Goal: Transaction & Acquisition: Purchase product/service

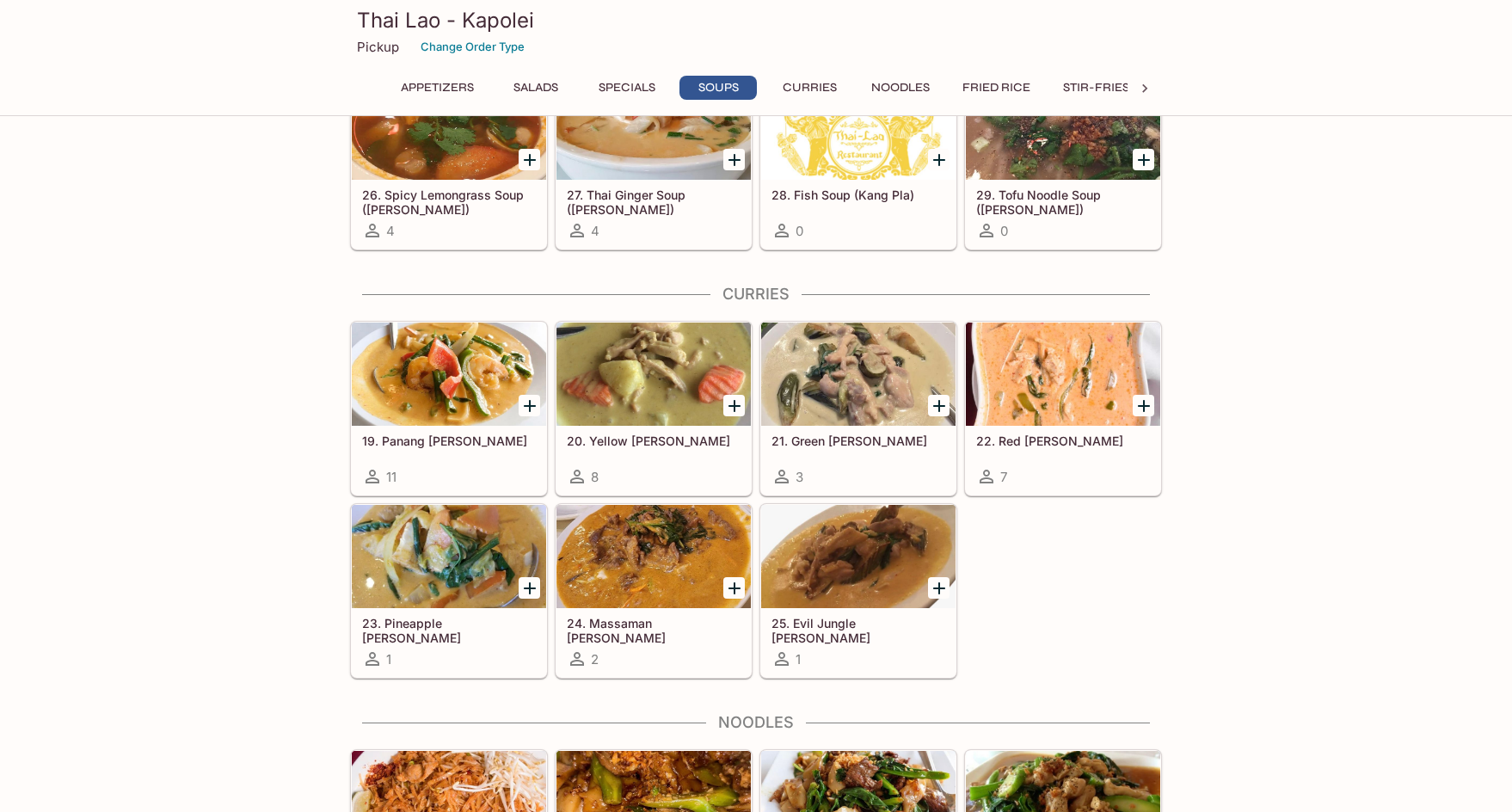
scroll to position [2236, 0]
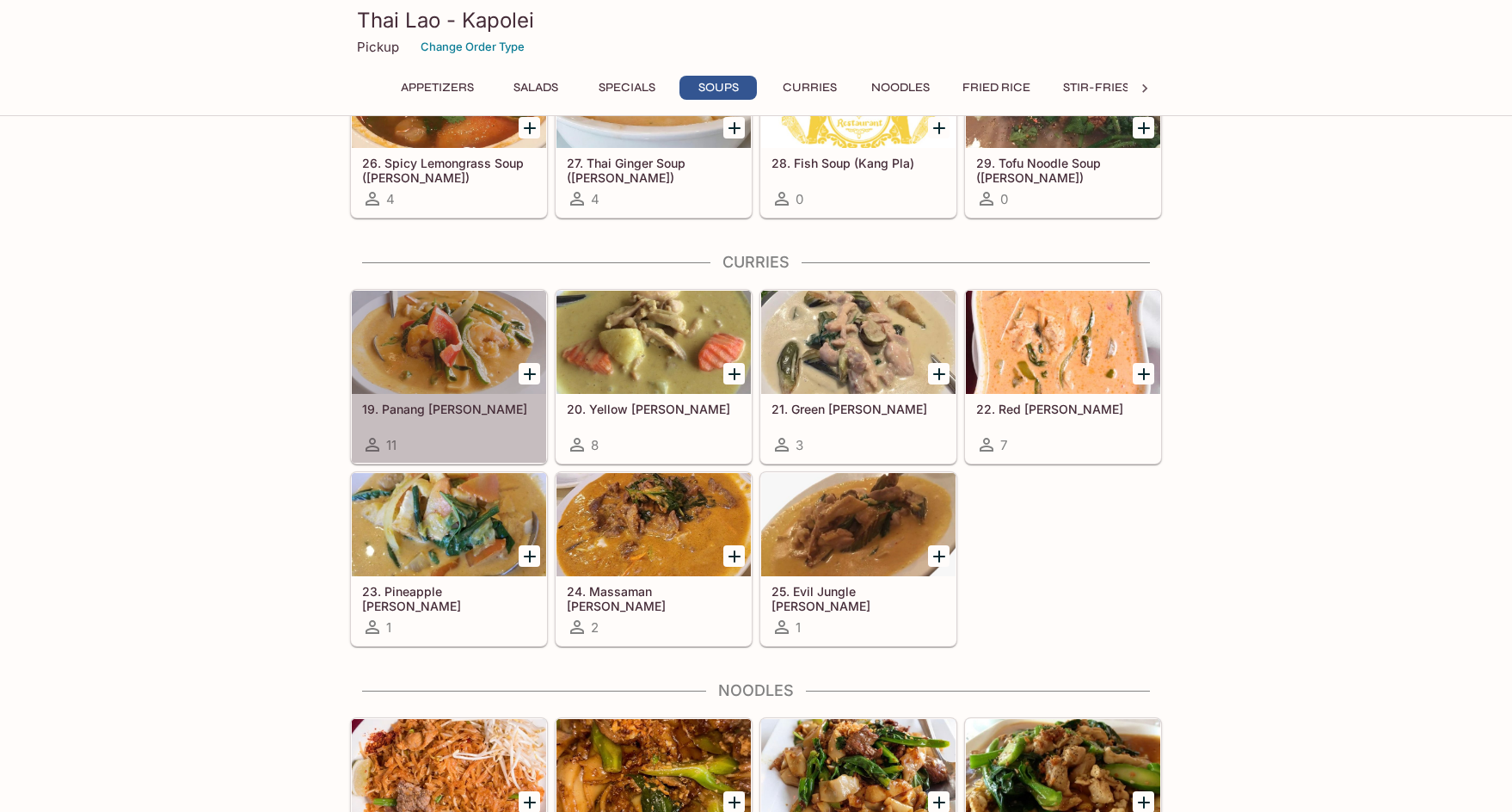
click at [514, 425] on div "19. Panang [PERSON_NAME] 11" at bounding box center [448, 428] width 194 height 69
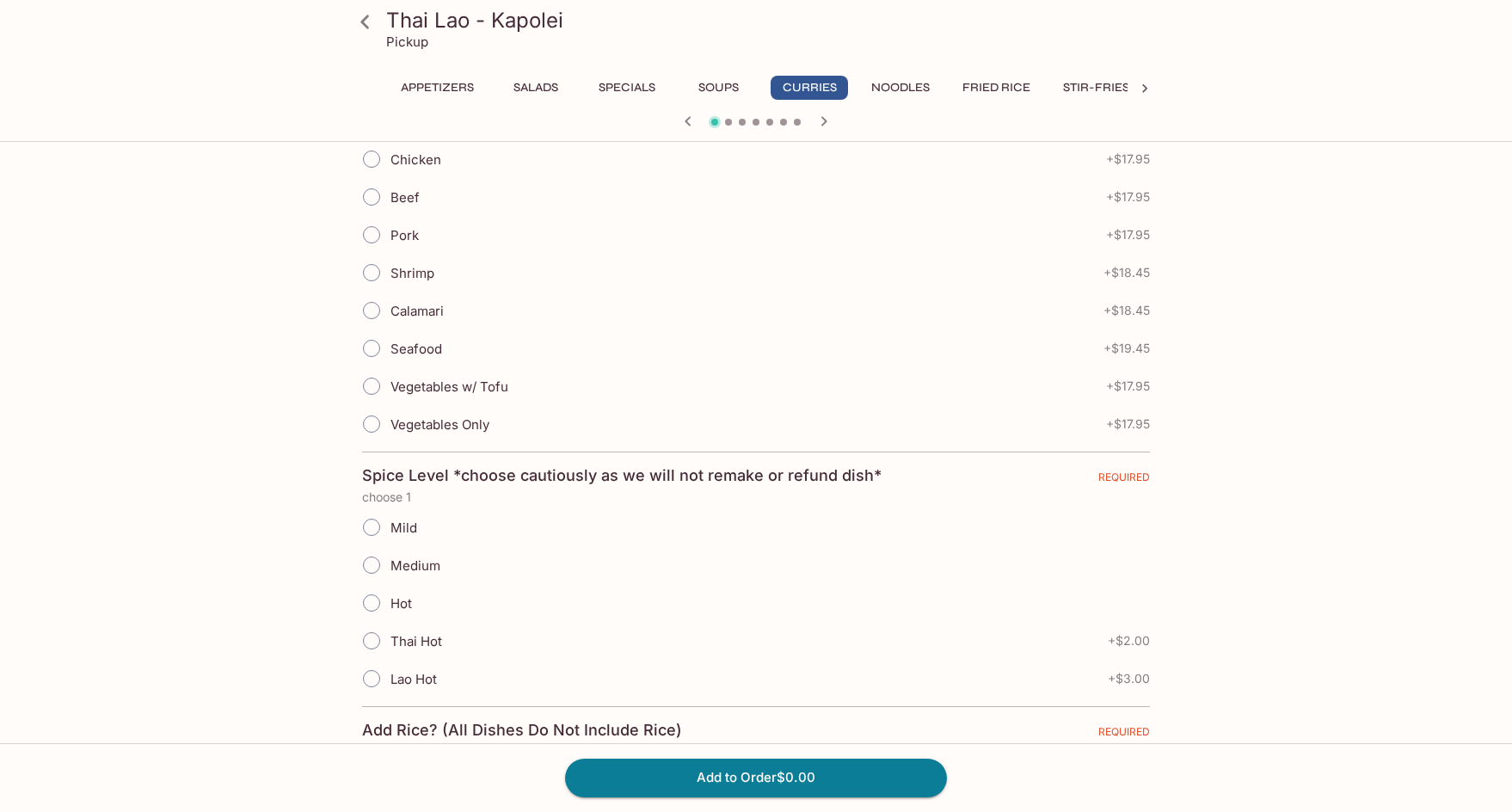
scroll to position [430, 0]
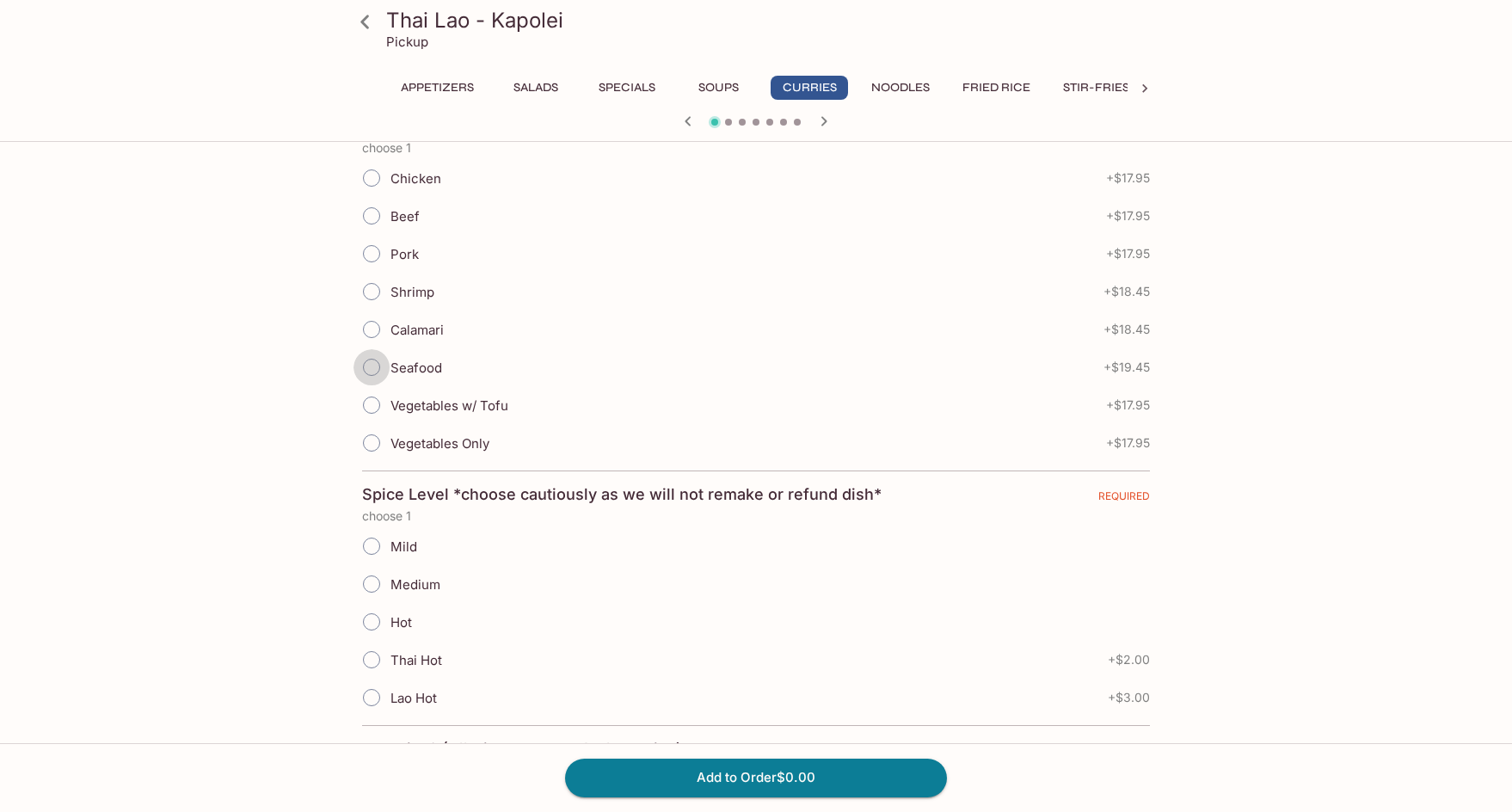
click at [371, 355] on input "Seafood" at bounding box center [371, 367] width 36 height 36
radio input "true"
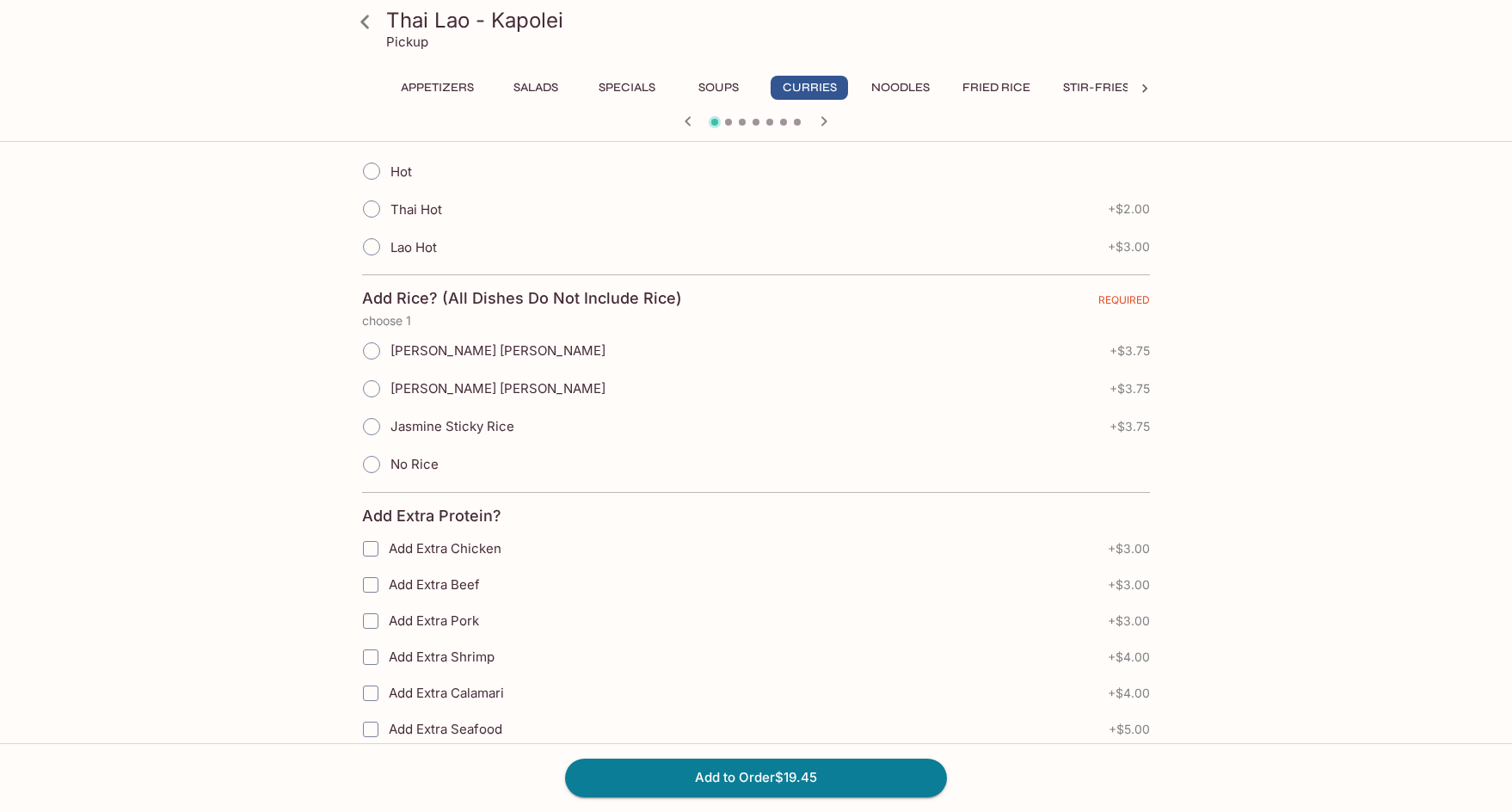
scroll to position [851, 0]
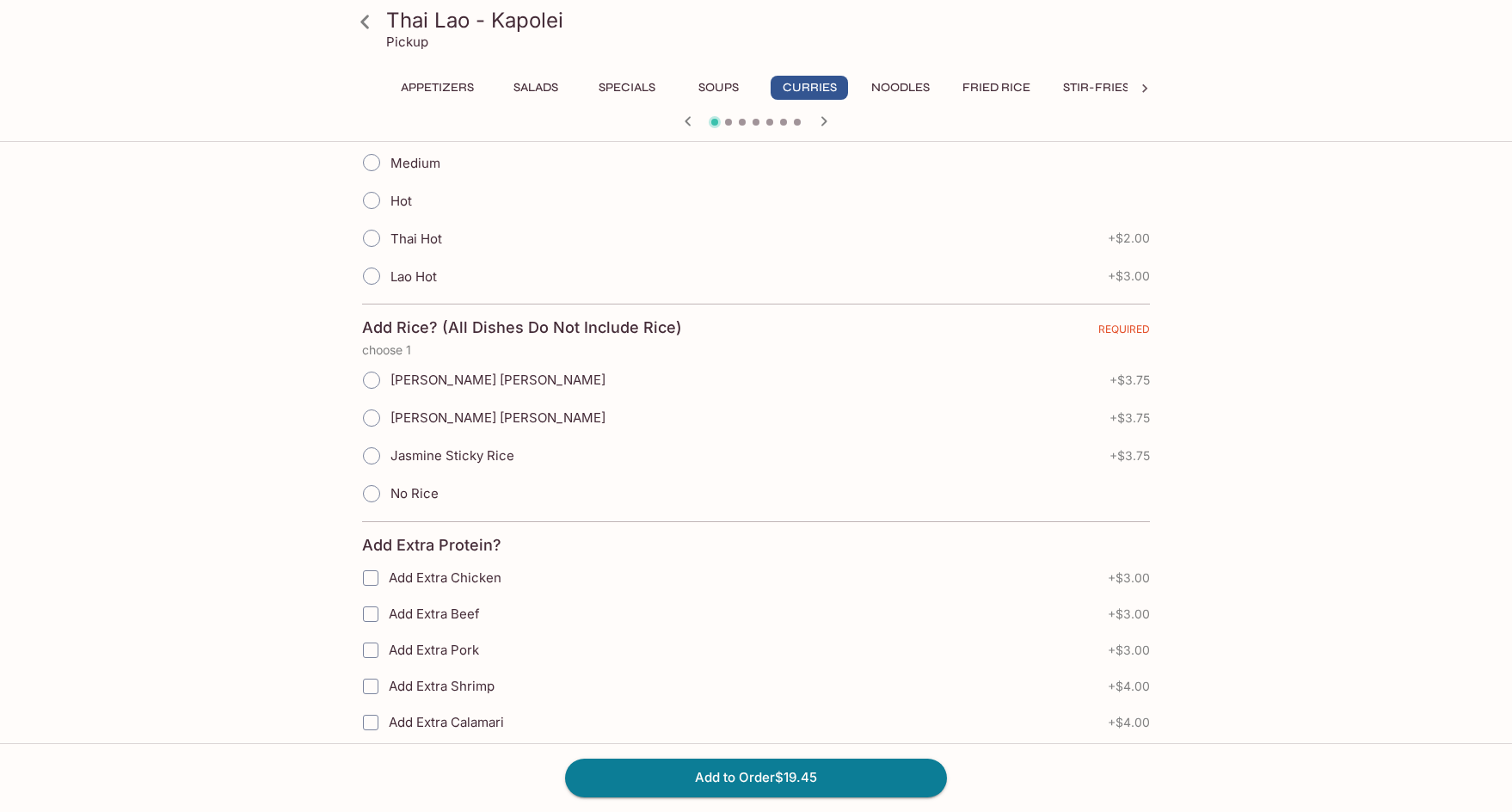
click at [367, 443] on input "Jasmine Sticky Rice" at bounding box center [371, 456] width 36 height 36
radio input "true"
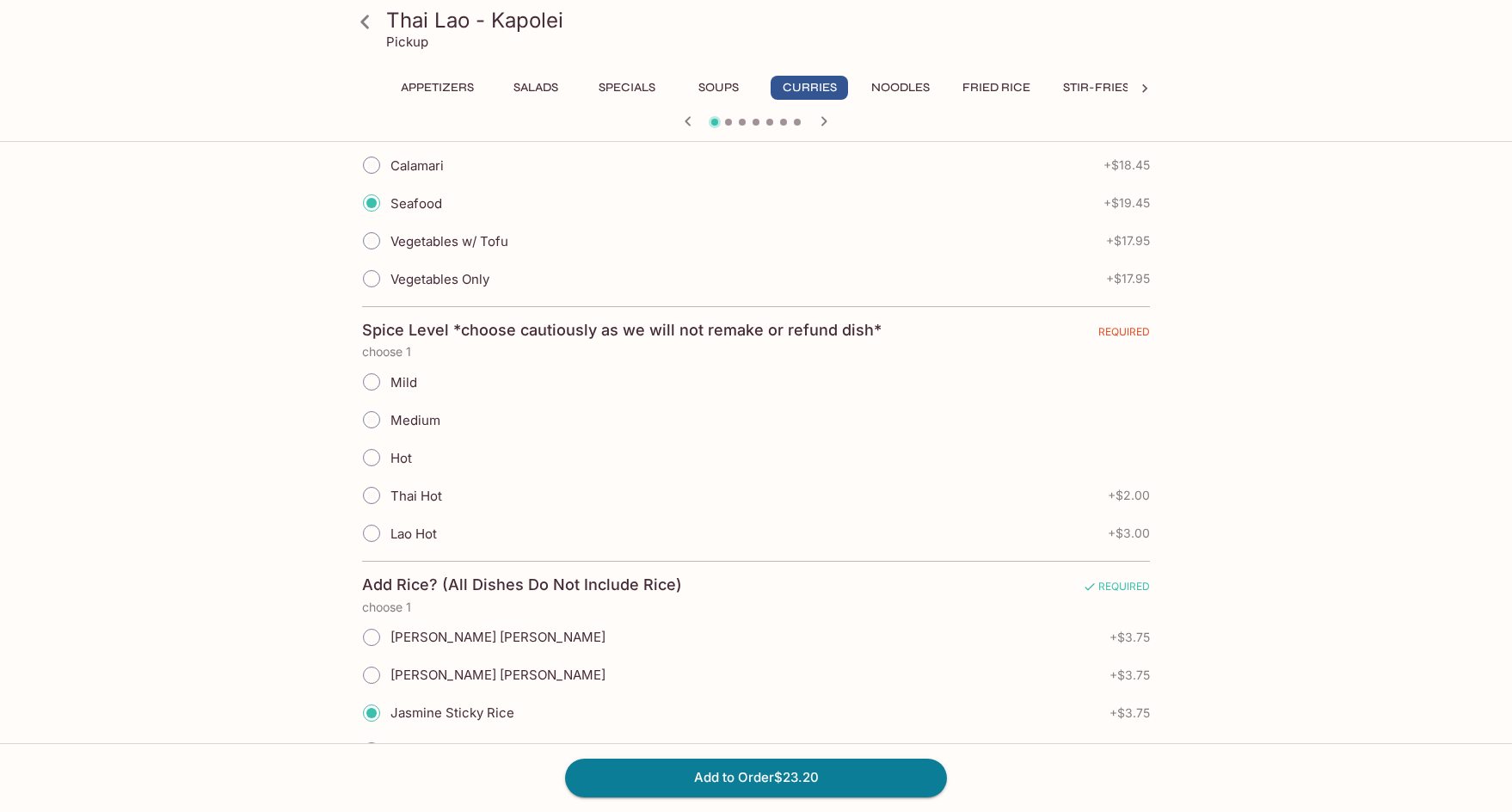
scroll to position [593, 0]
click at [379, 364] on input "Mild" at bounding box center [371, 383] width 36 height 36
radio input "true"
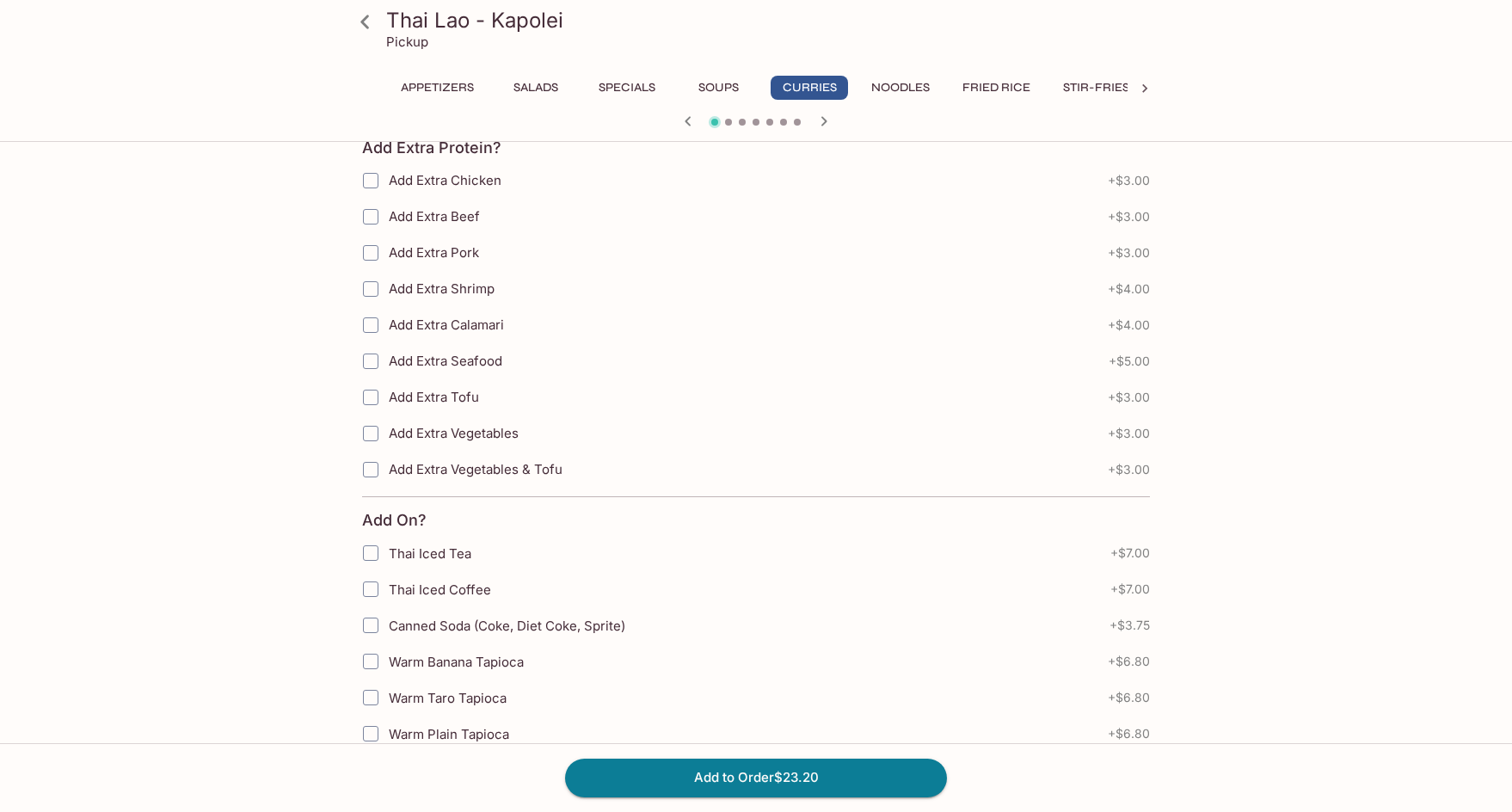
scroll to position [1281, 0]
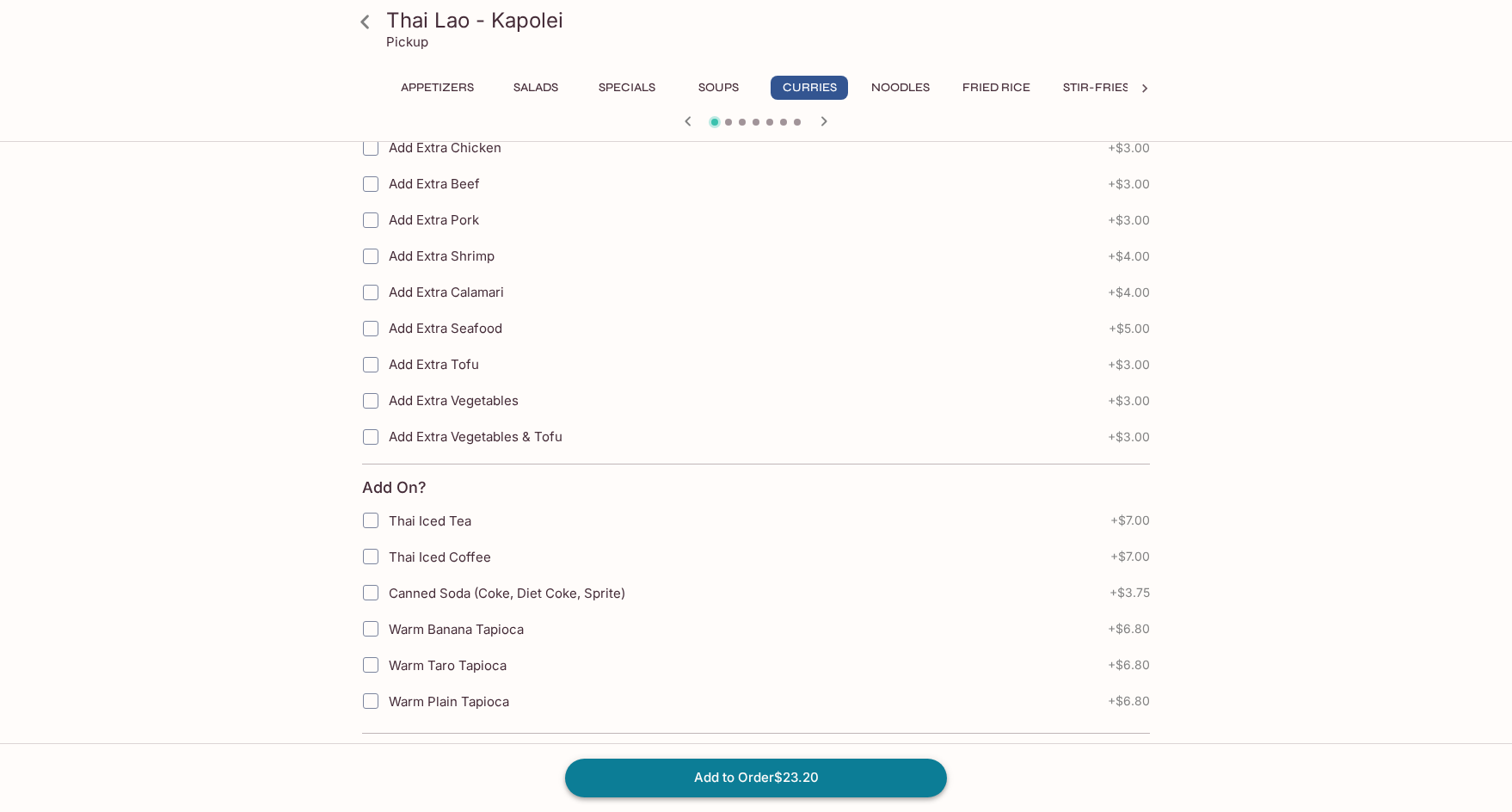
click at [816, 774] on button "Add to Order $23.20" at bounding box center [756, 777] width 382 height 38
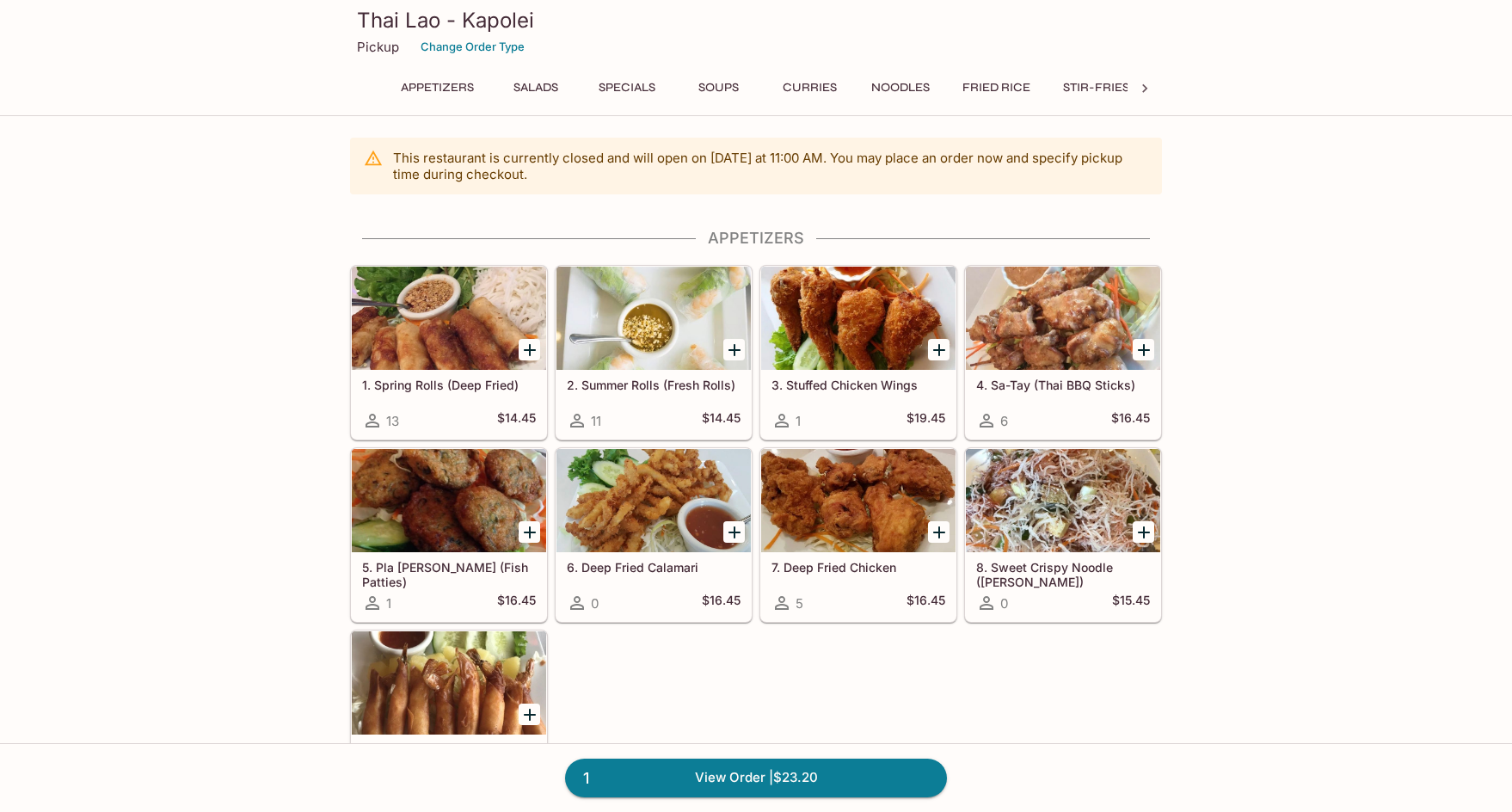
click at [859, 783] on link "1 View Order | $23.20" at bounding box center [756, 777] width 382 height 38
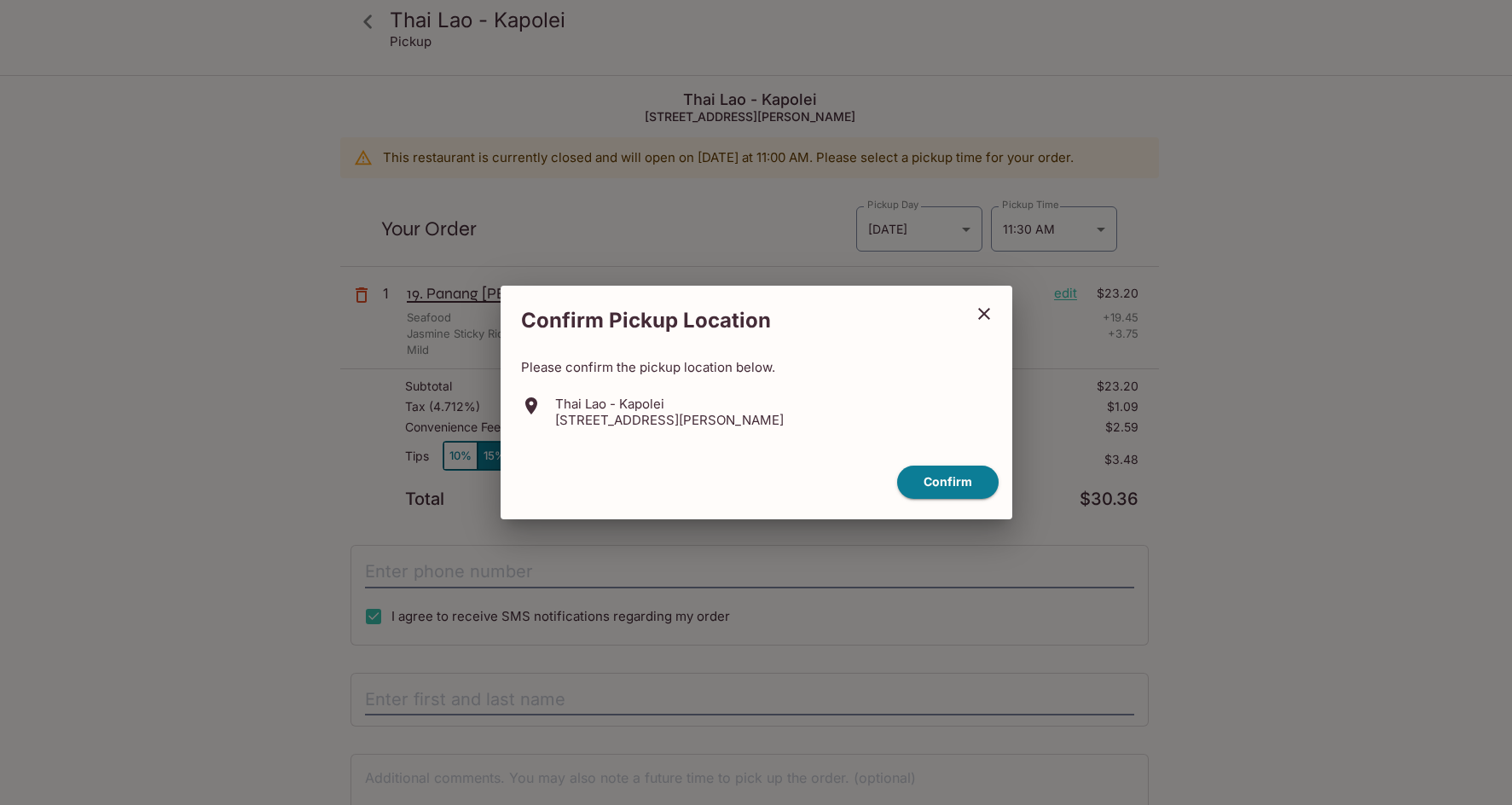
drag, startPoint x: 988, startPoint y: 313, endPoint x: 1016, endPoint y: 360, distance: 54.7
click at [1016, 360] on div "Confirm Pickup Location Please confirm the pickup location below. Thai Lao - Ka…" at bounding box center [756, 402] width 1512 height 805
click at [1032, 426] on div "Confirm Pickup Location Please confirm the pickup location below. Thai Lao - Ka…" at bounding box center [756, 402] width 1512 height 805
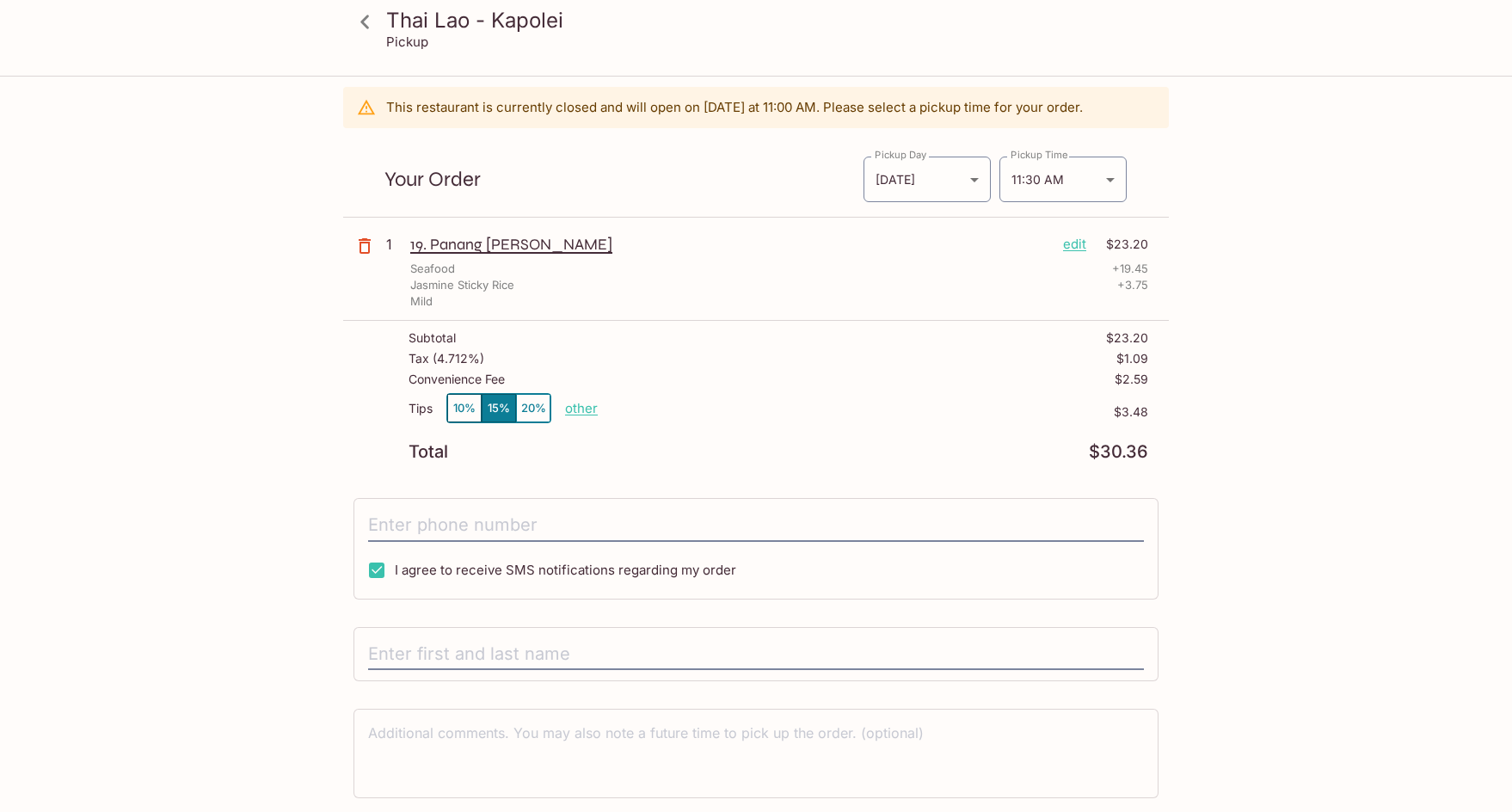
scroll to position [108, 0]
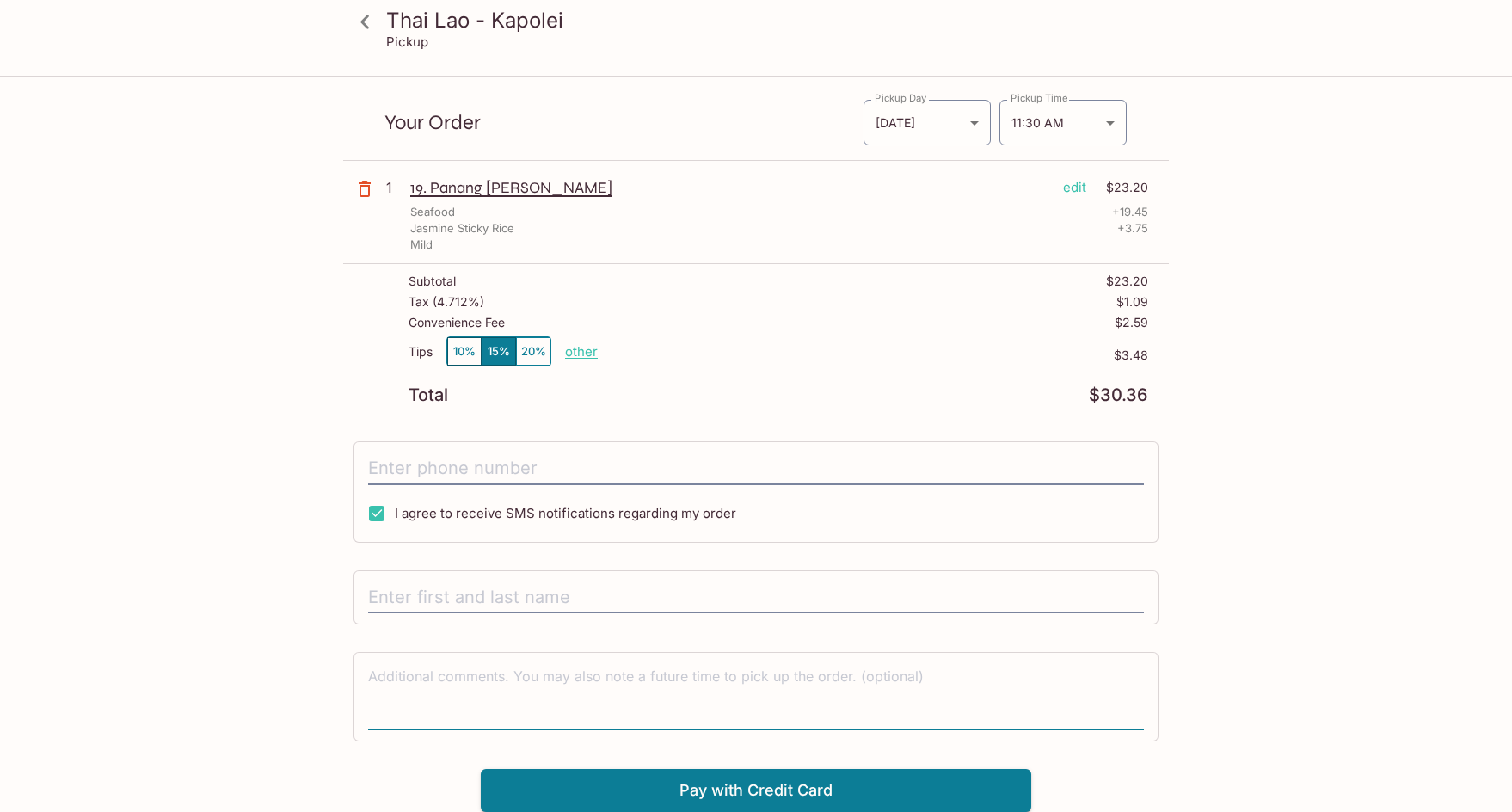
click at [609, 683] on textarea at bounding box center [756, 696] width 776 height 59
type textarea "For the Seafood Panang [PERSON_NAME], can I please have only fish?"
click at [369, 15] on icon at bounding box center [364, 22] width 30 height 30
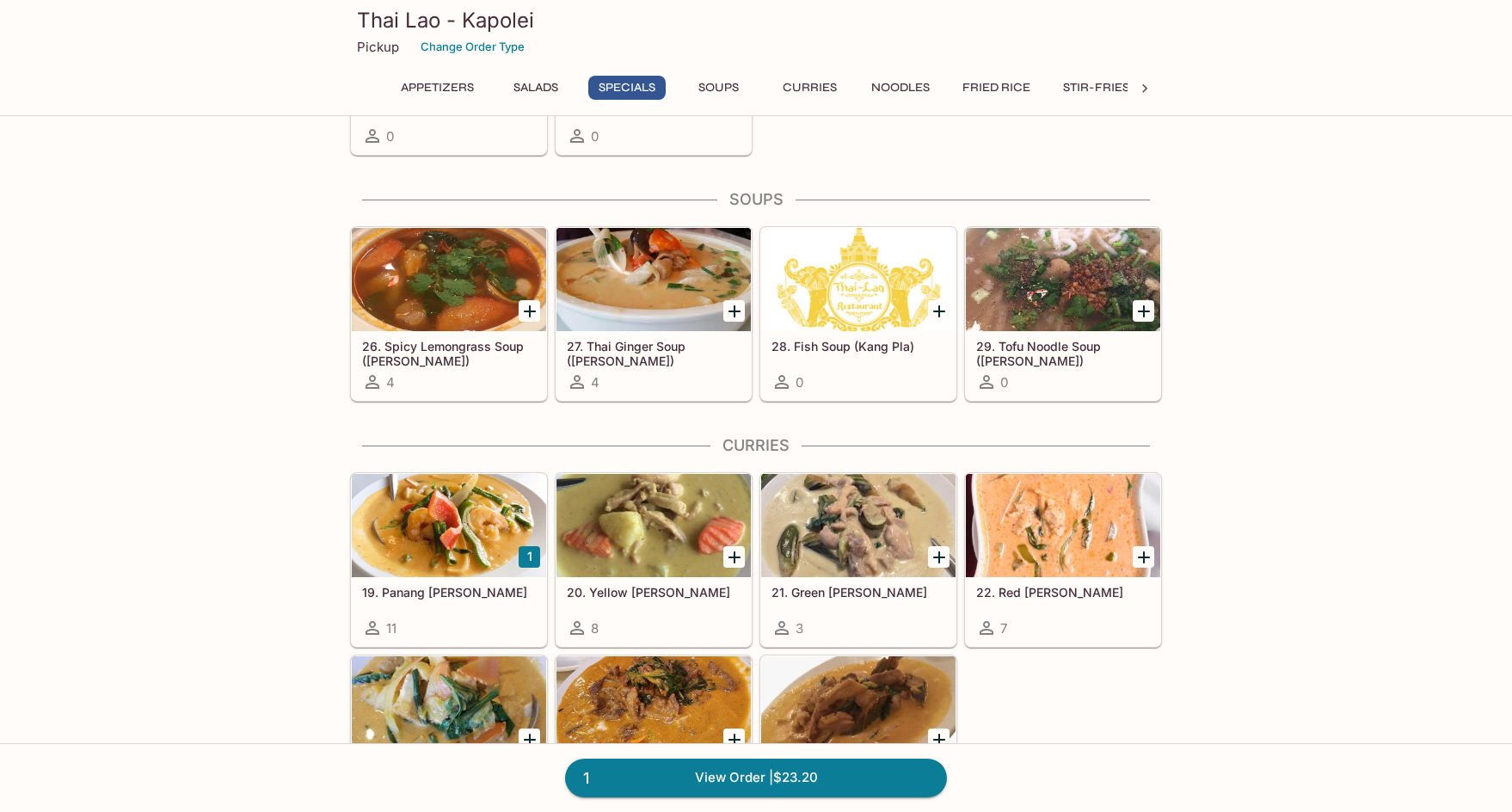
scroll to position [2064, 0]
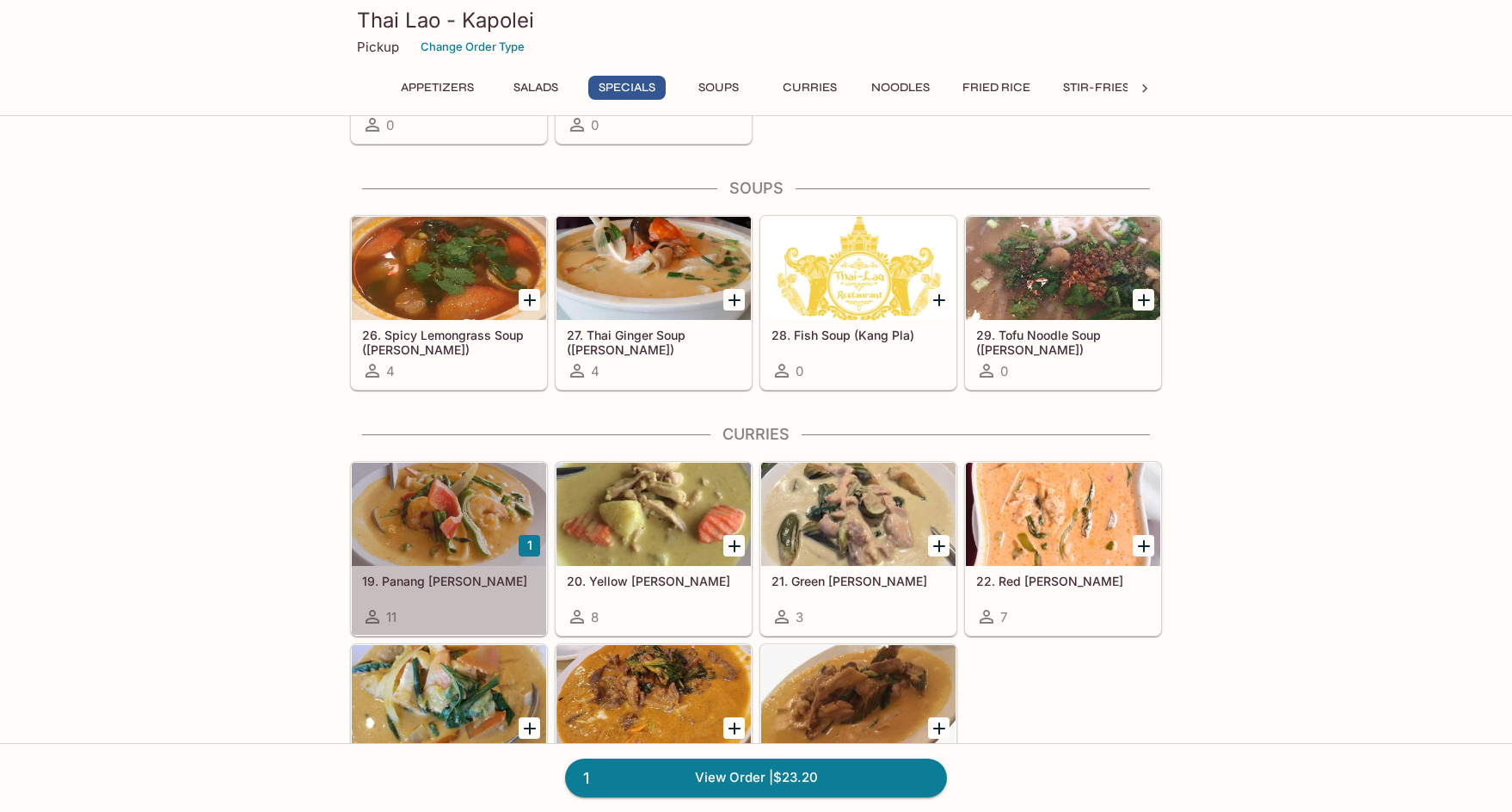
click at [488, 522] on div at bounding box center [448, 514] width 194 height 103
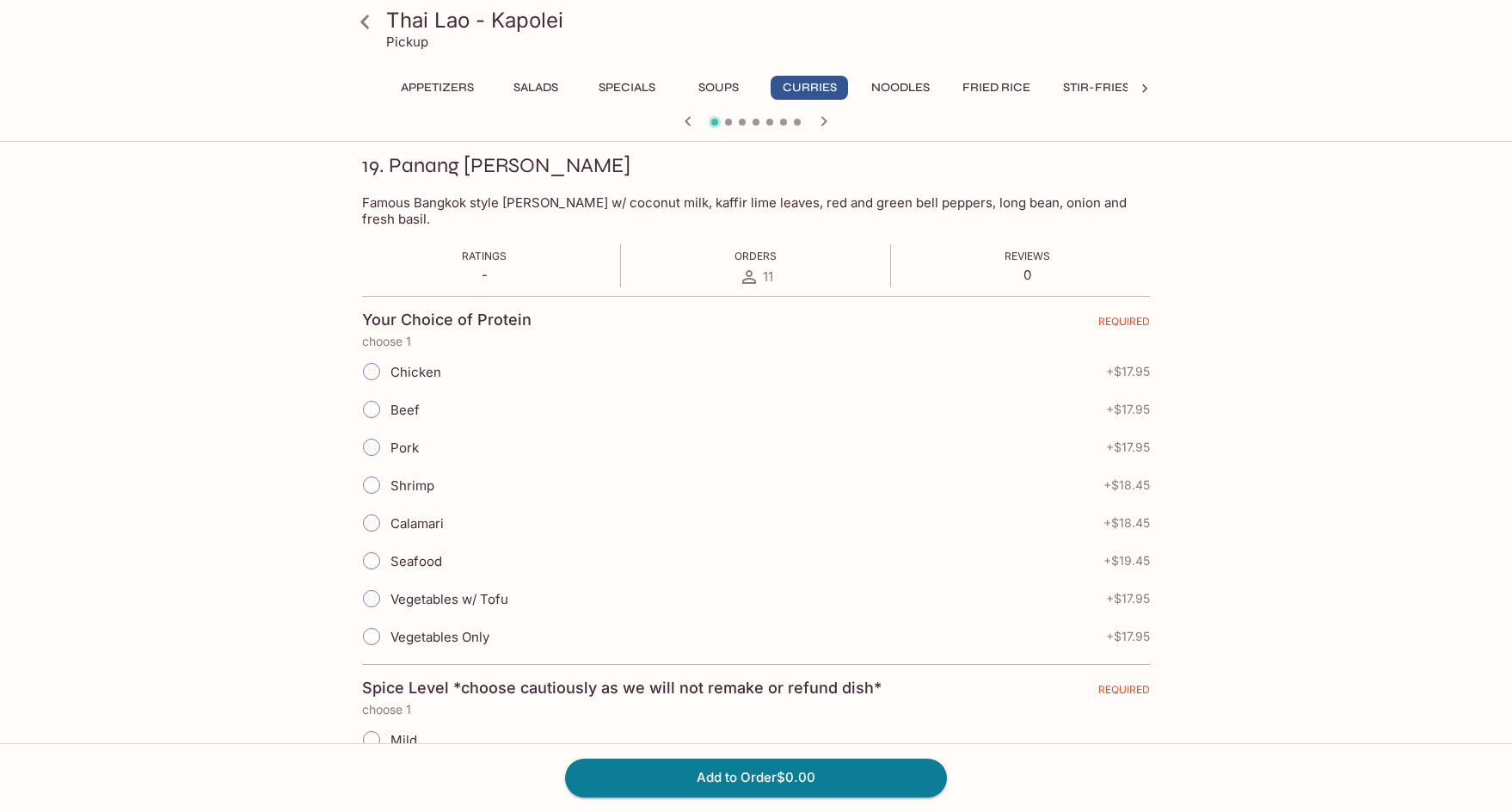
scroll to position [258, 0]
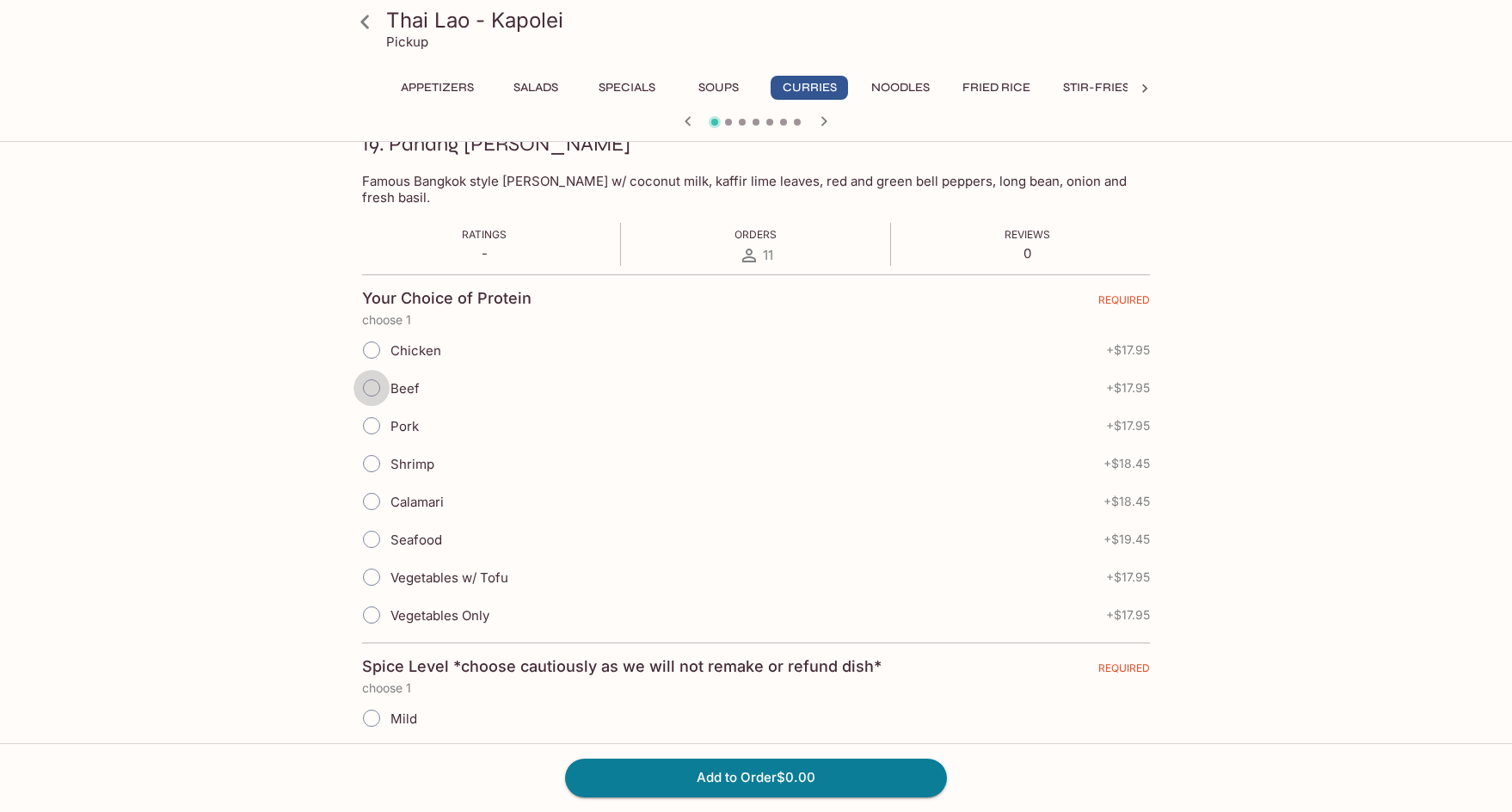
click at [371, 373] on input "Beef" at bounding box center [371, 388] width 36 height 36
radio input "true"
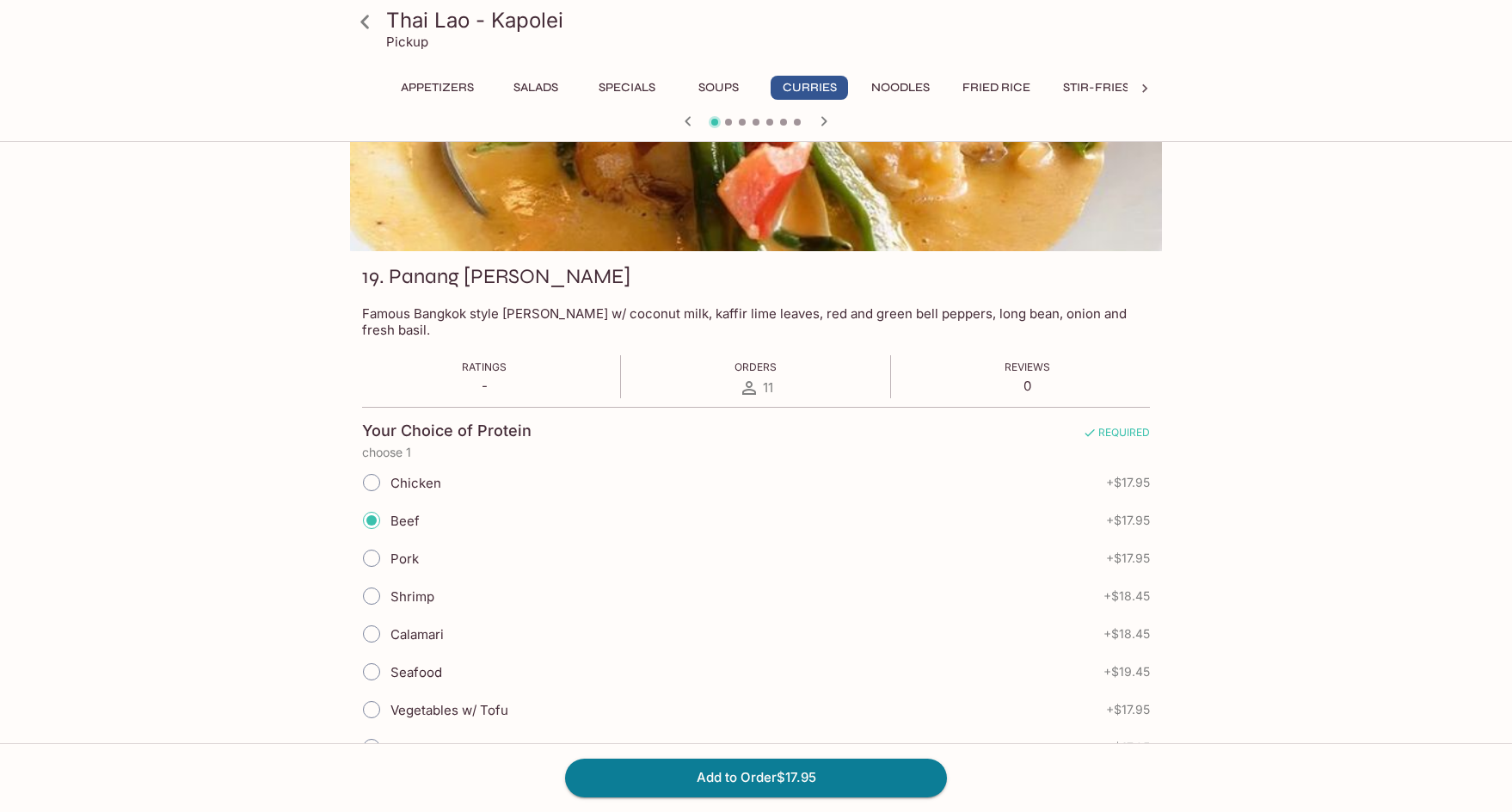
scroll to position [0, 0]
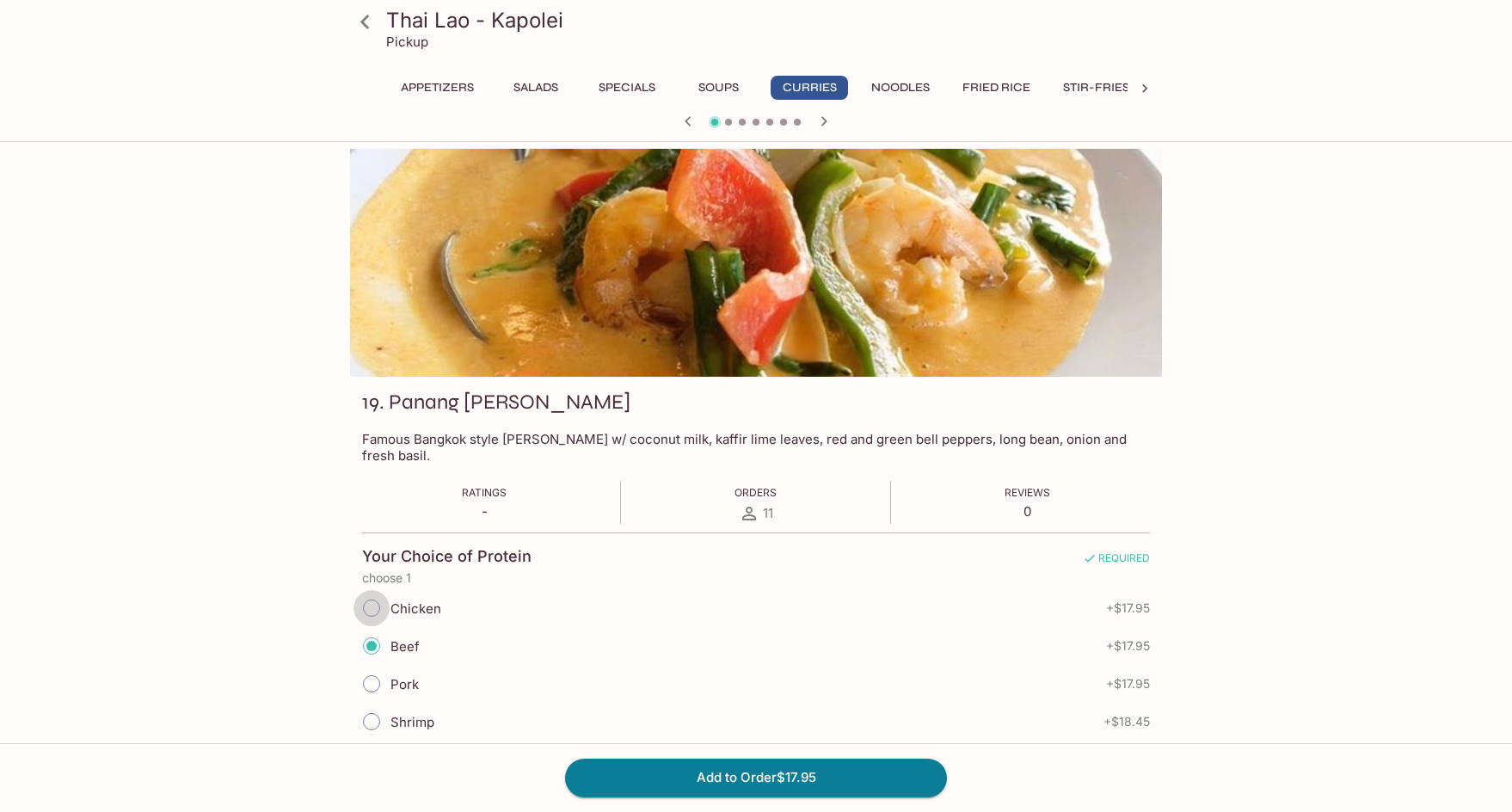
click at [379, 590] on input "Chicken" at bounding box center [371, 608] width 36 height 36
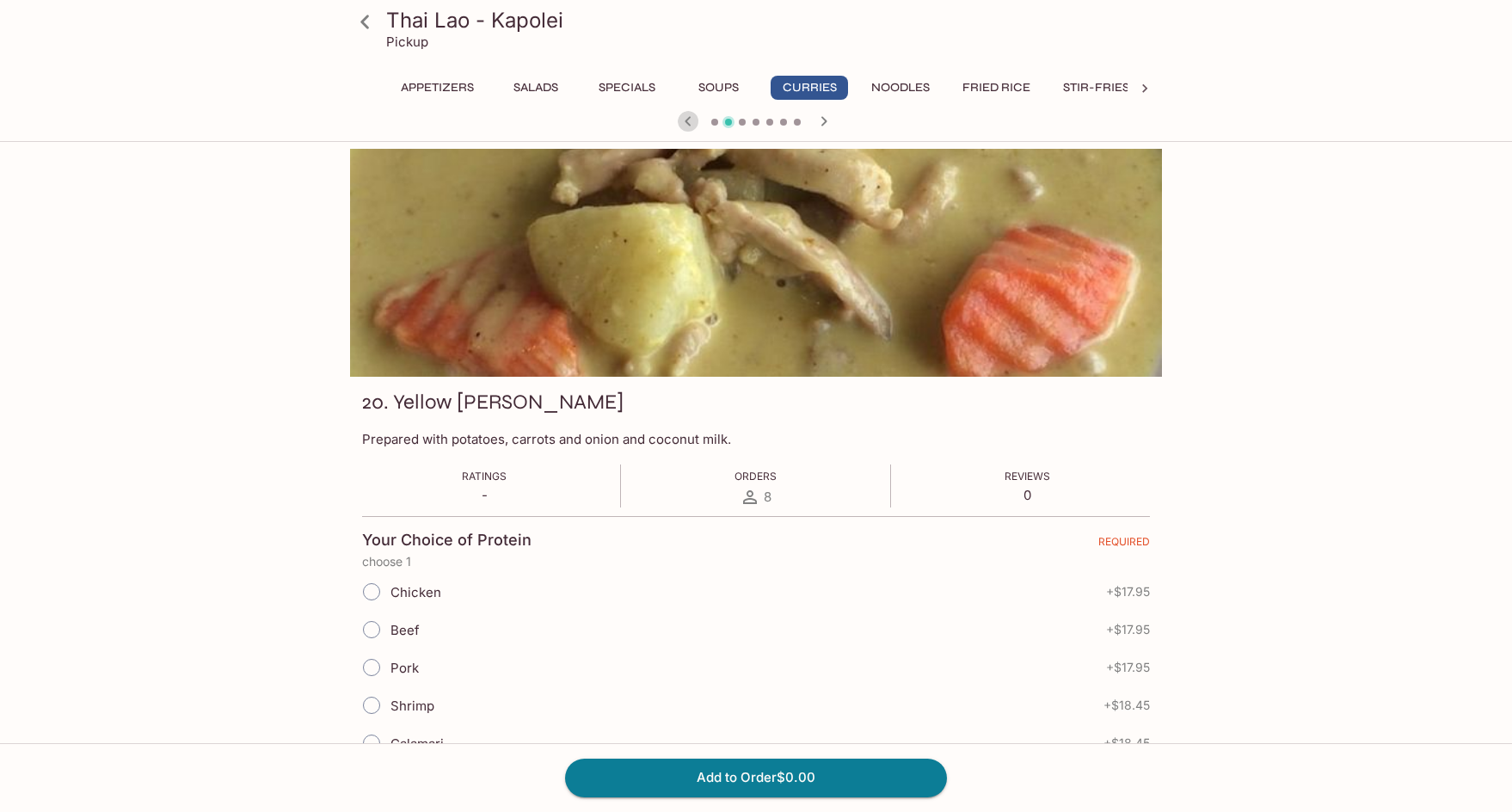
click at [690, 118] on icon "button" at bounding box center [687, 121] width 6 height 10
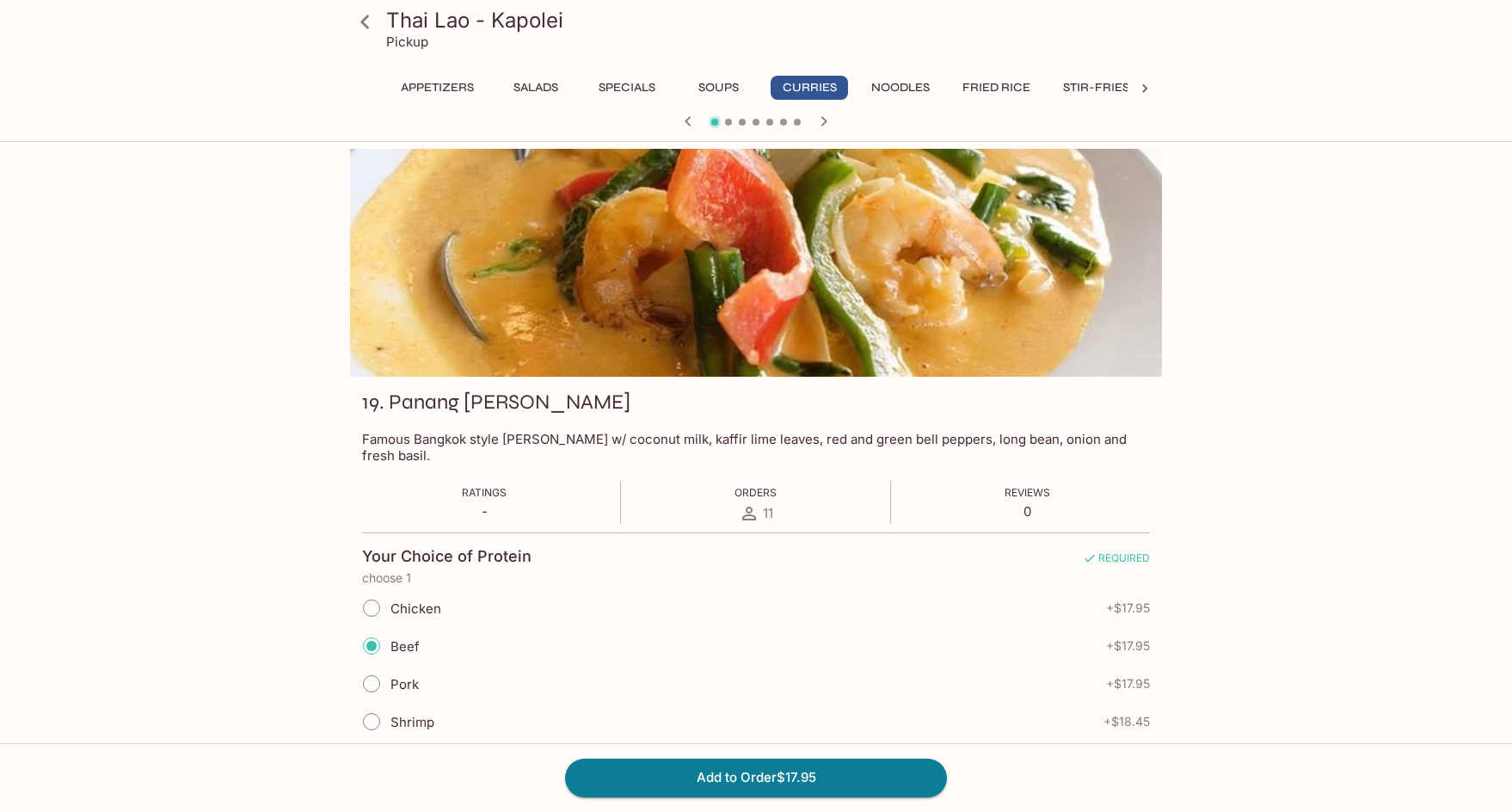
click at [371, 590] on input "Chicken" at bounding box center [371, 608] width 36 height 36
radio input "true"
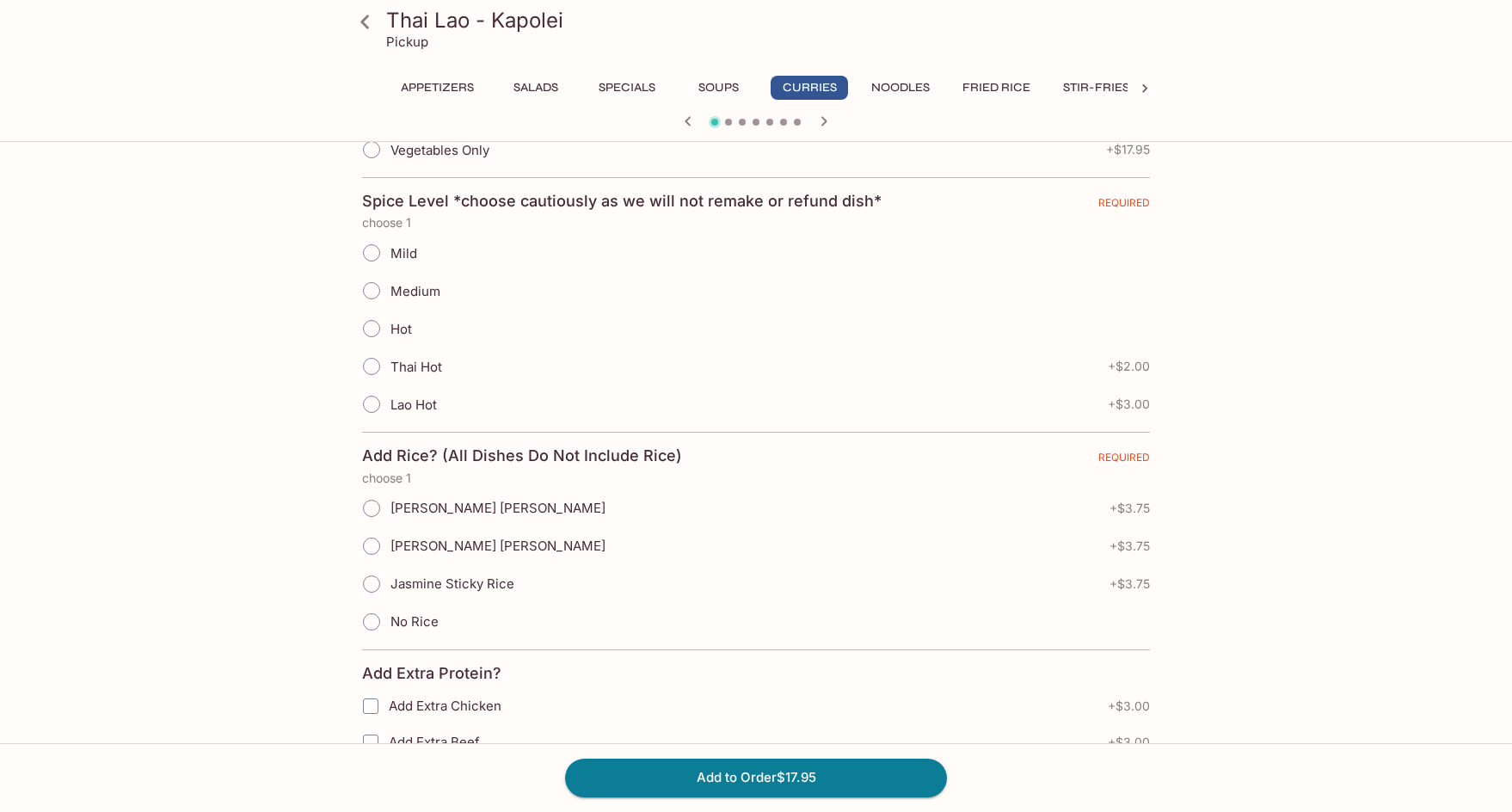
scroll to position [774, 0]
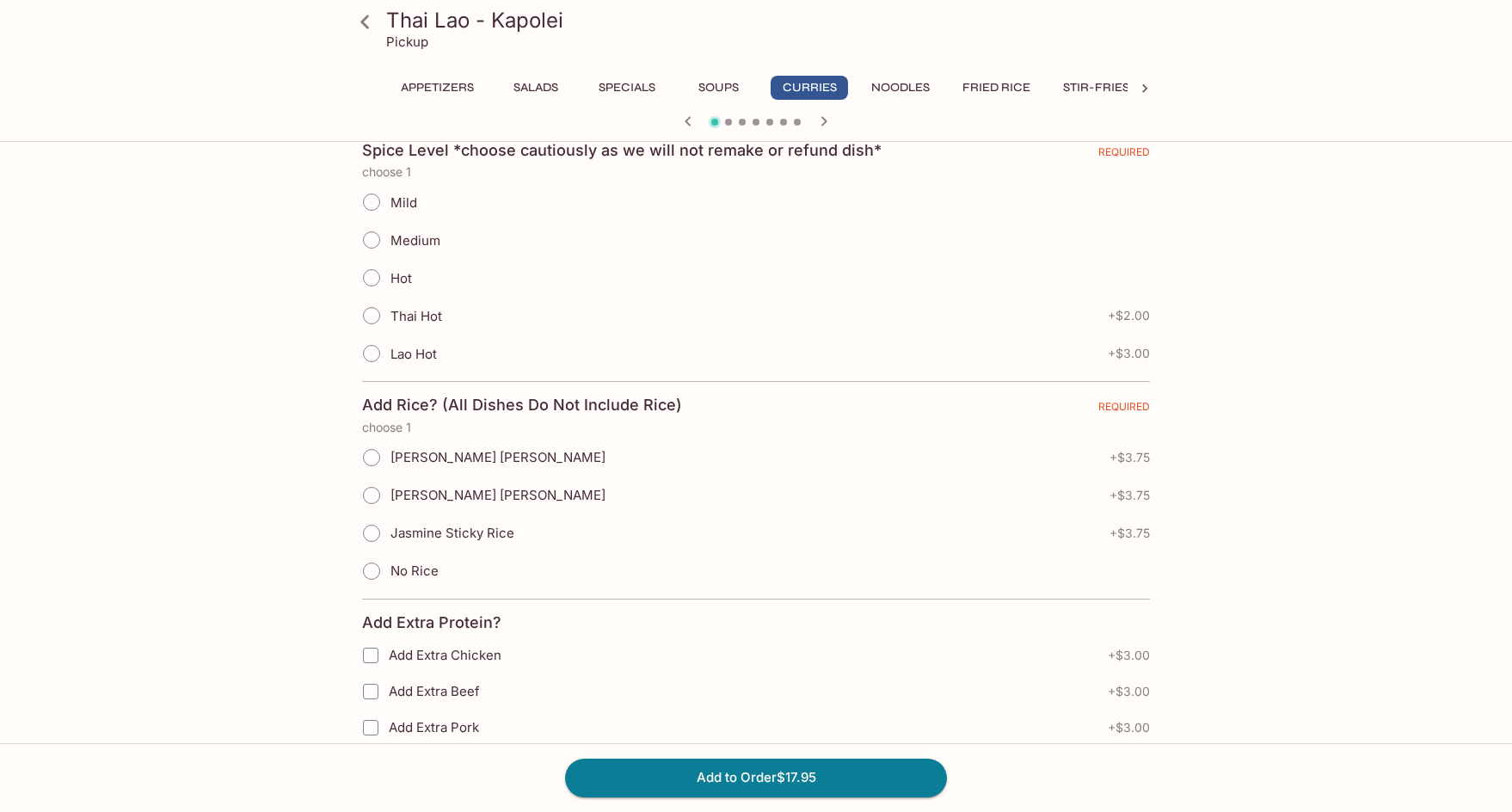
click at [366, 521] on input "Jasmine Sticky Rice" at bounding box center [371, 534] width 36 height 36
radio input "true"
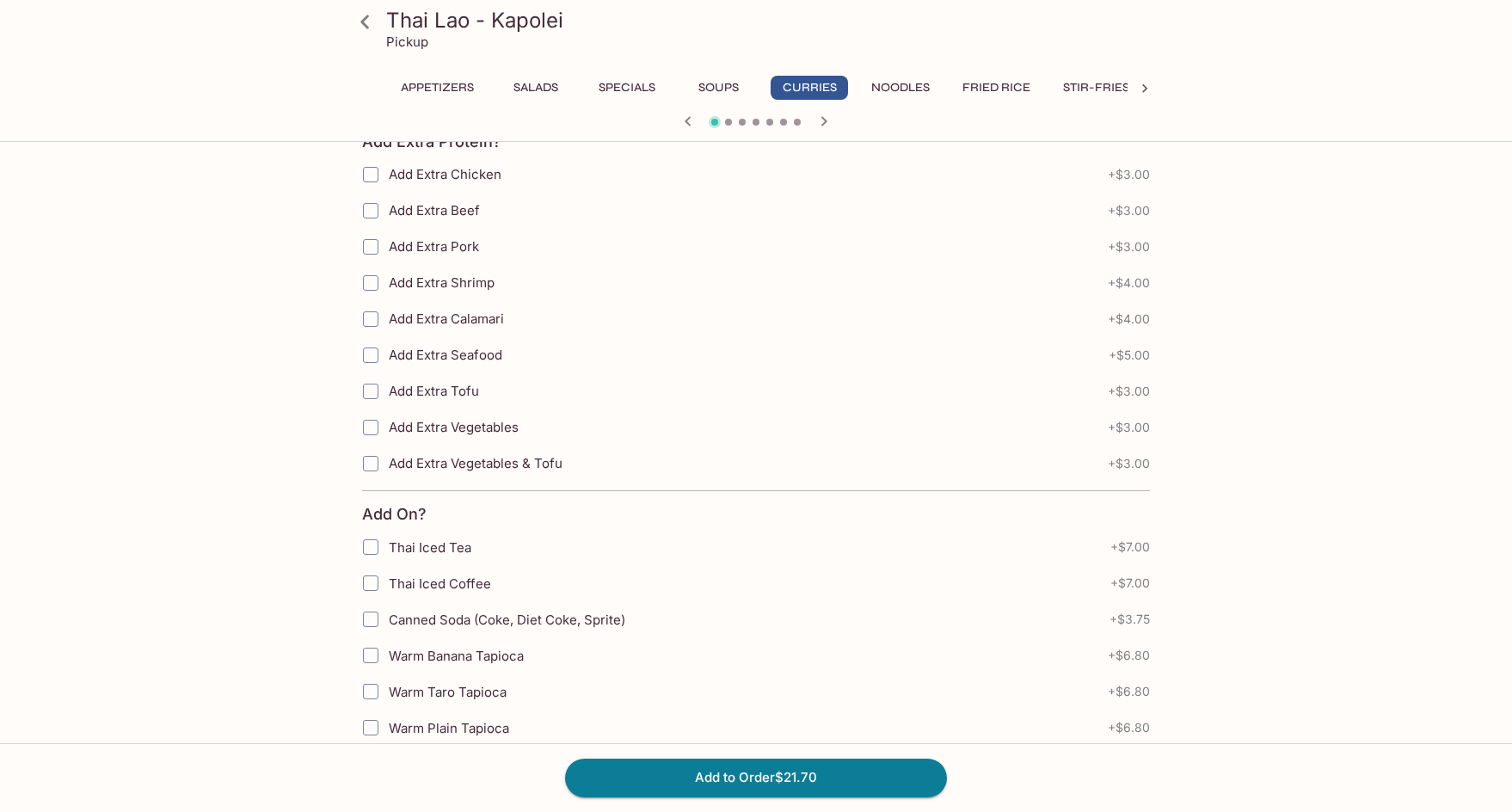
scroll to position [1281, 0]
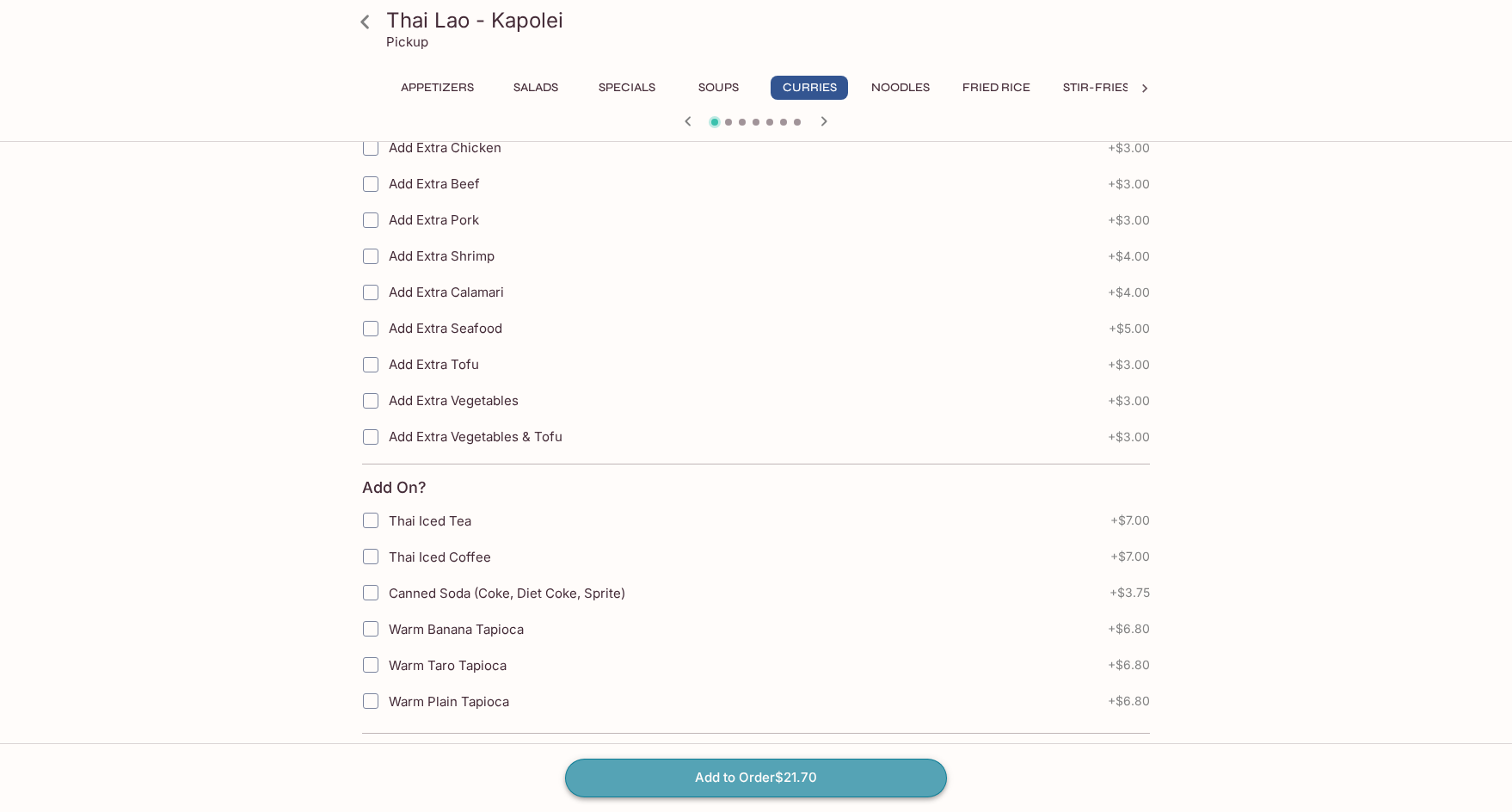
click at [797, 785] on button "Add to Order $21.70" at bounding box center [756, 777] width 382 height 38
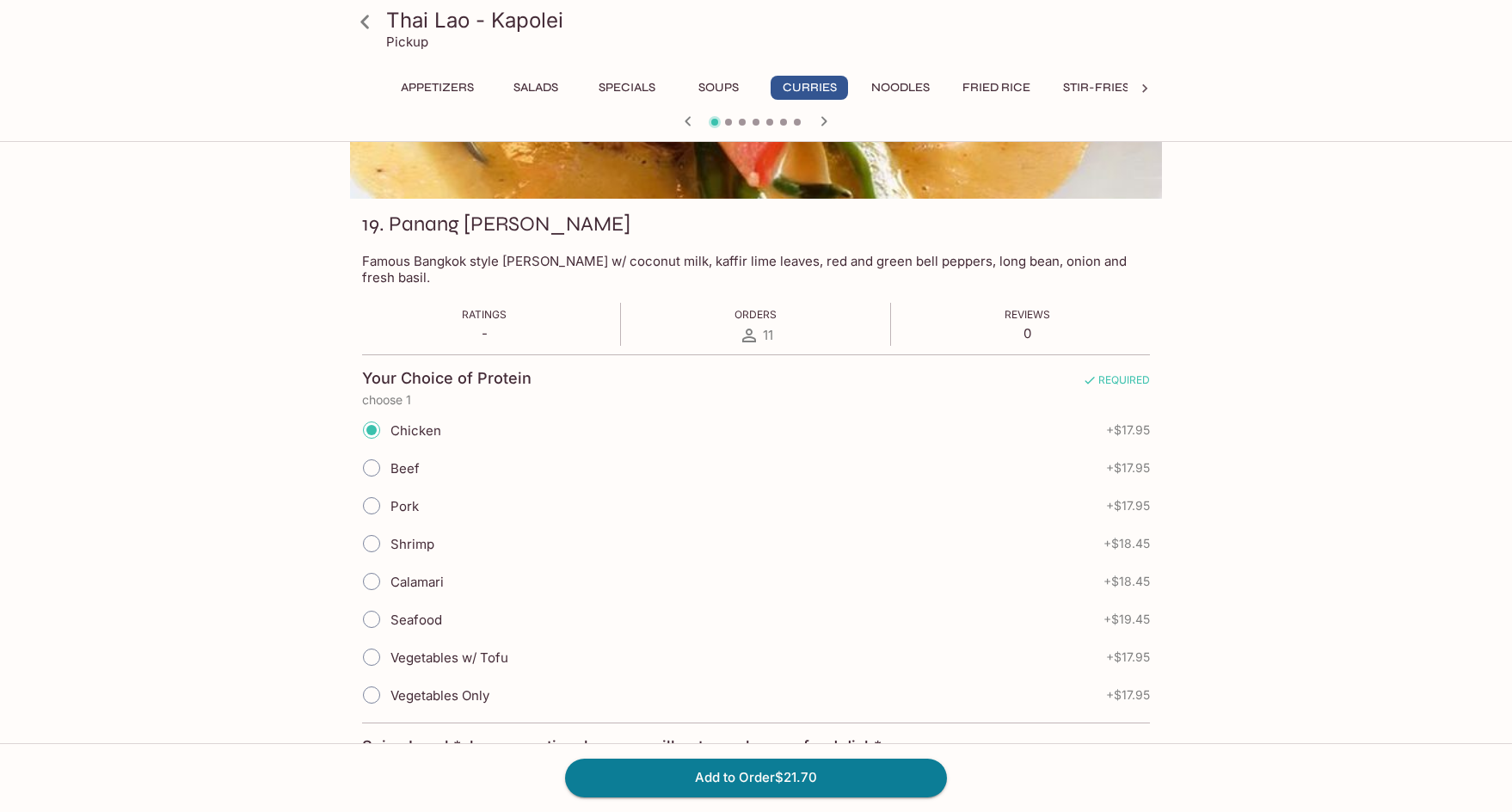
scroll to position [172, 0]
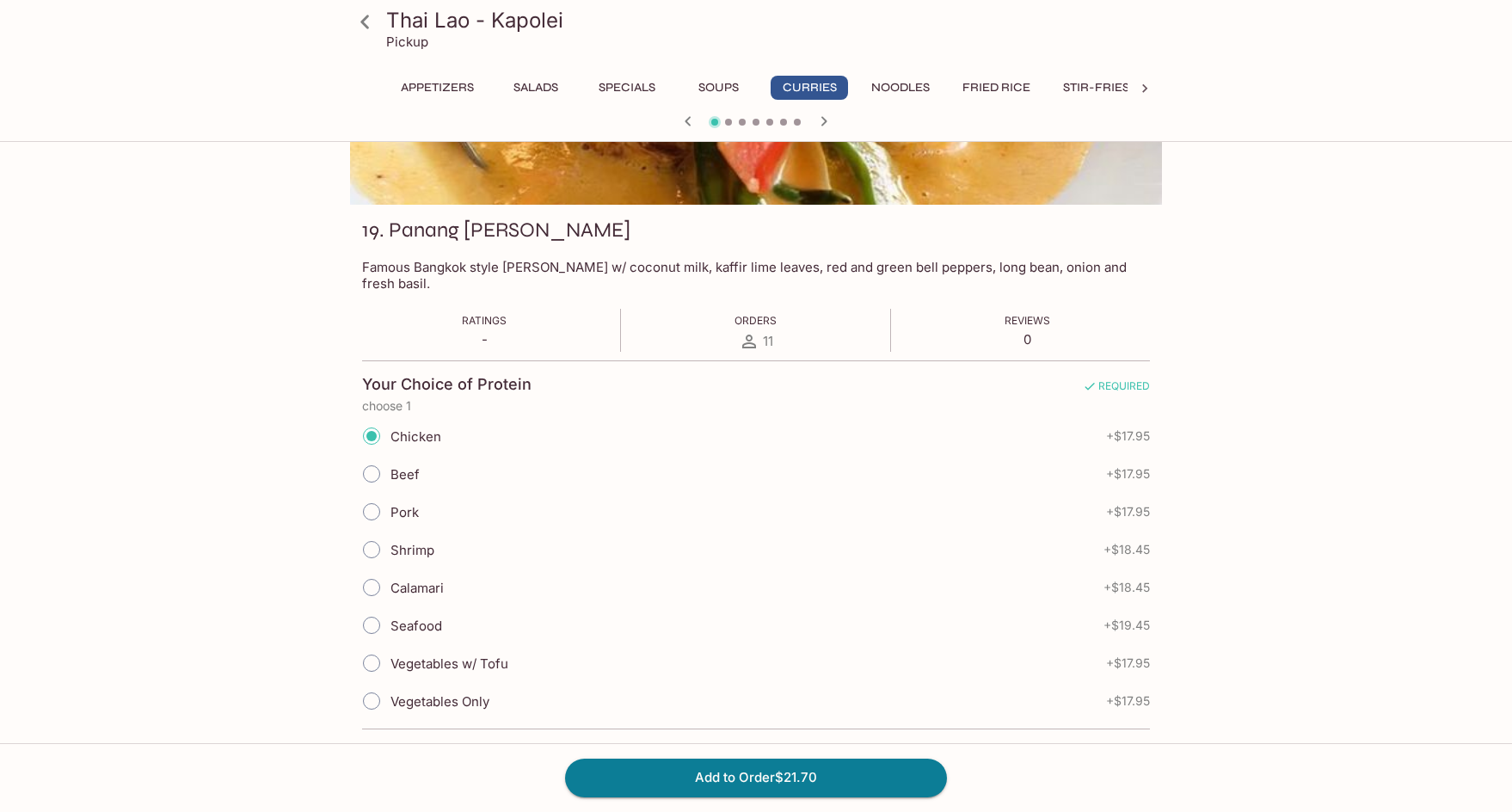
click at [807, 84] on button "Curries" at bounding box center [808, 88] width 77 height 24
click at [687, 118] on icon "button" at bounding box center [688, 121] width 21 height 21
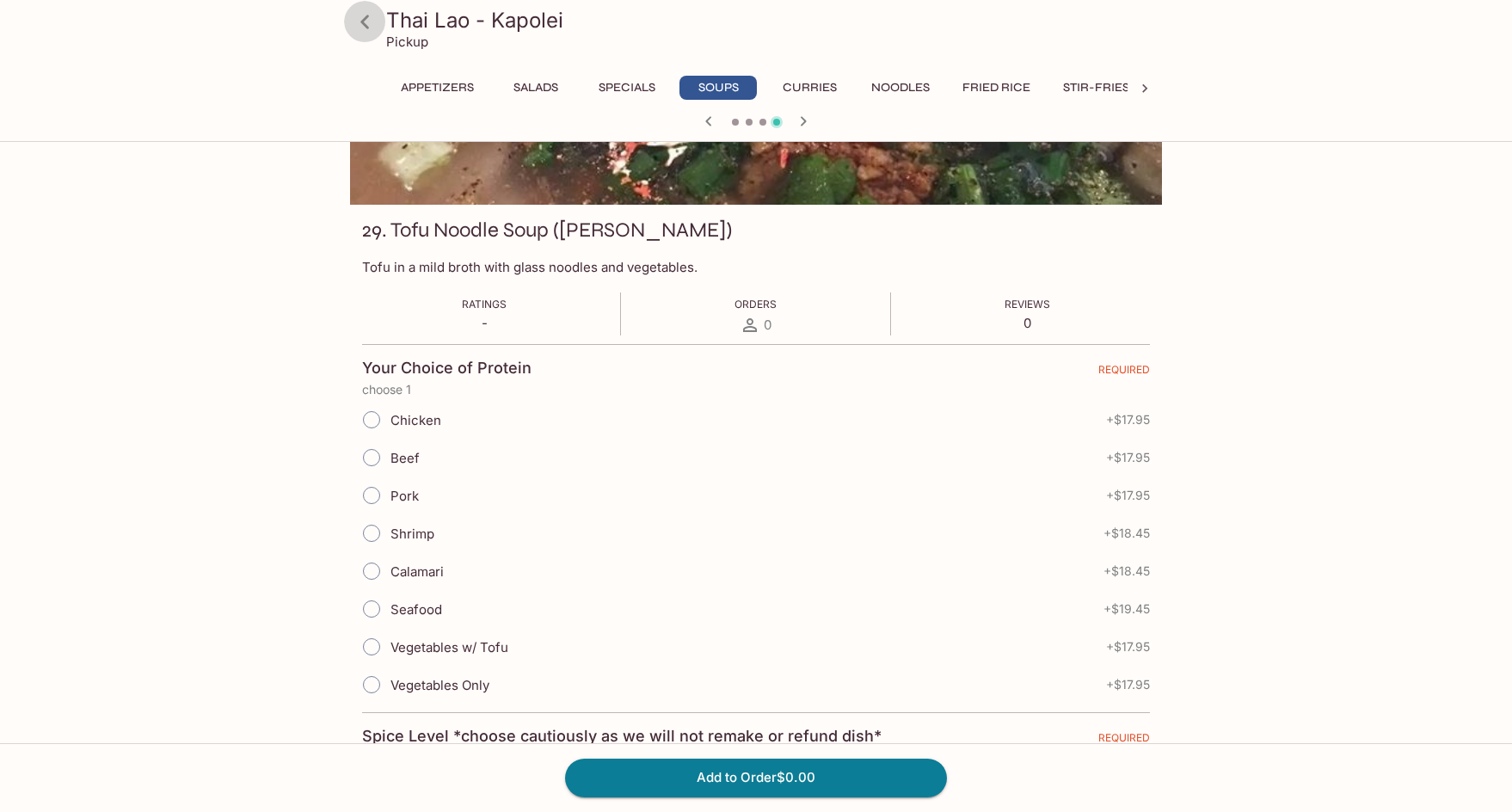
click at [357, 16] on icon at bounding box center [364, 22] width 30 height 30
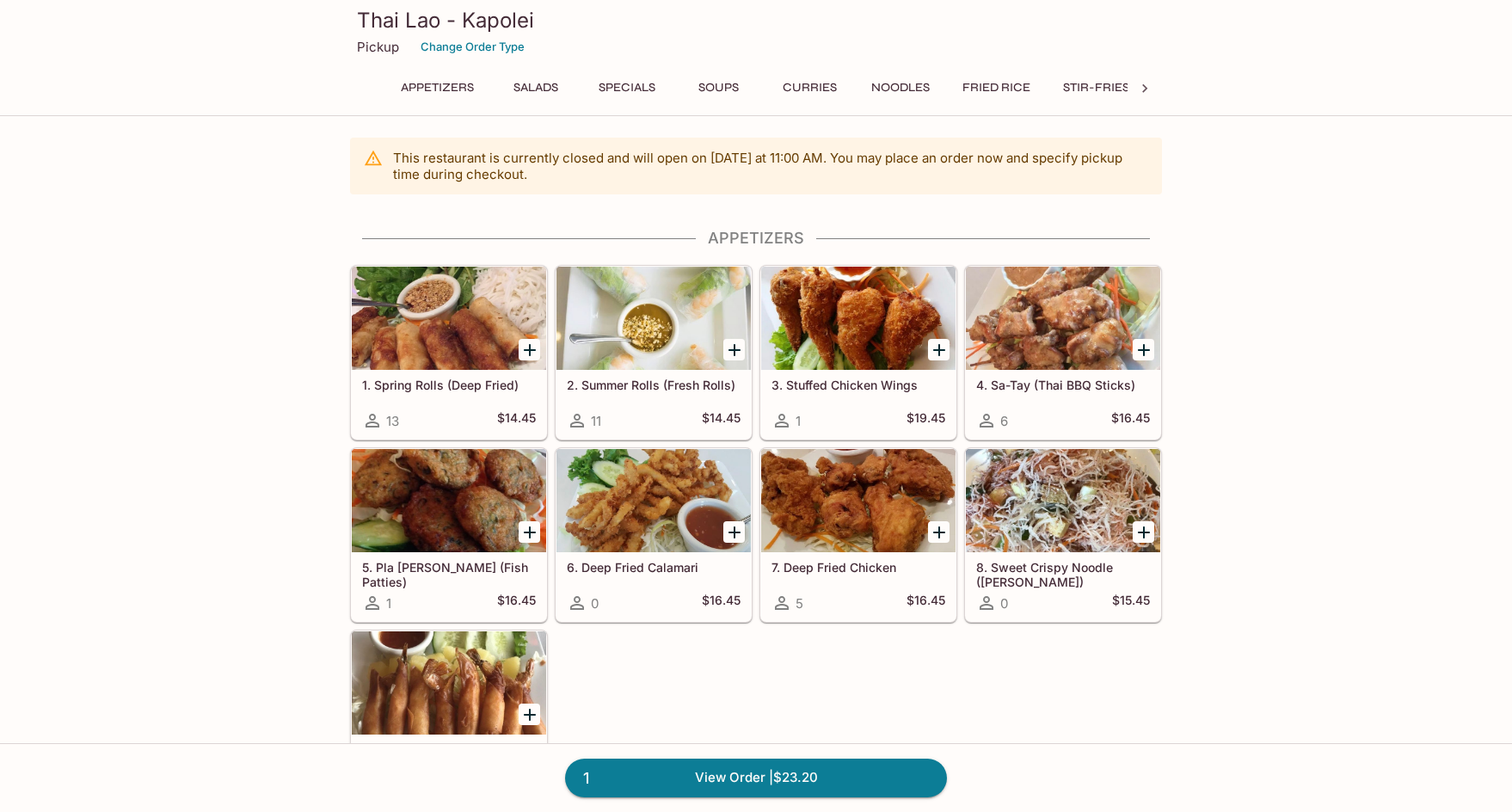
click at [540, 93] on button "Salads" at bounding box center [535, 88] width 77 height 24
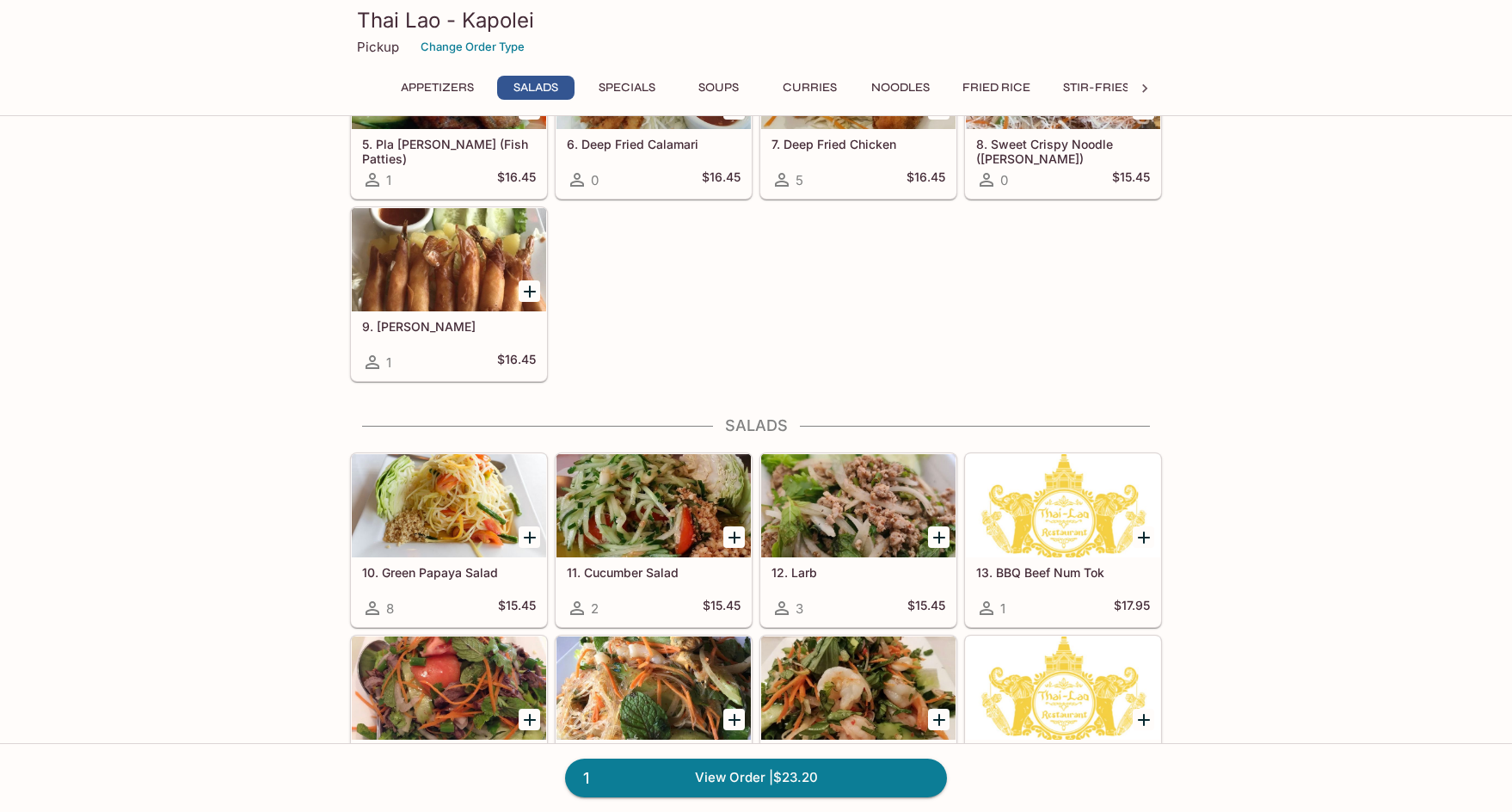
scroll to position [693, 0]
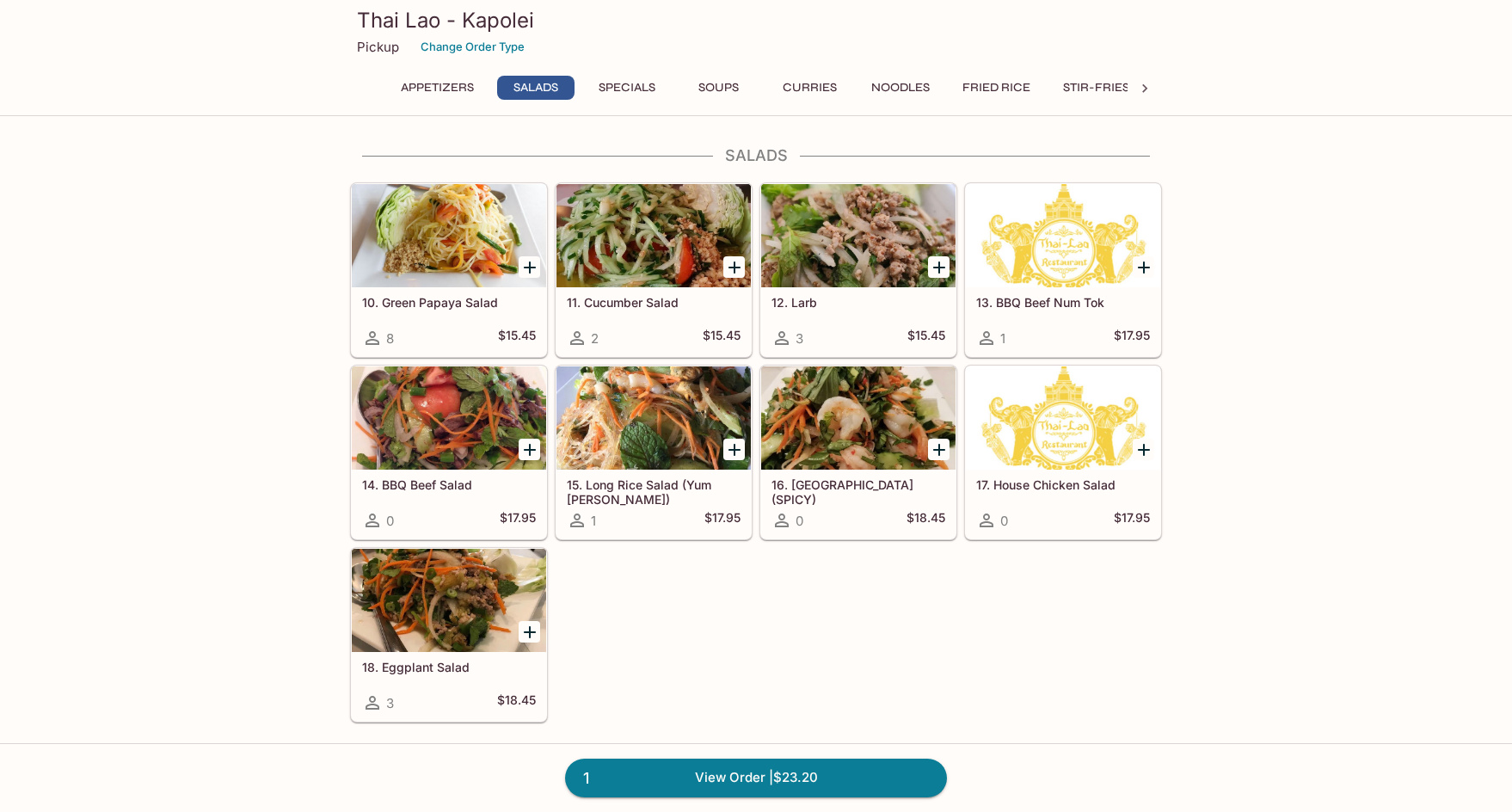
click at [689, 239] on div at bounding box center [653, 235] width 194 height 103
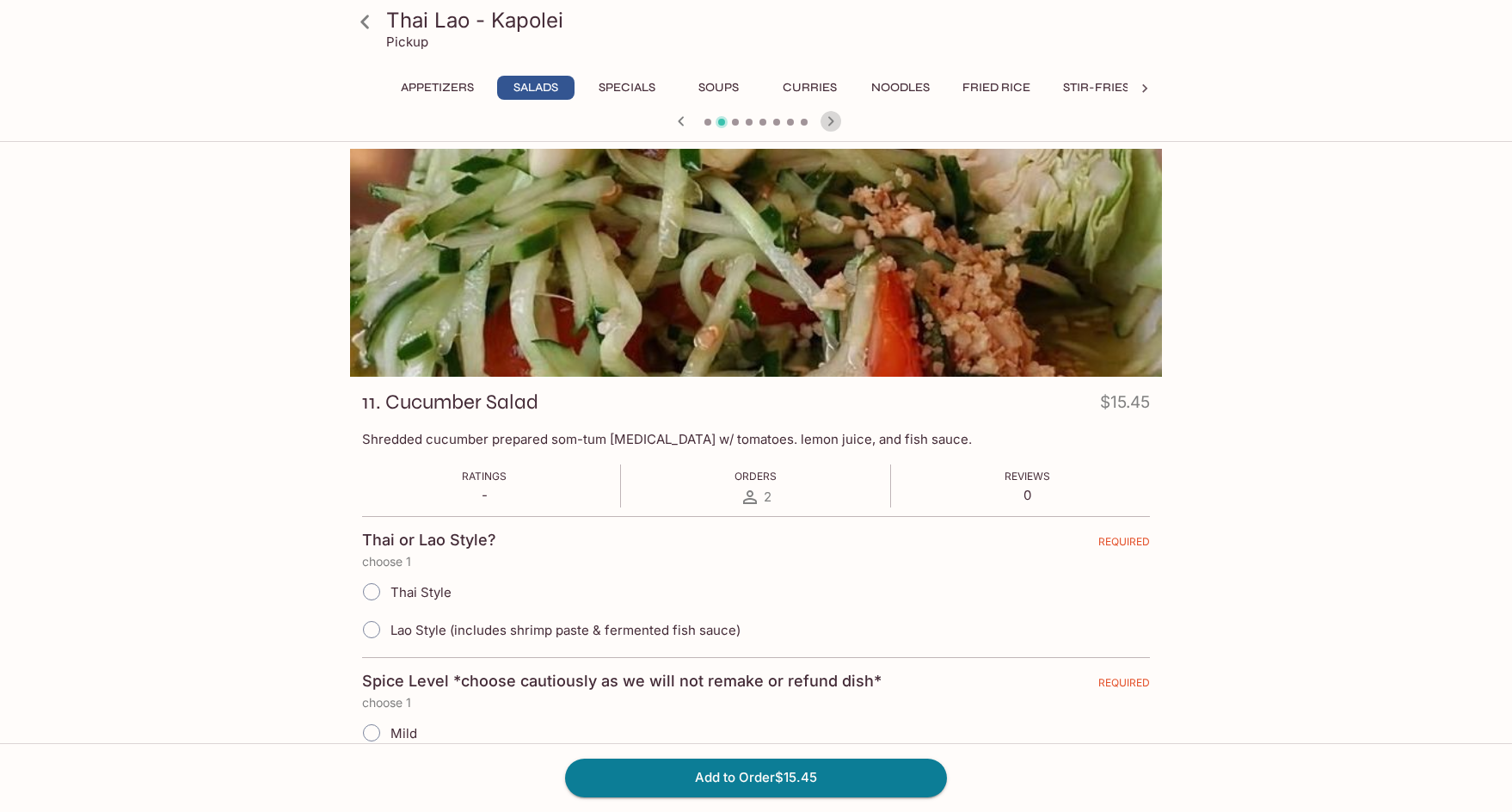
click at [830, 120] on icon "button" at bounding box center [831, 121] width 21 height 21
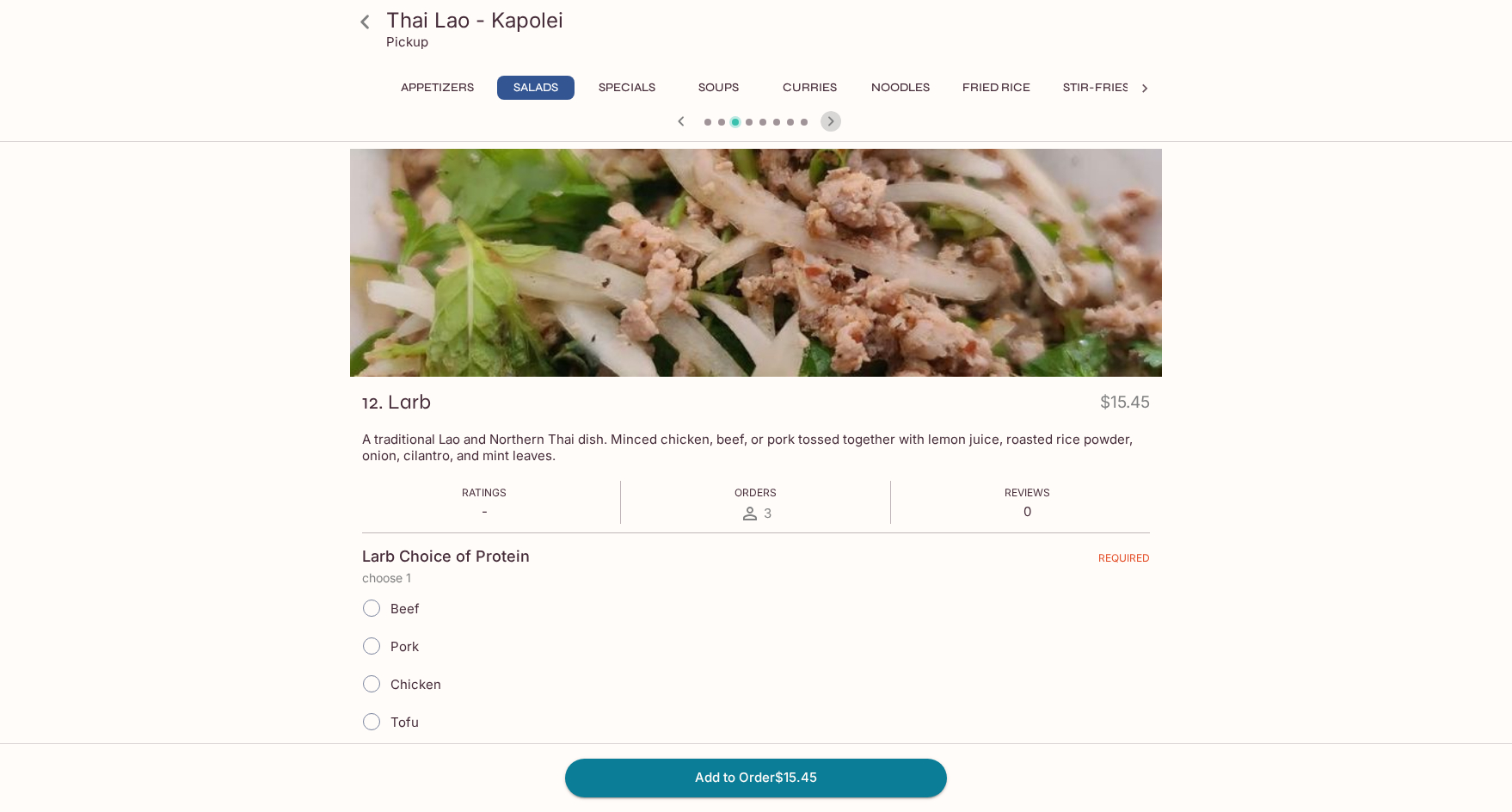
click at [830, 120] on icon "button" at bounding box center [831, 121] width 21 height 21
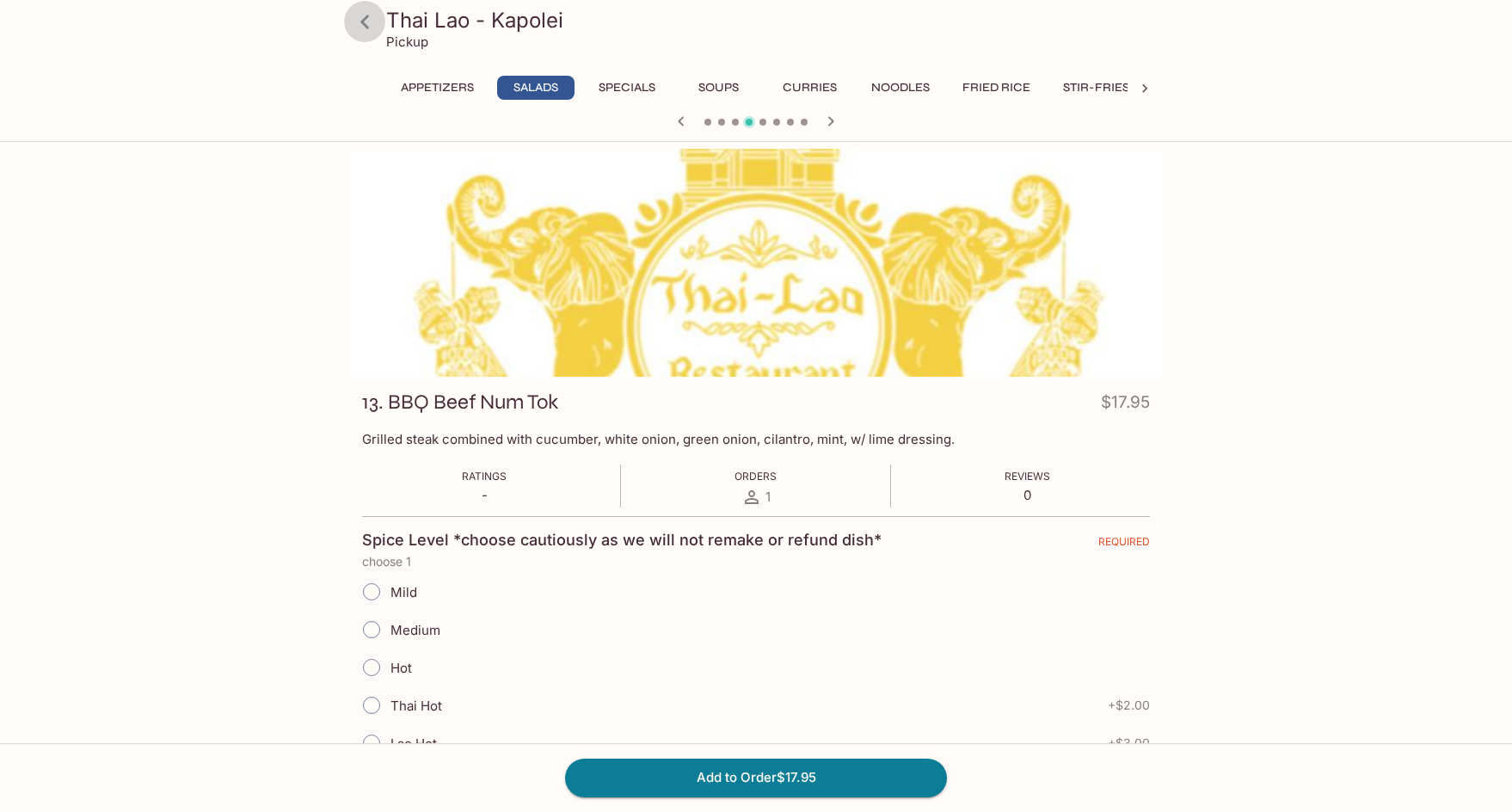
click at [366, 13] on icon at bounding box center [364, 22] width 30 height 30
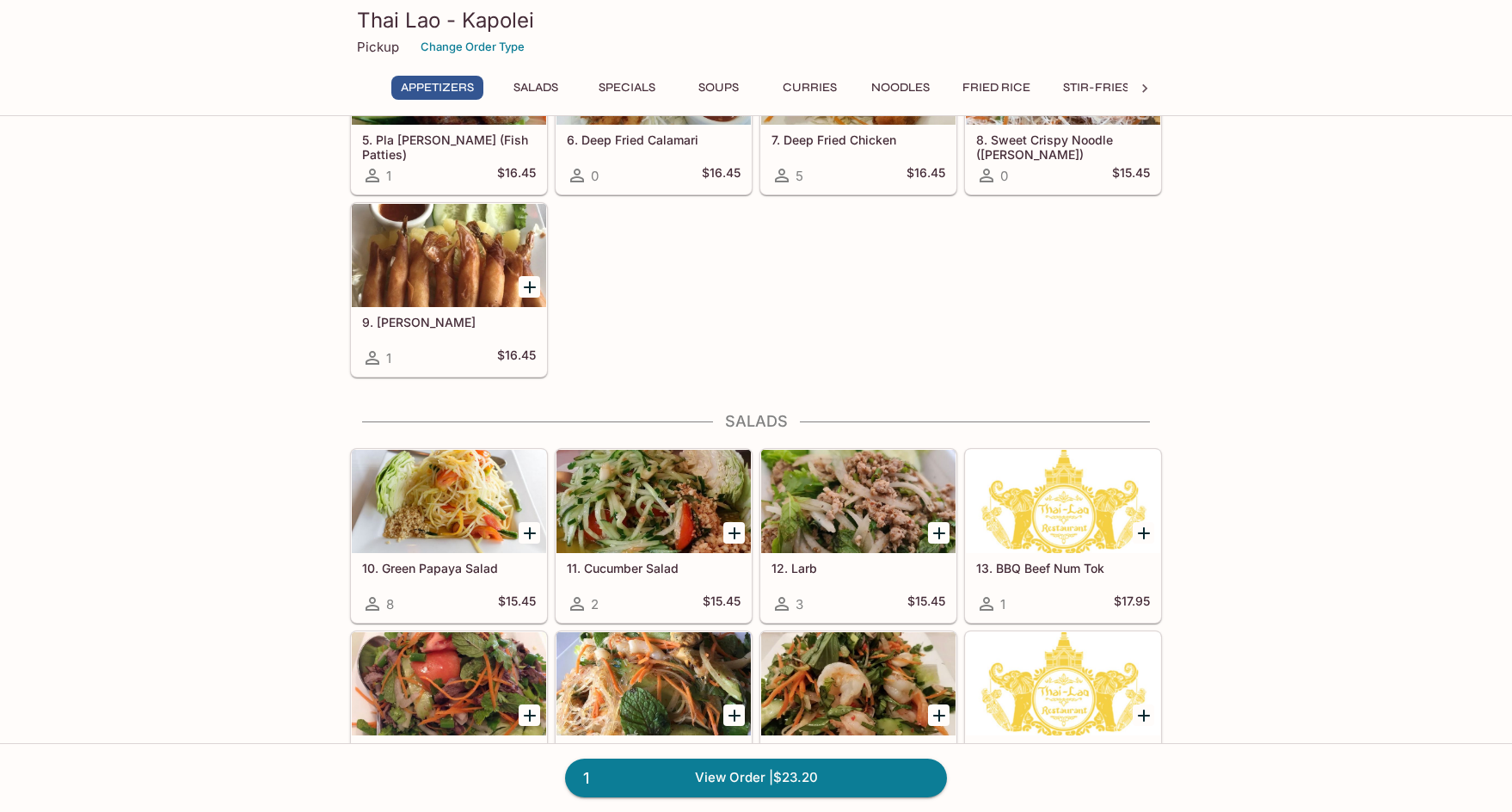
scroll to position [430, 0]
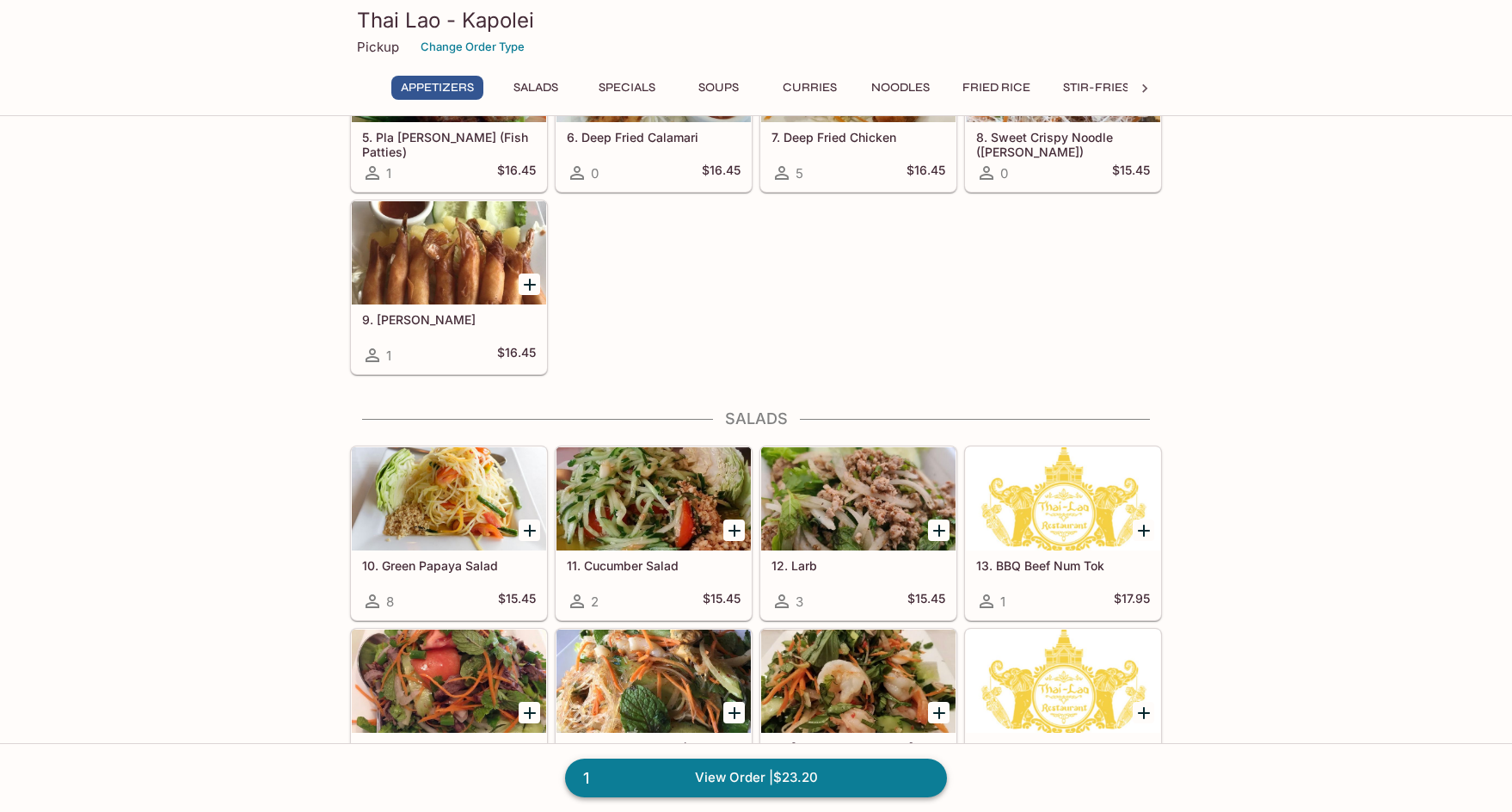
click at [817, 782] on link "1 View Order | $23.20" at bounding box center [756, 777] width 382 height 38
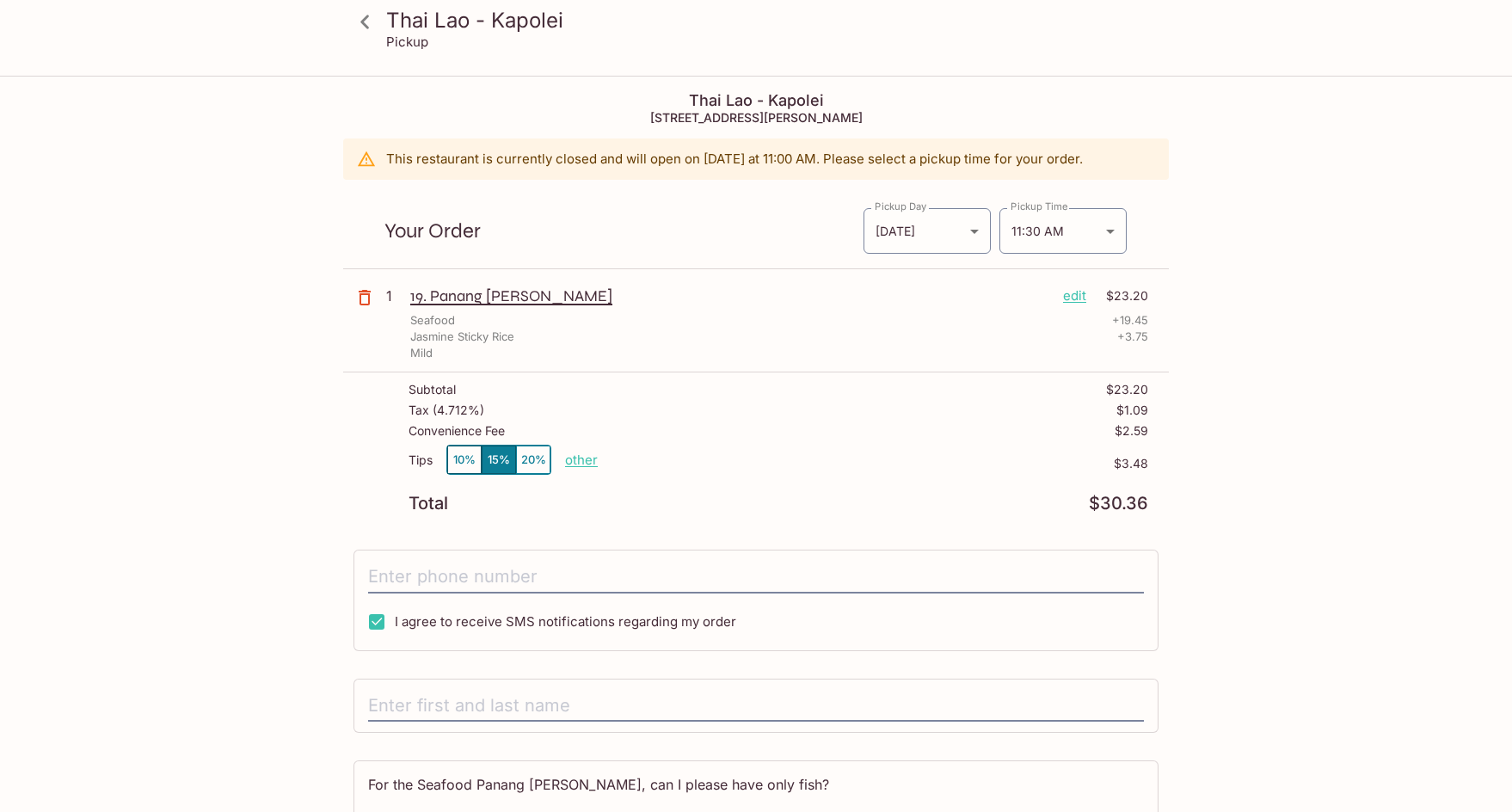
click at [368, 25] on icon at bounding box center [364, 22] width 30 height 30
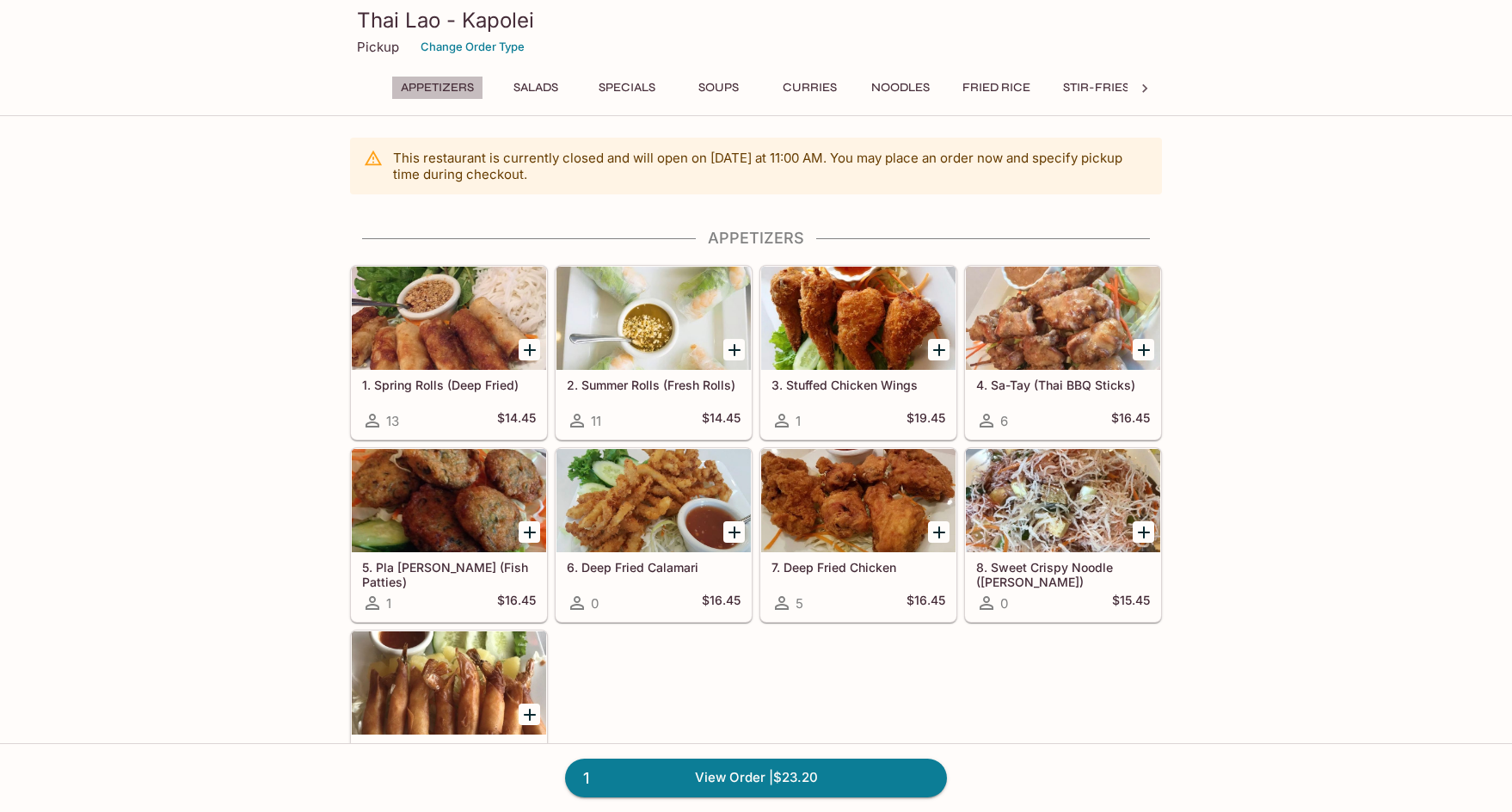
click at [460, 92] on button "Appetizers" at bounding box center [437, 88] width 92 height 24
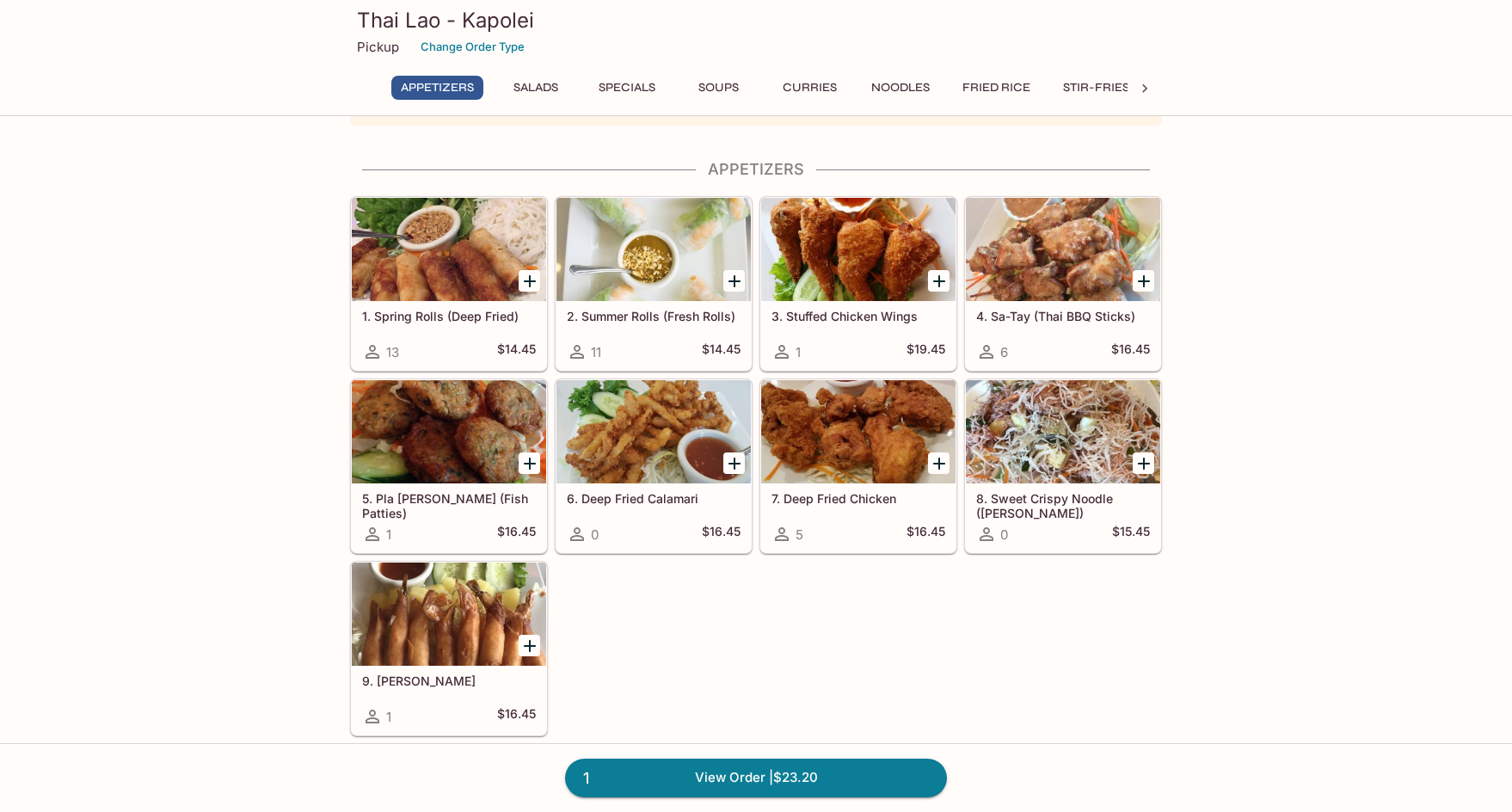
scroll to position [82, 0]
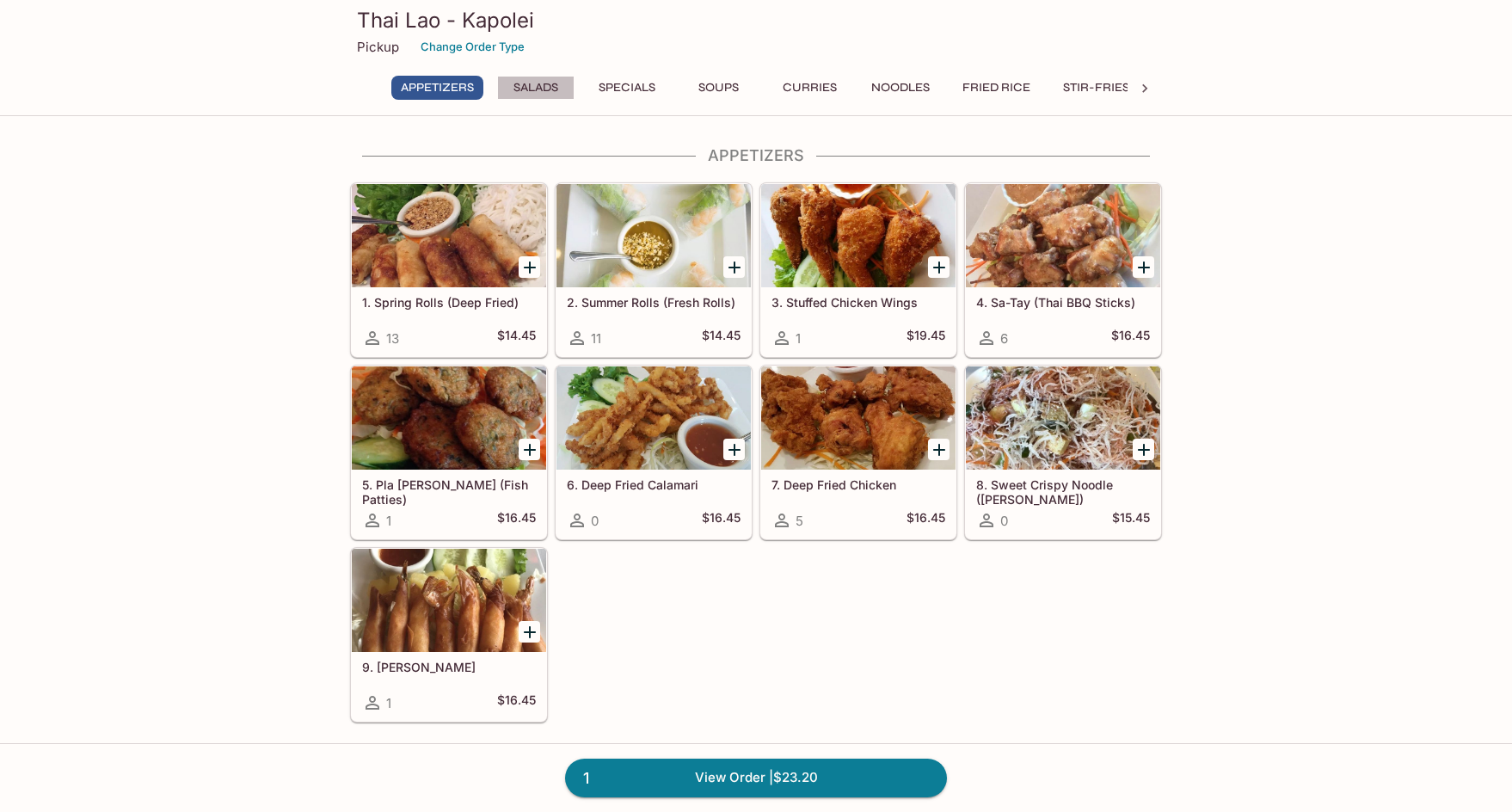
click at [536, 87] on button "Salads" at bounding box center [535, 88] width 77 height 24
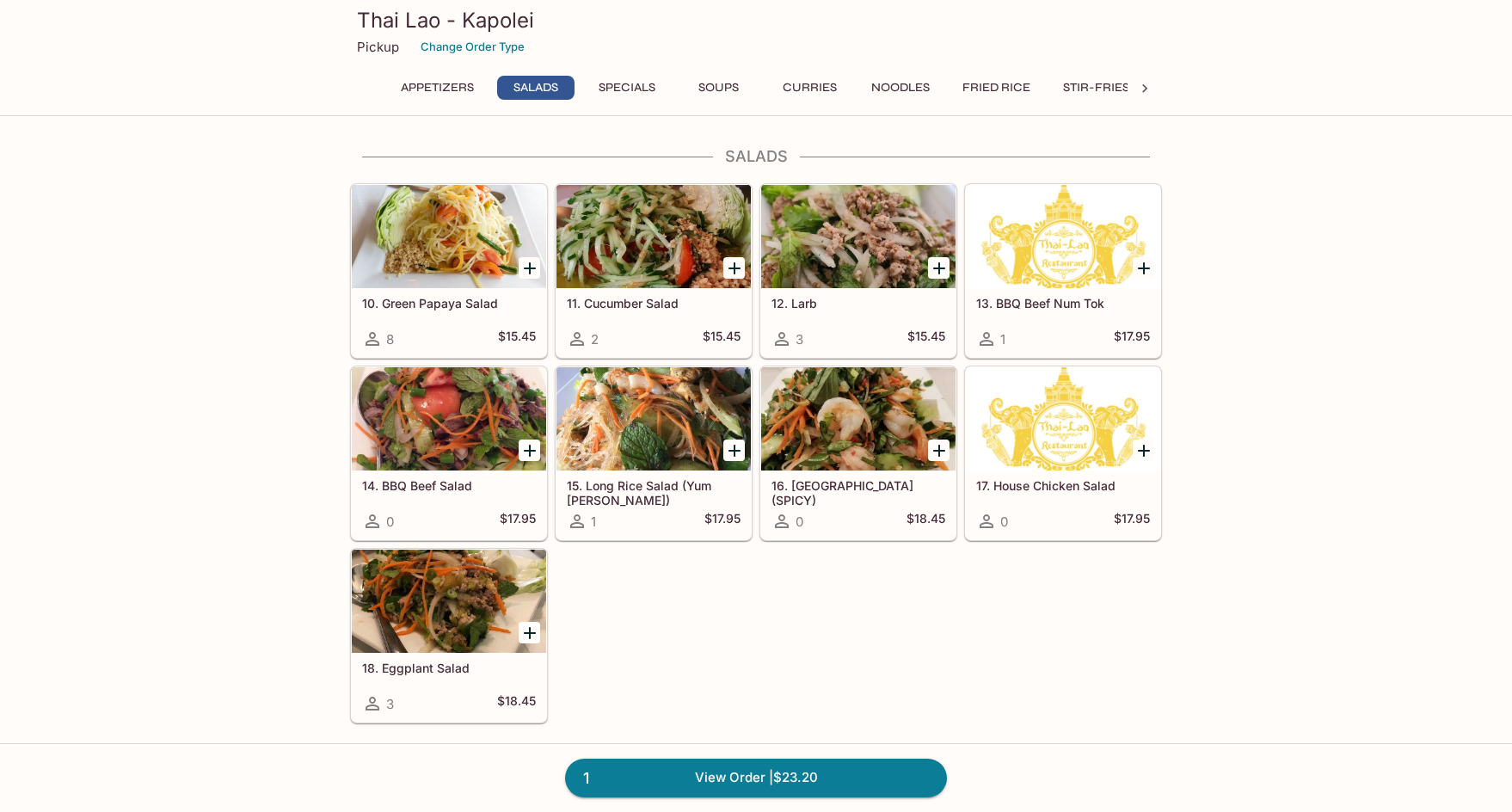
scroll to position [693, 0]
click at [493, 429] on div at bounding box center [448, 417] width 194 height 103
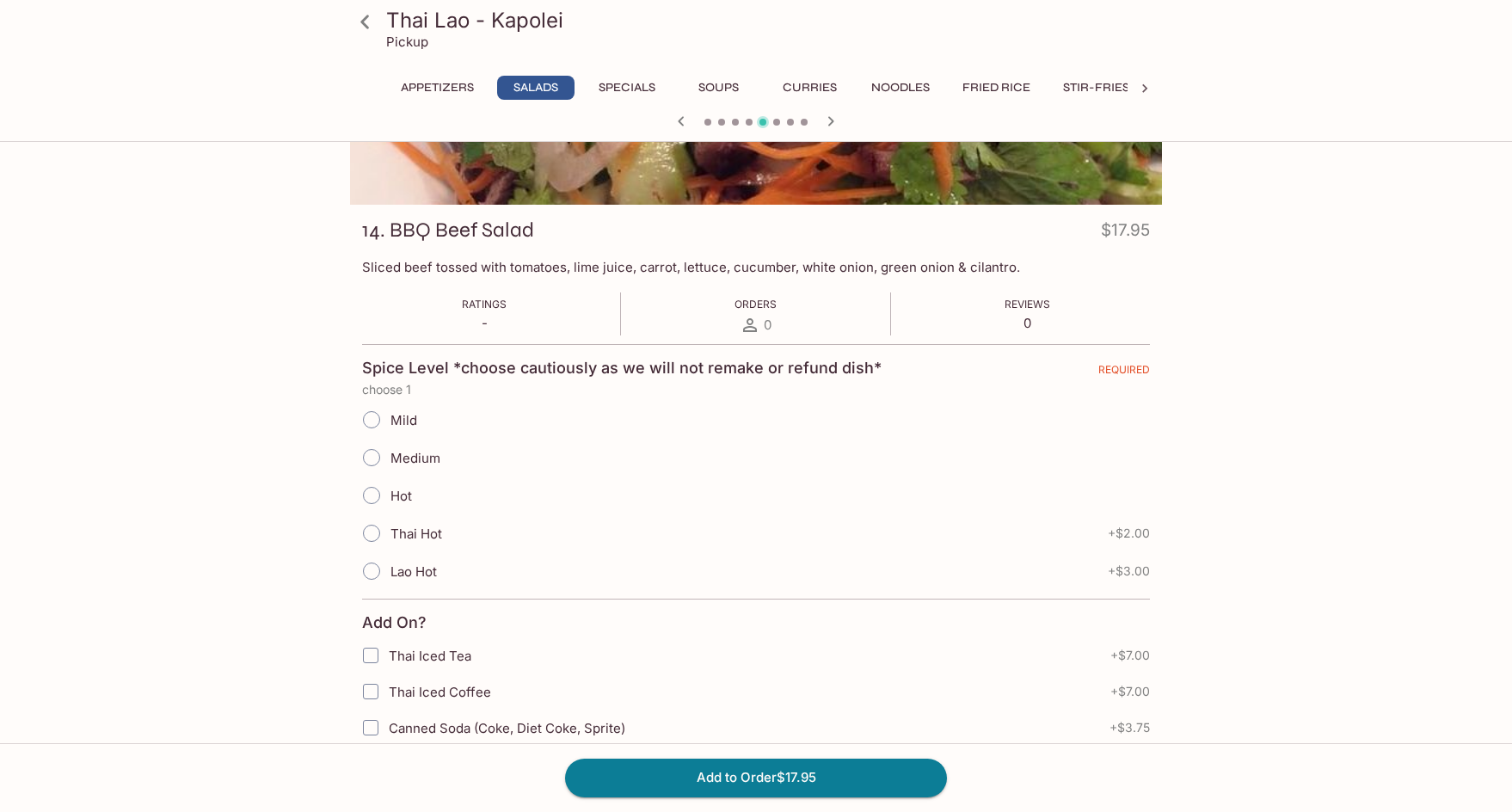
scroll to position [258, 0]
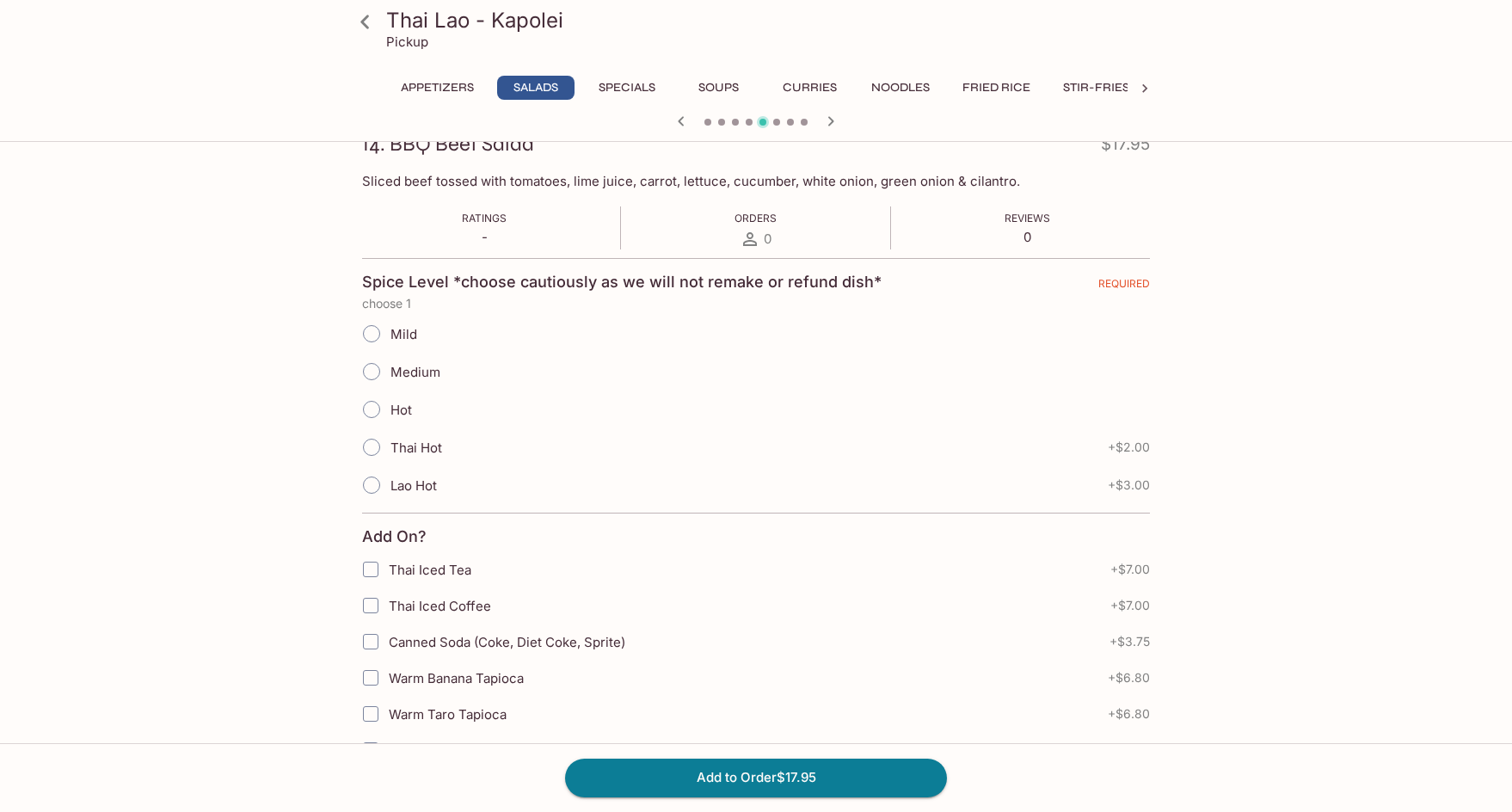
click at [370, 334] on input "Mild" at bounding box center [371, 334] width 36 height 36
radio input "true"
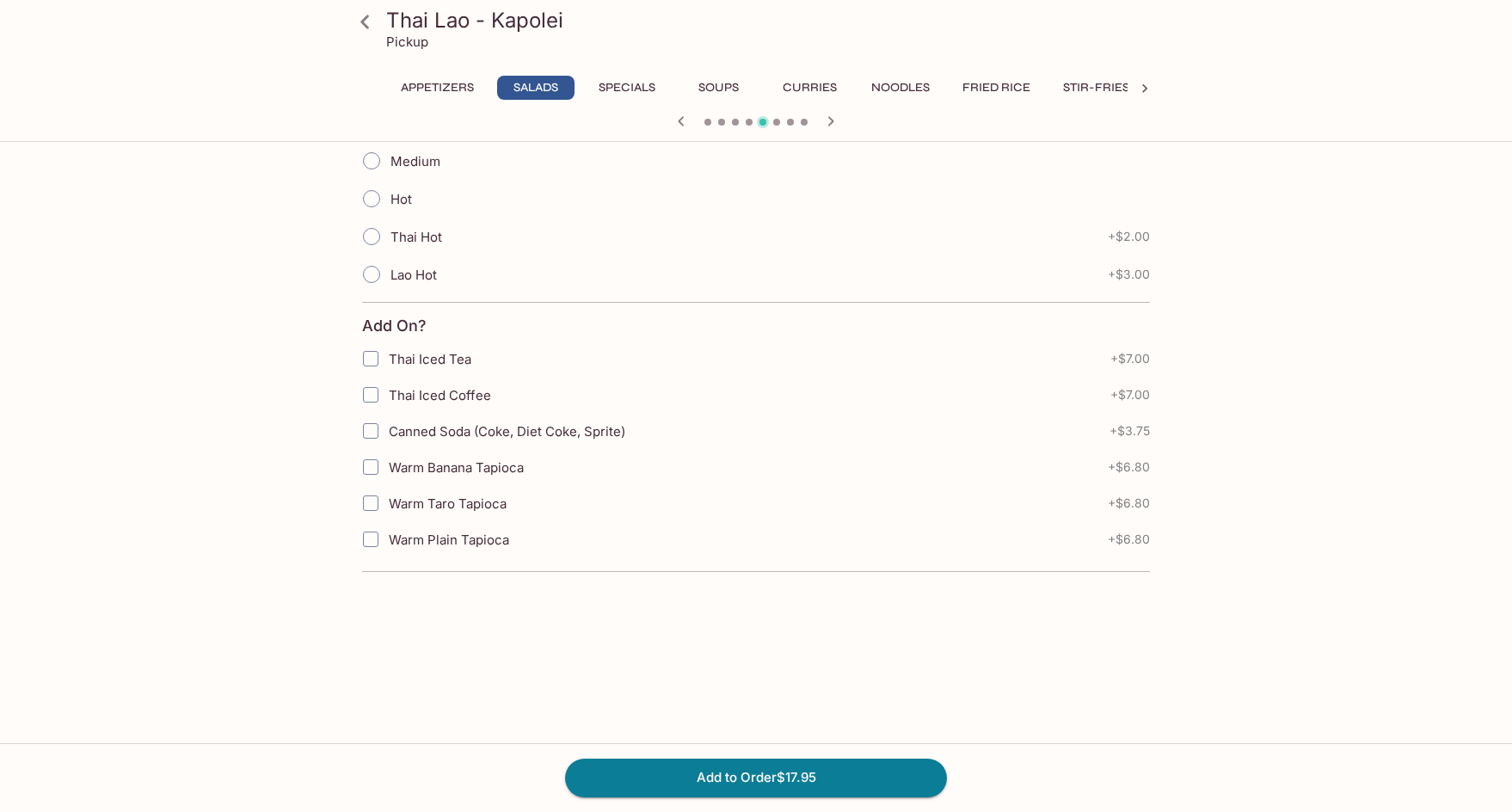
scroll to position [139, 0]
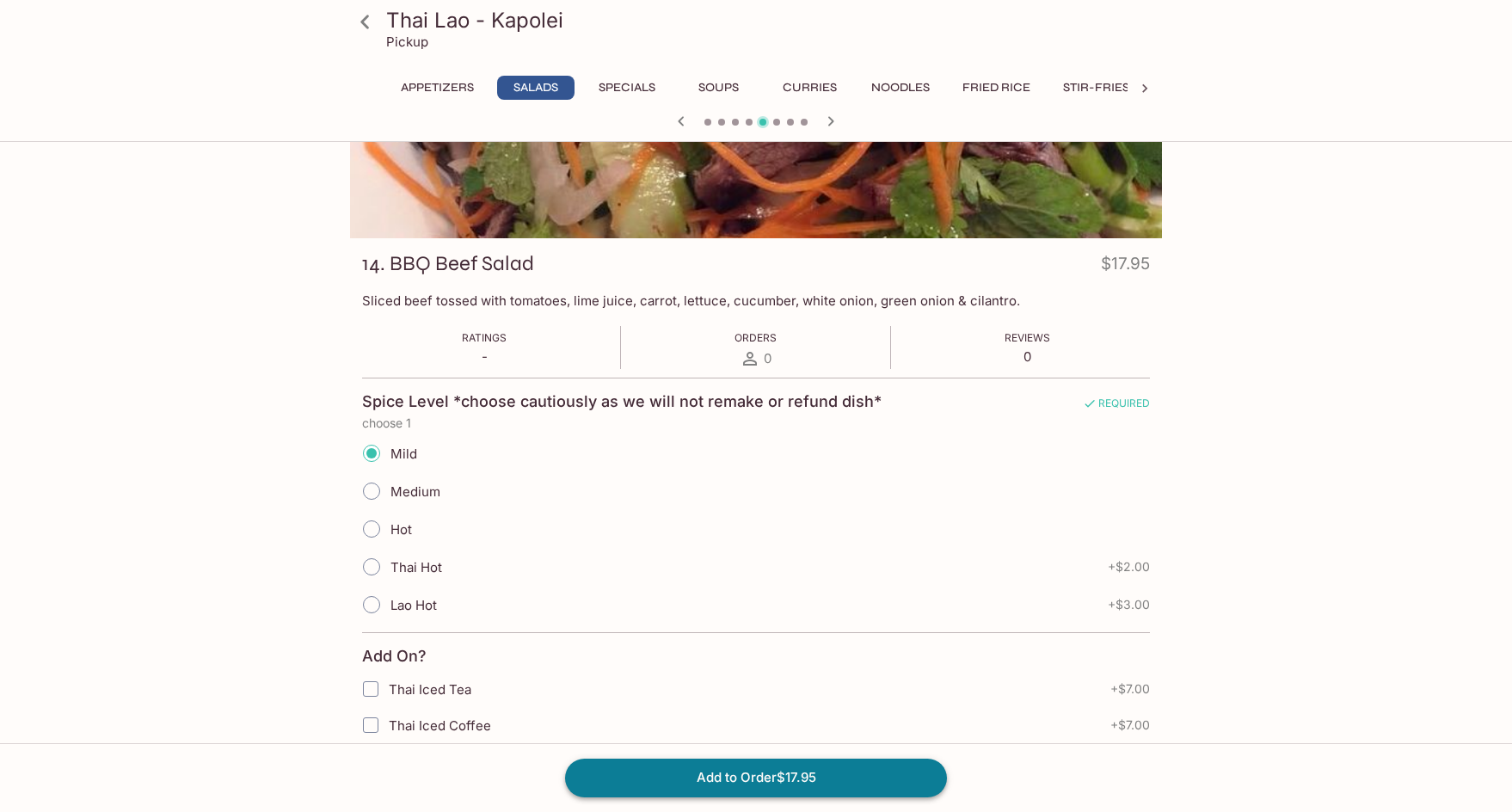
click at [859, 777] on button "Add to Order $17.95" at bounding box center [756, 777] width 382 height 38
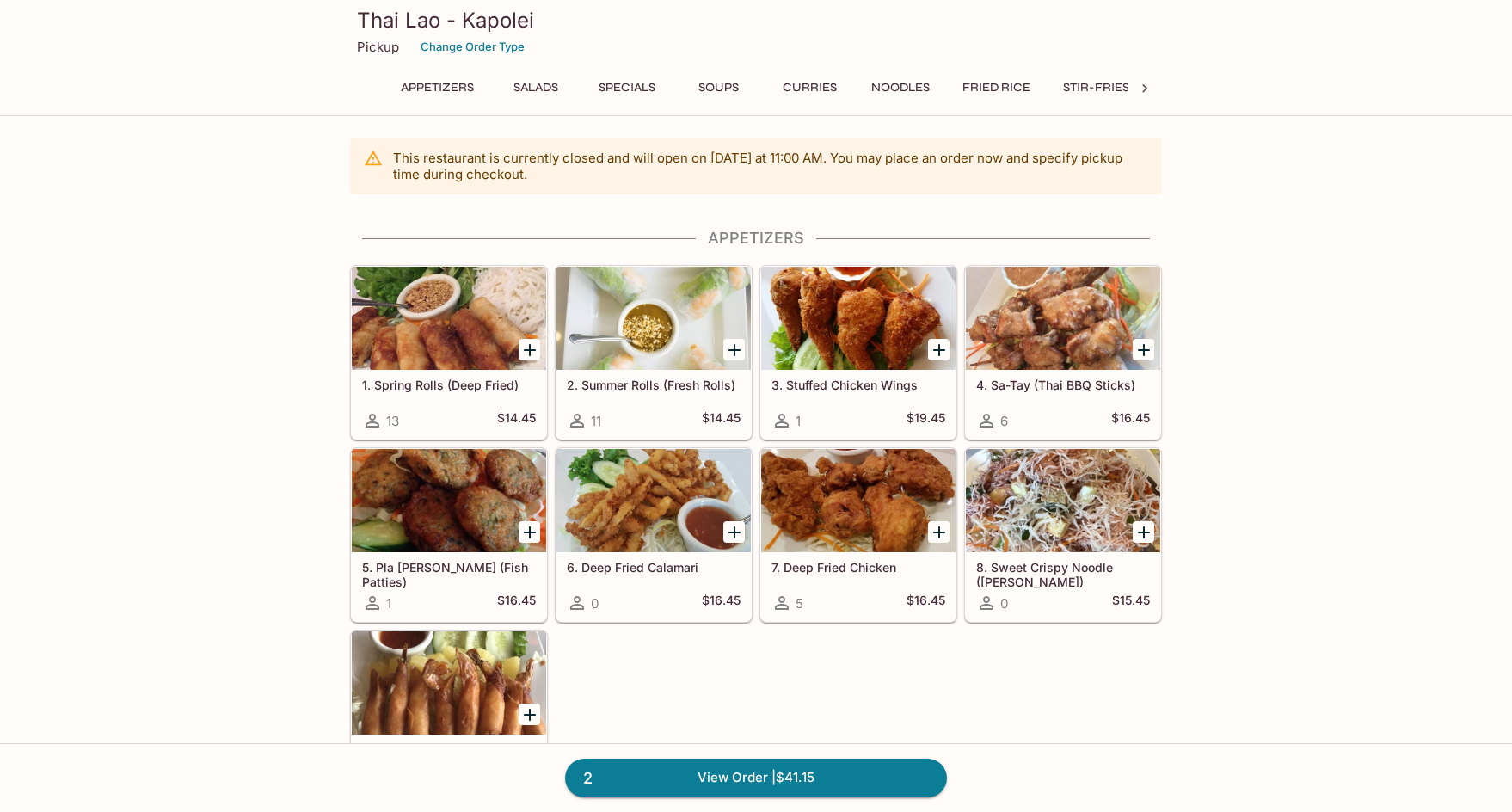
click at [684, 300] on div at bounding box center [653, 318] width 194 height 103
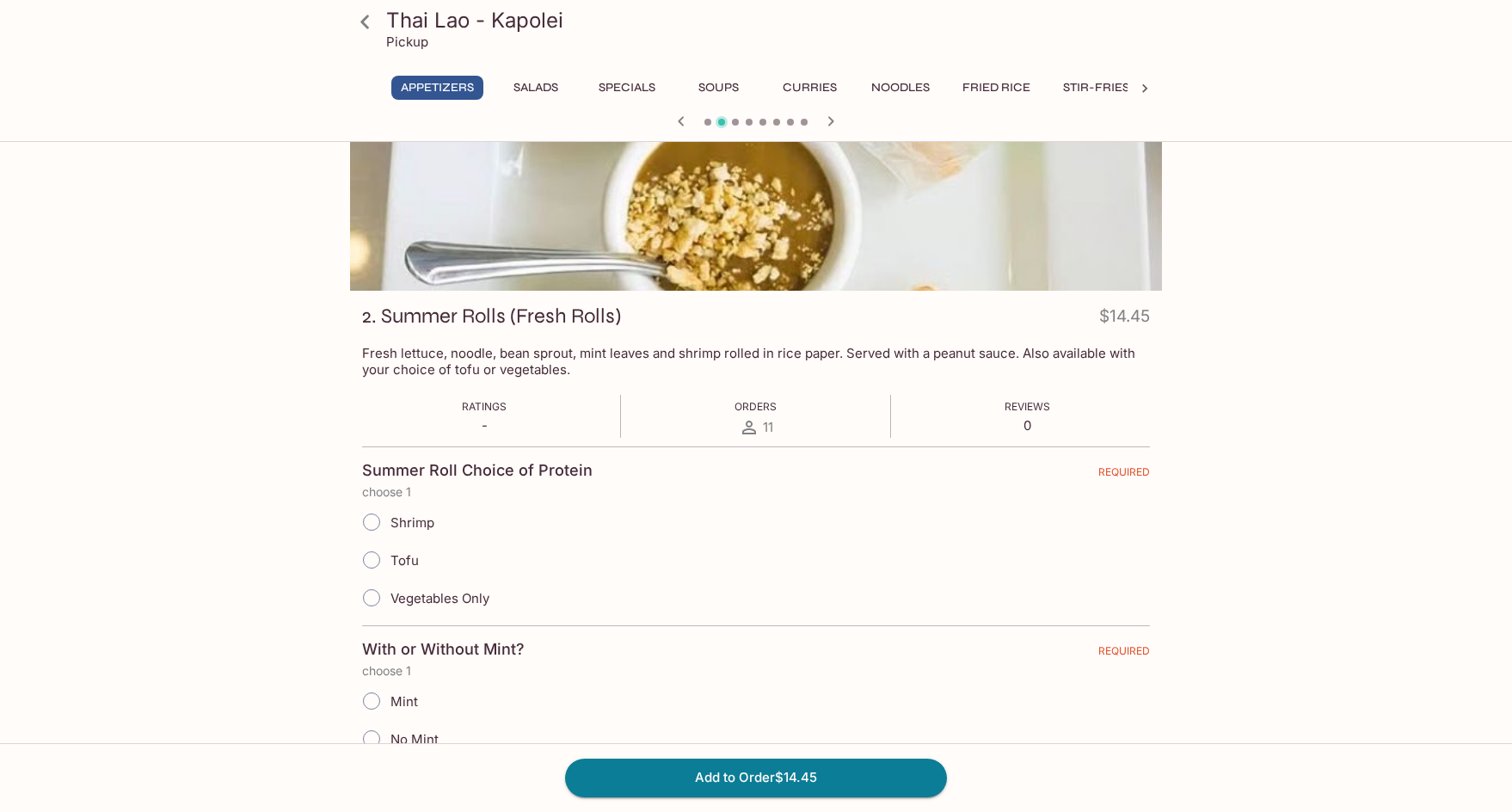
scroll to position [172, 0]
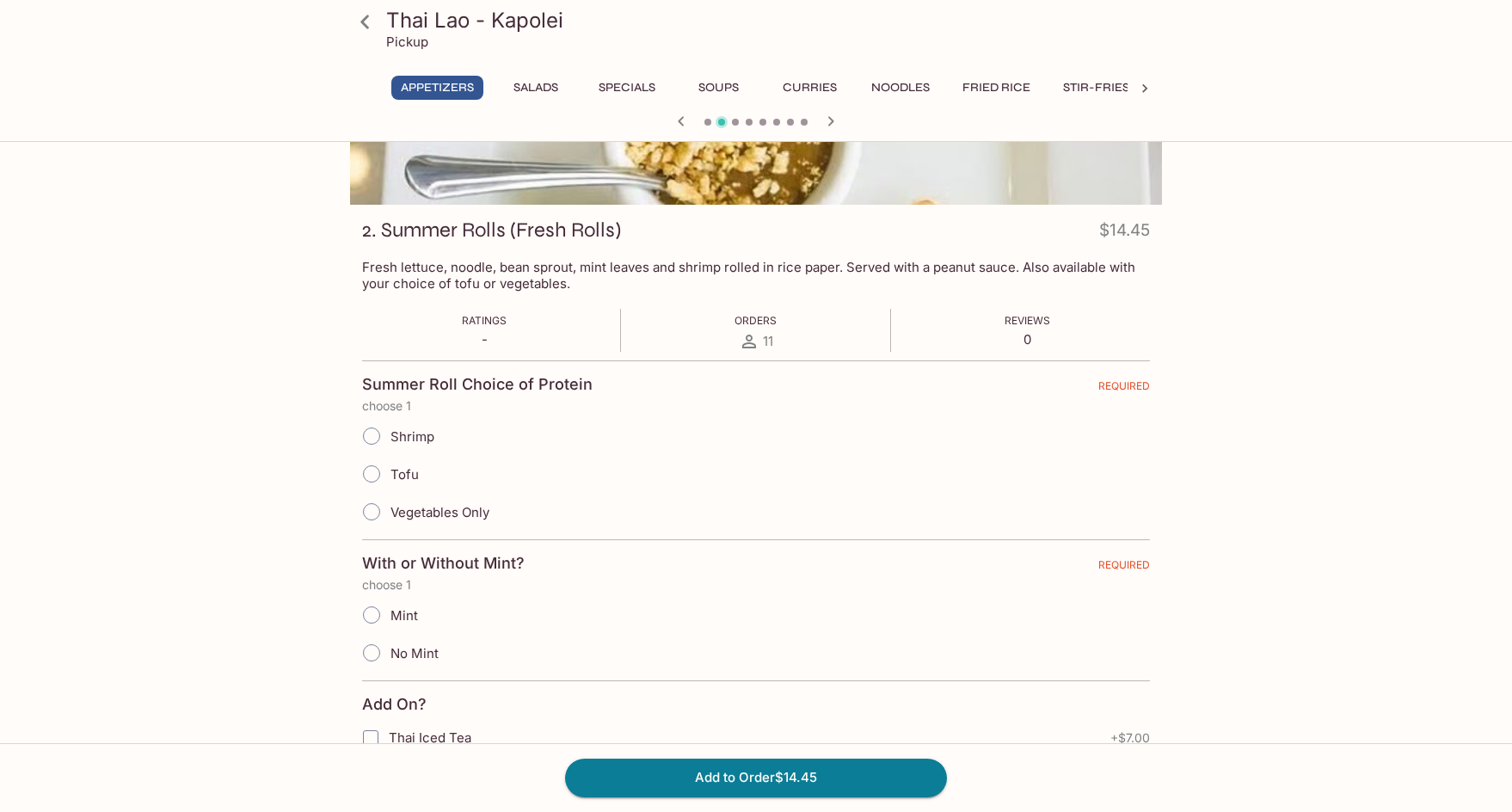
click at [374, 476] on input "Tofu" at bounding box center [371, 474] width 36 height 36
radio input "true"
click at [370, 612] on input "Mint" at bounding box center [371, 615] width 36 height 36
radio input "true"
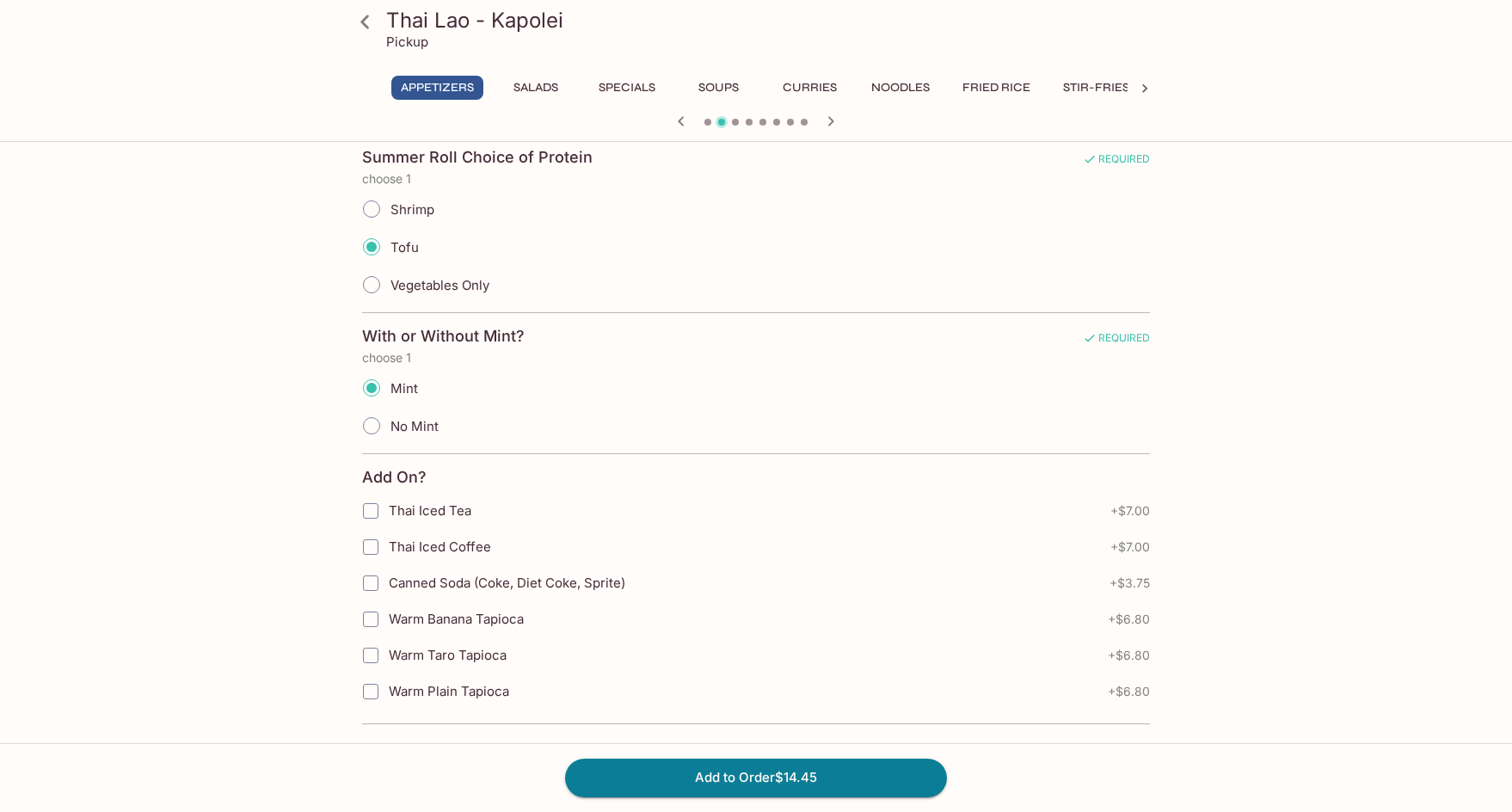
scroll to position [406, 0]
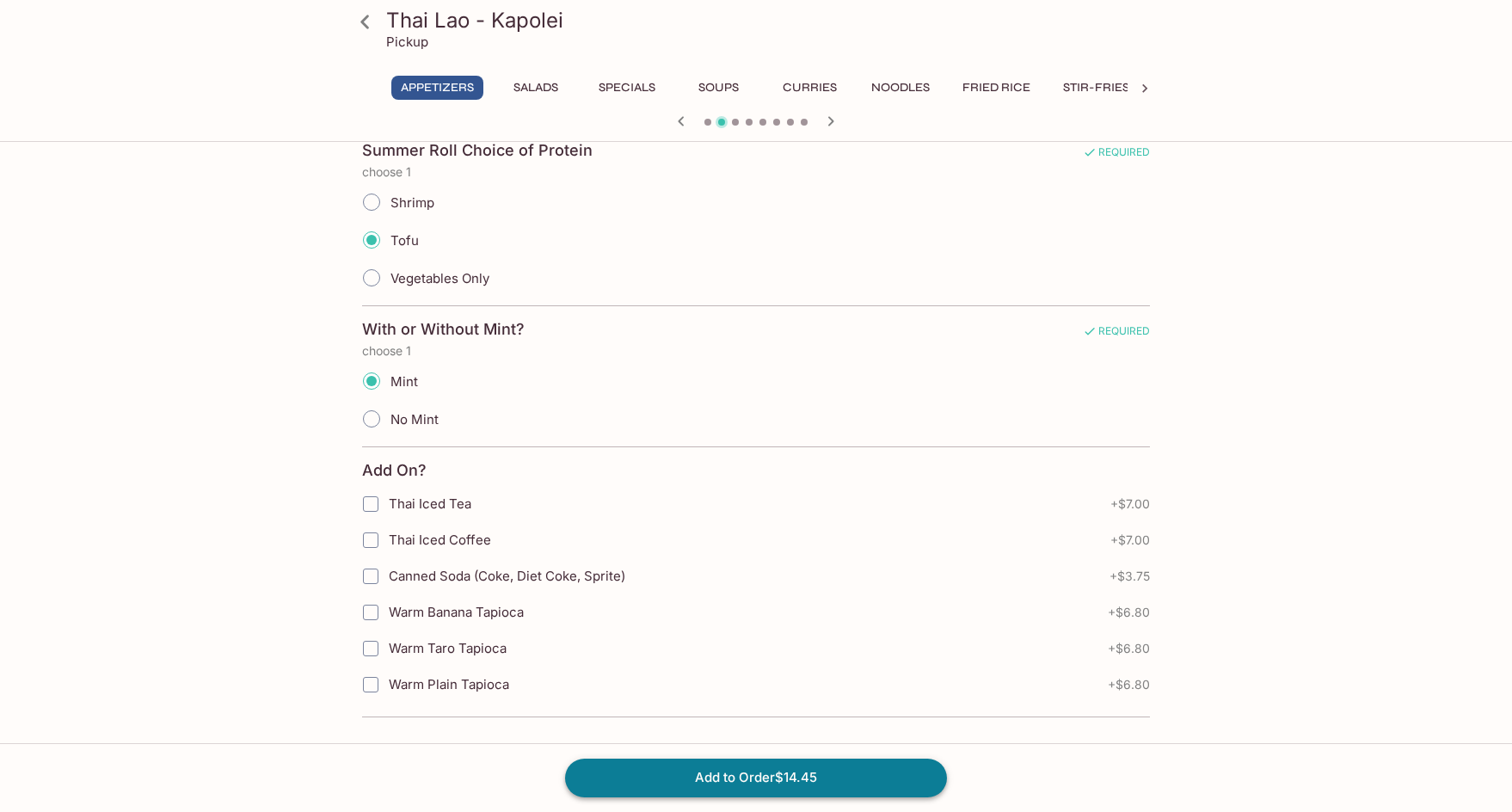
click at [829, 772] on button "Add to Order $14.45" at bounding box center [756, 777] width 382 height 38
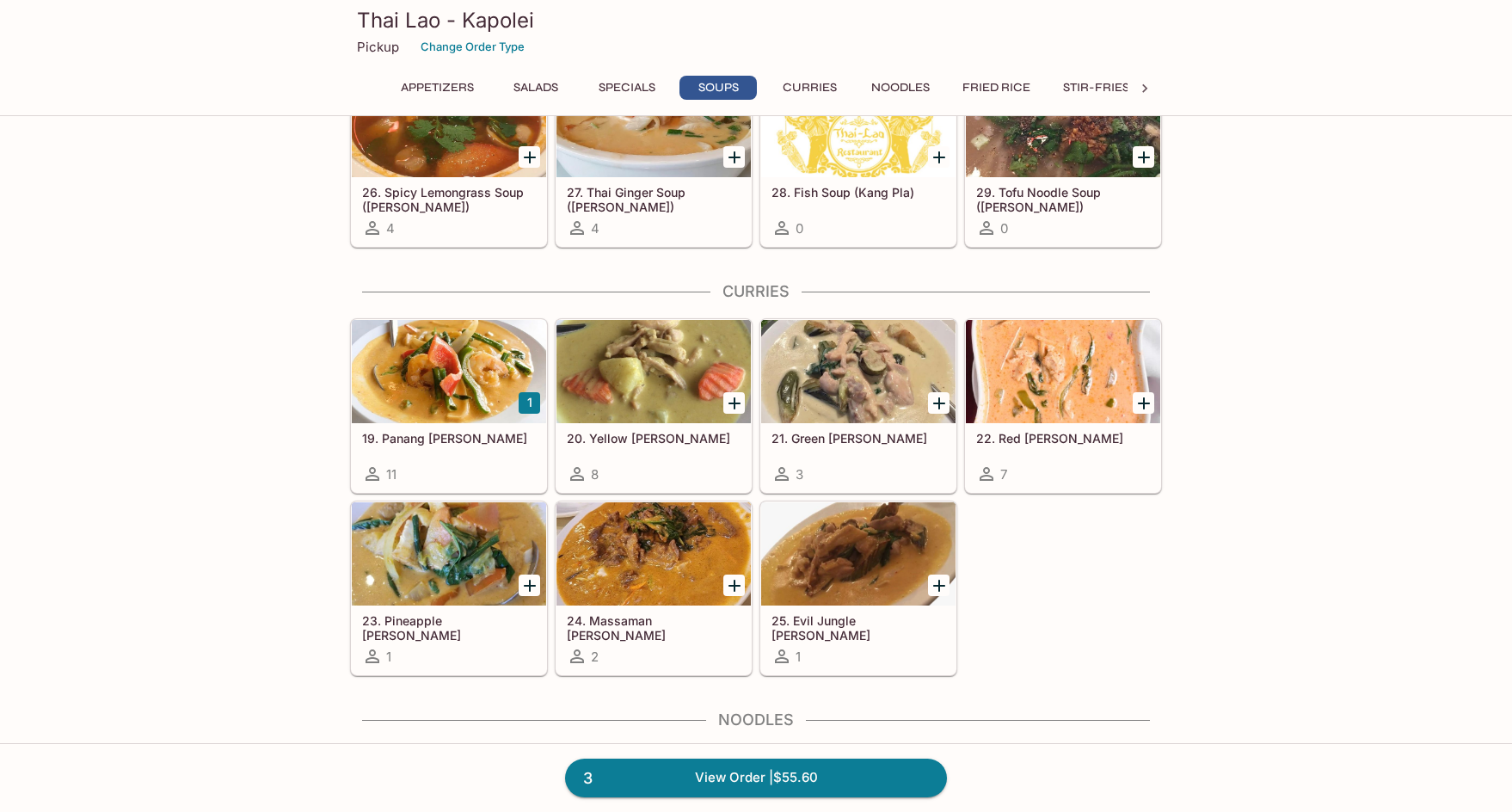
scroll to position [2236, 0]
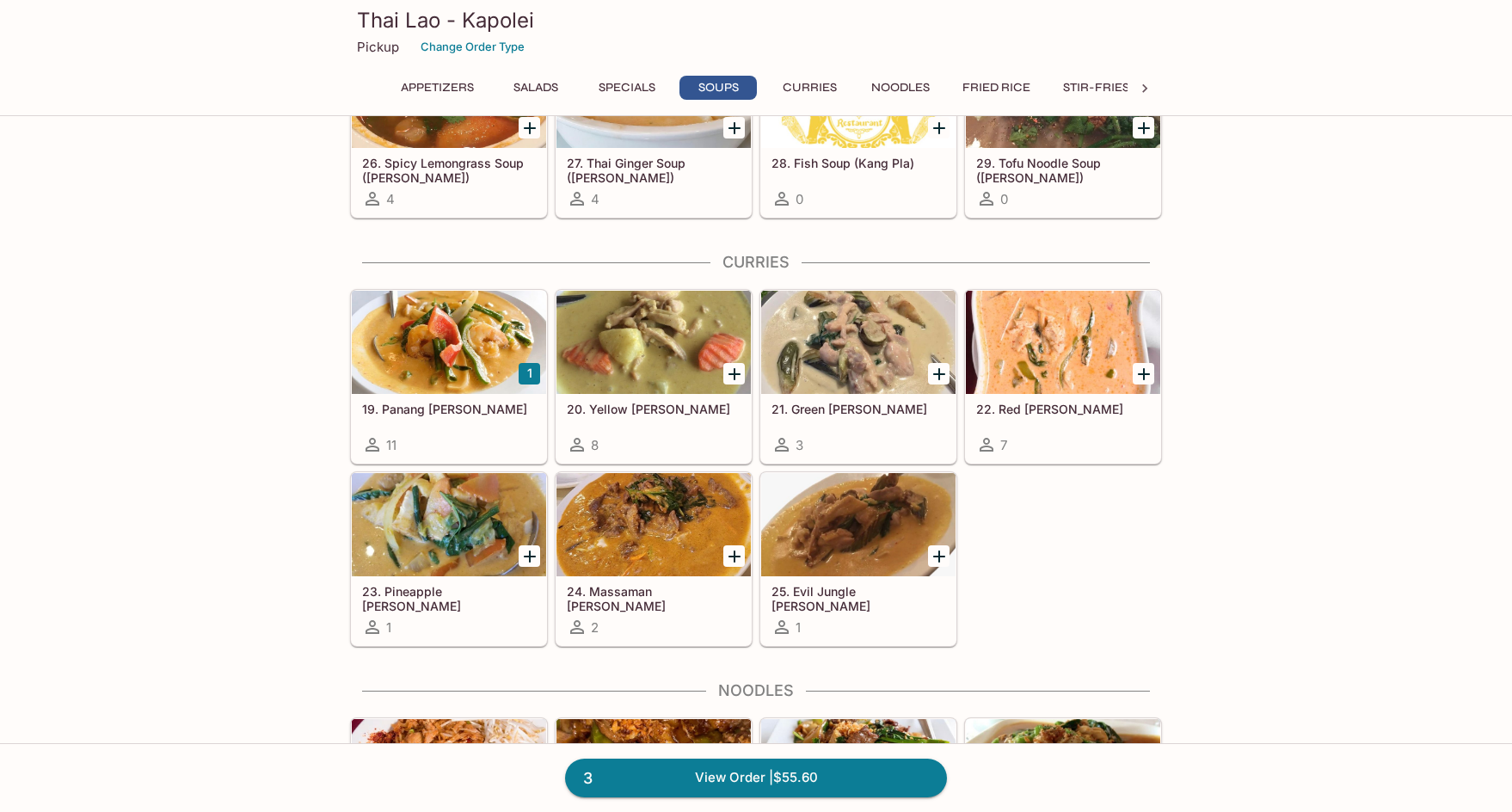
click at [430, 379] on div at bounding box center [448, 342] width 194 height 103
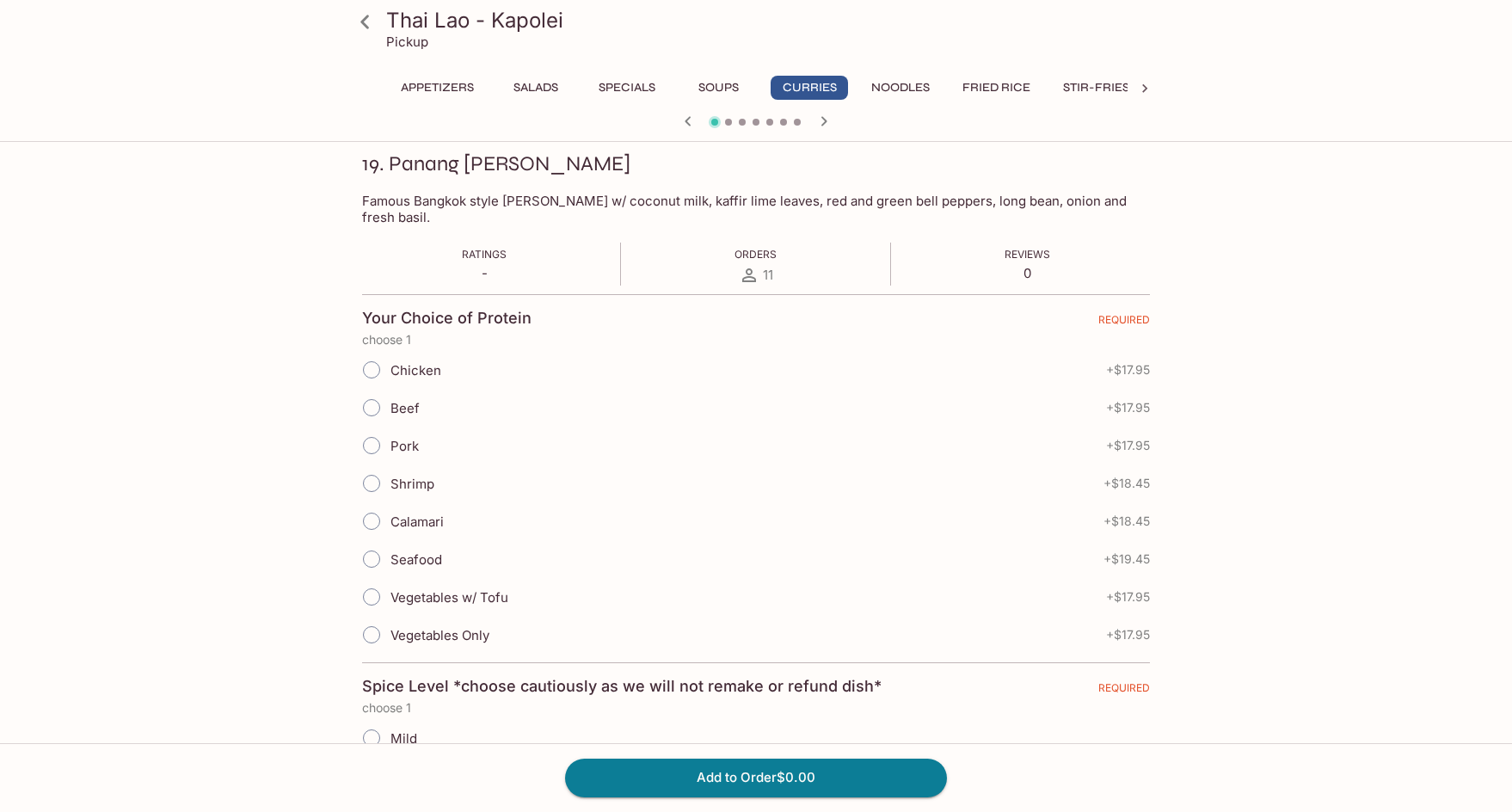
scroll to position [258, 0]
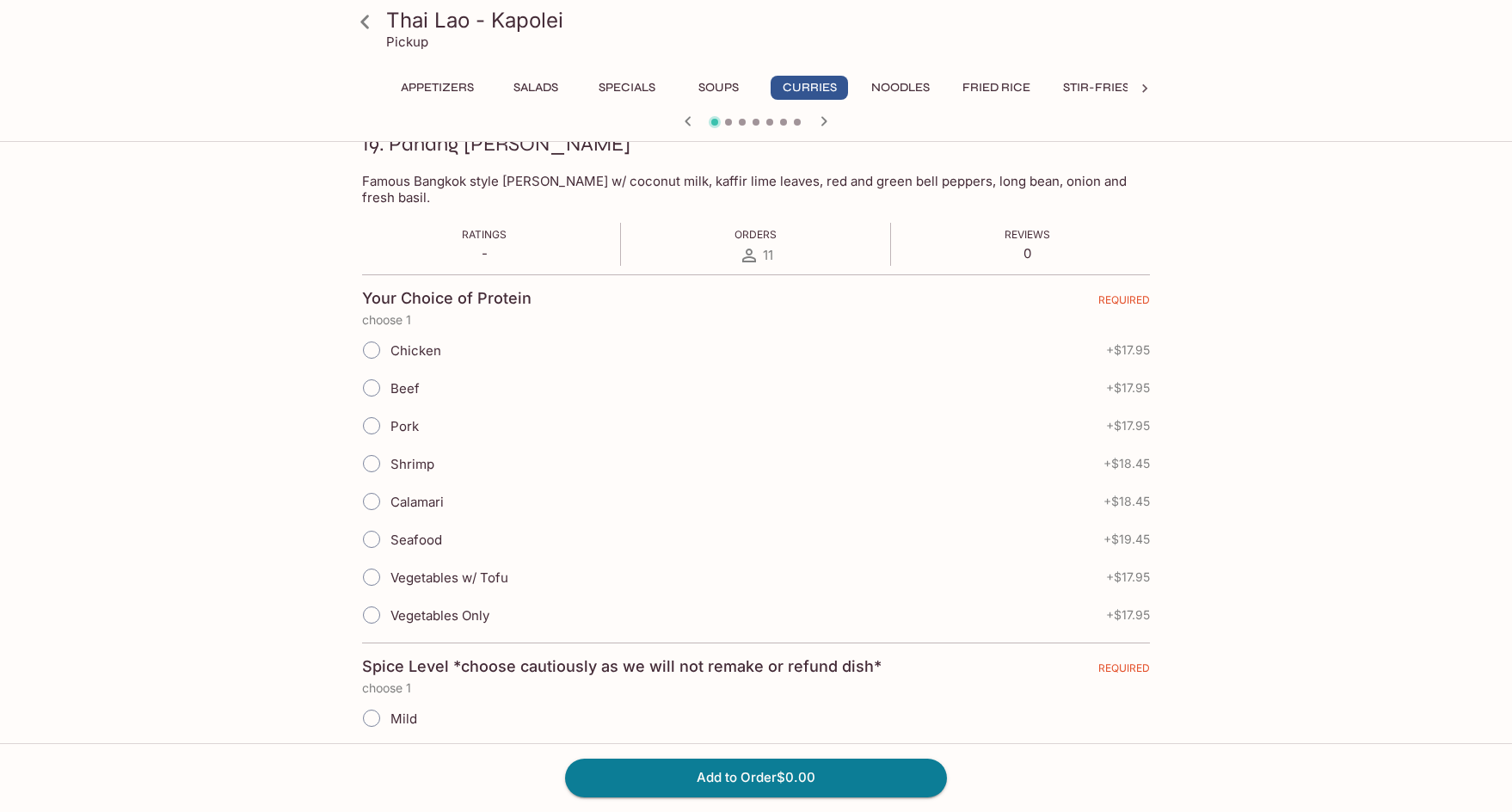
click at [381, 333] on input "Chicken" at bounding box center [371, 350] width 36 height 36
radio input "true"
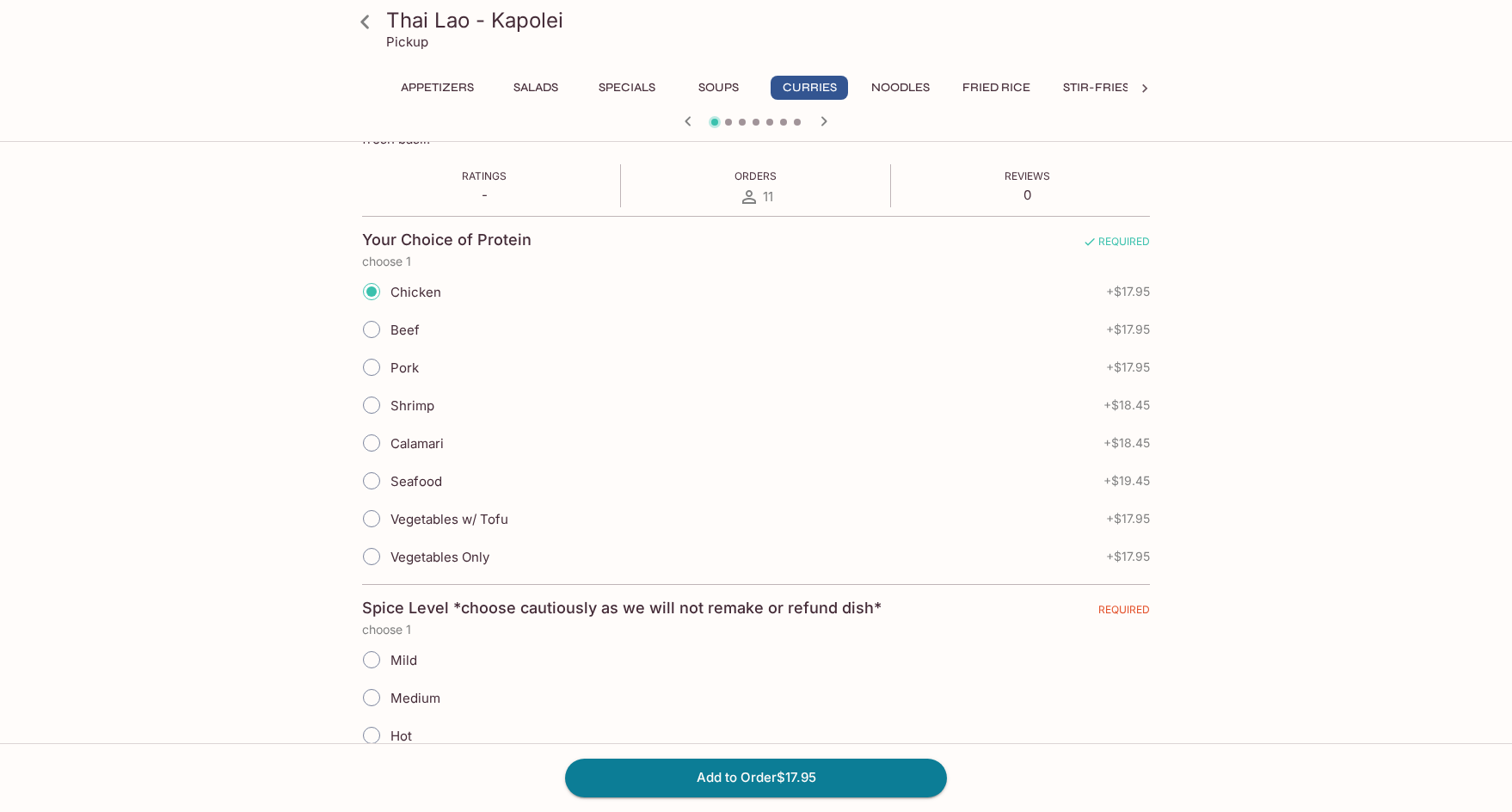
scroll to position [516, 0]
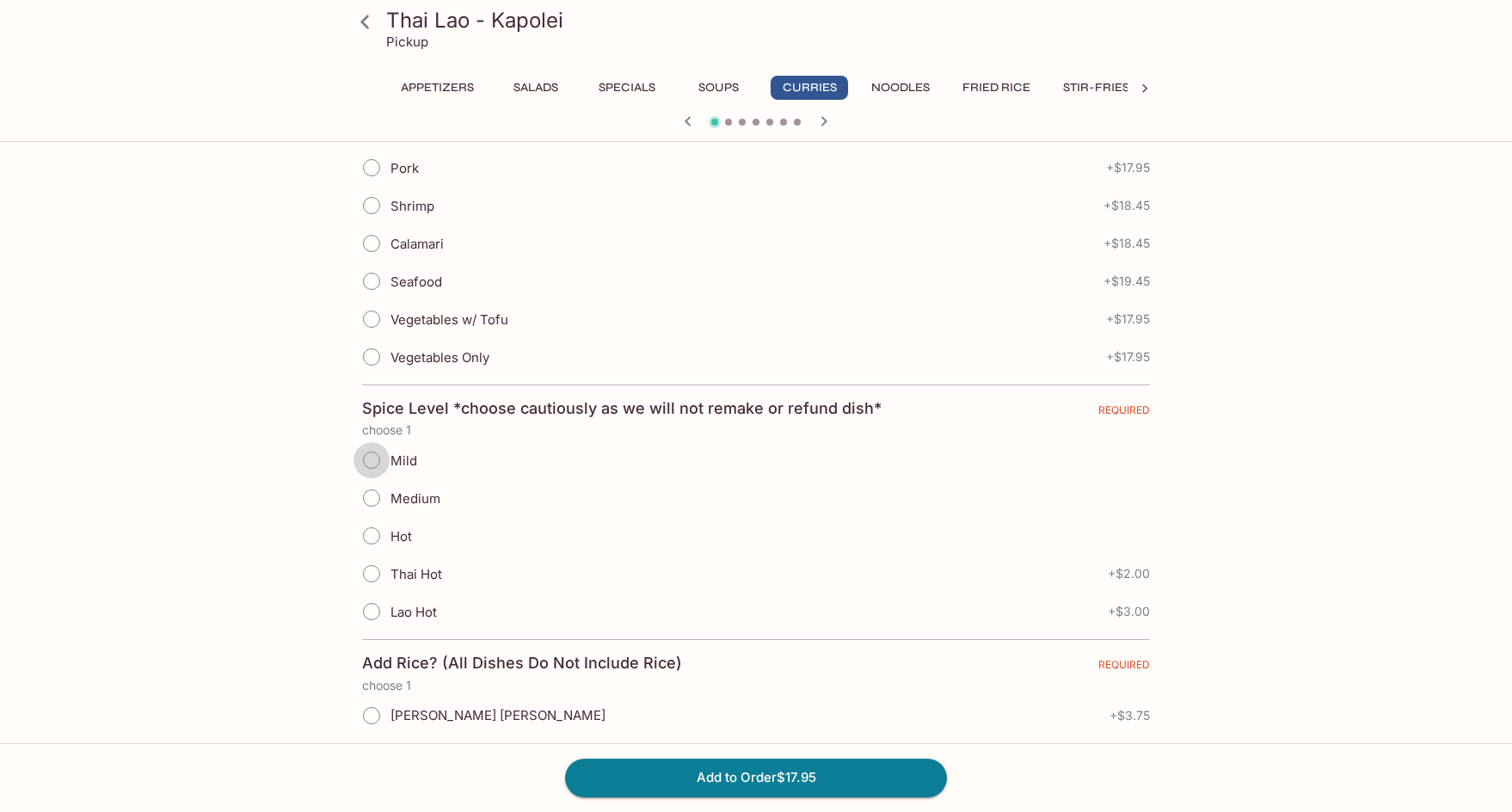
click at [373, 442] on input "Mild" at bounding box center [371, 461] width 36 height 36
radio input "true"
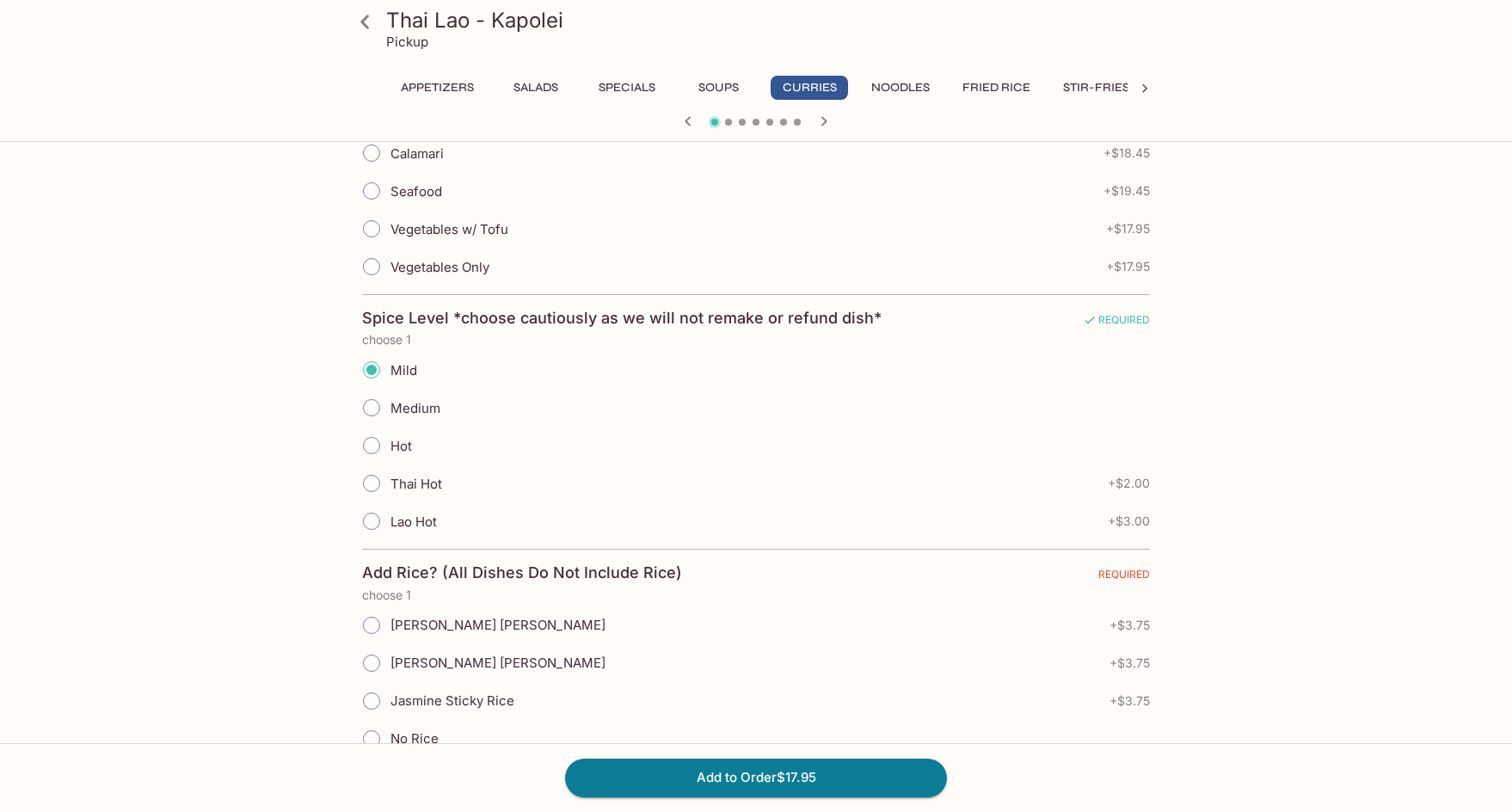
scroll to position [860, 0]
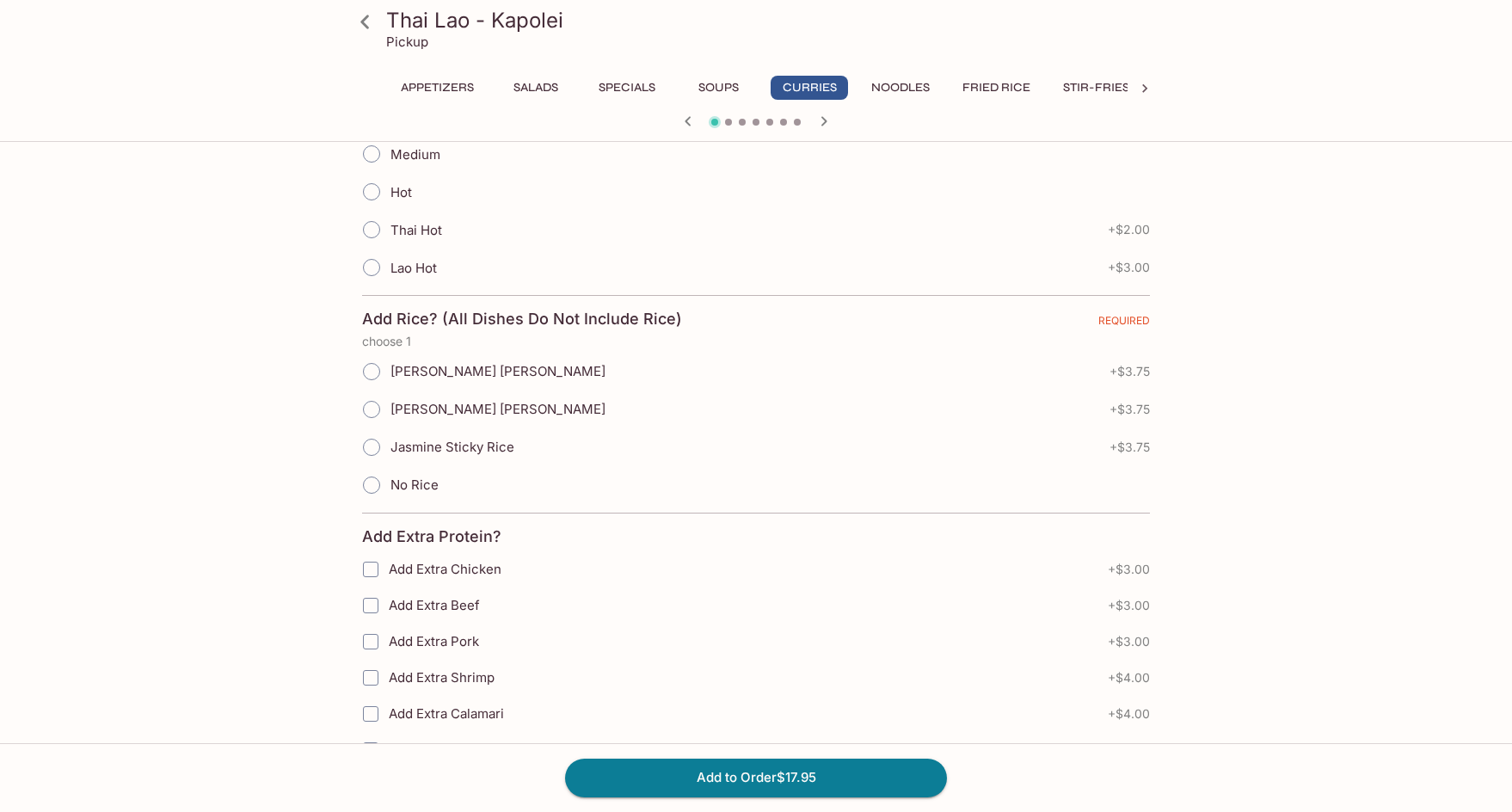
click at [376, 431] on input "Jasmine Sticky Rice" at bounding box center [371, 448] width 36 height 36
radio input "true"
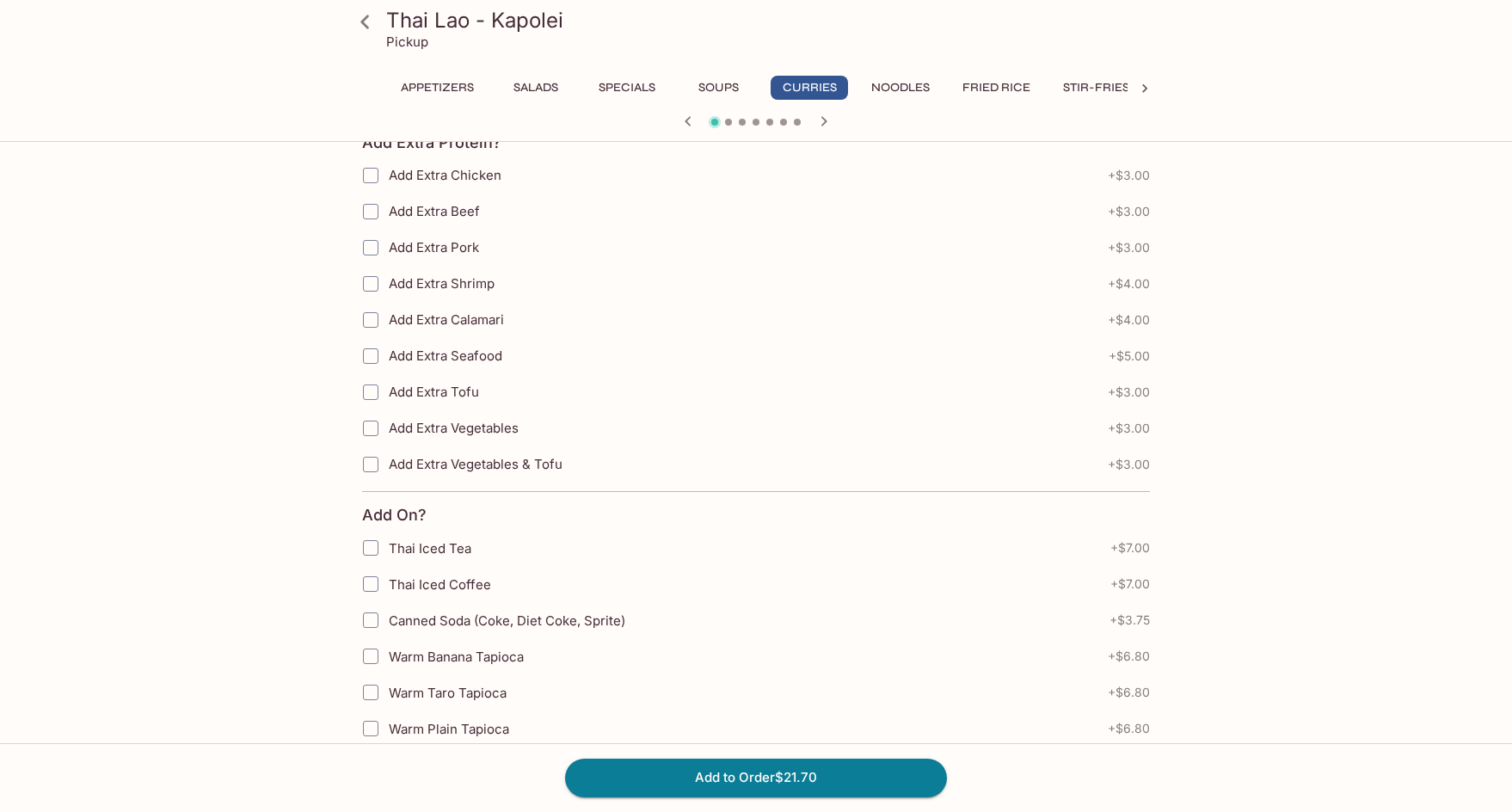
scroll to position [1281, 0]
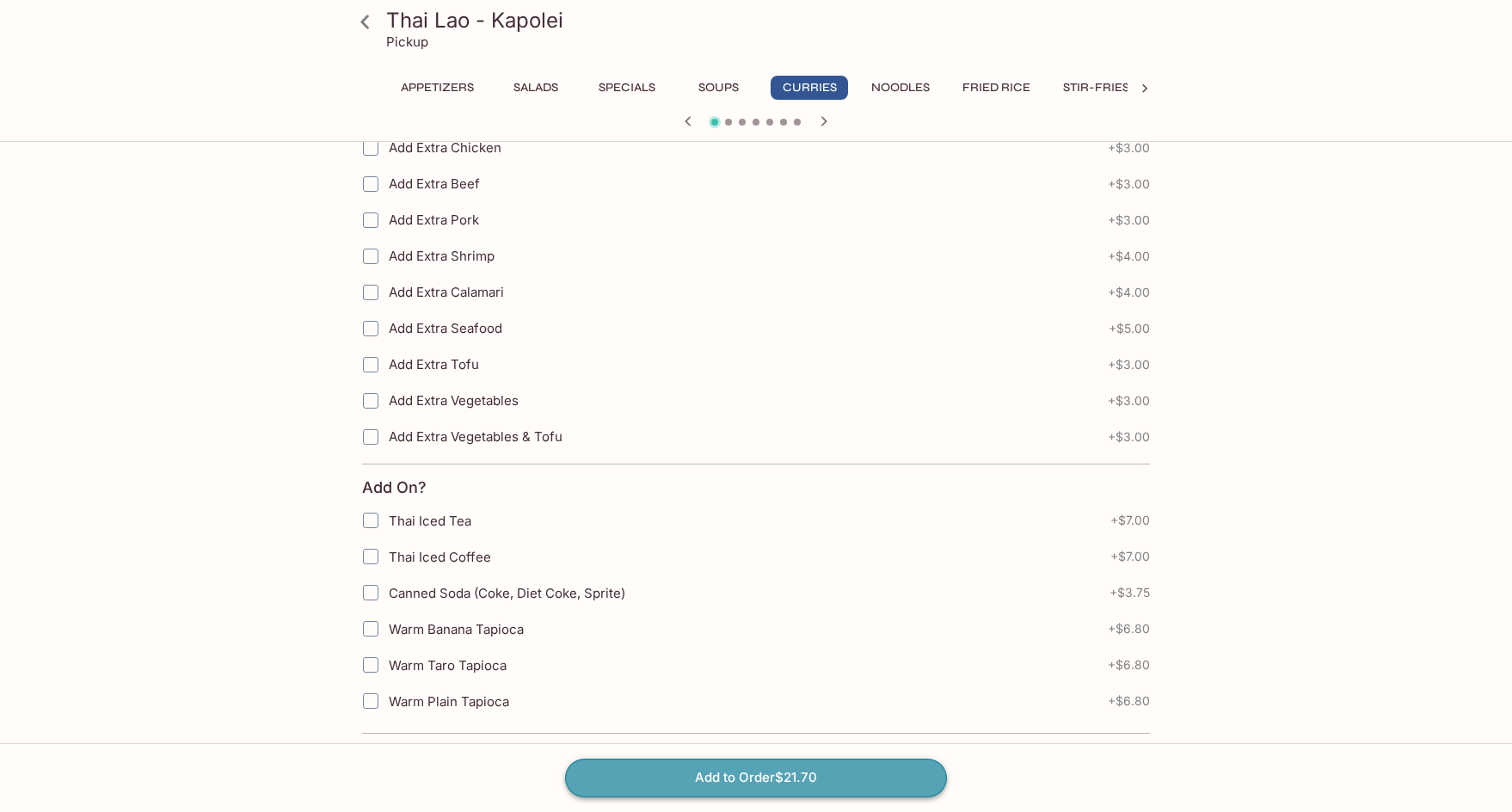
click at [776, 782] on button "Add to Order $21.70" at bounding box center [756, 777] width 382 height 38
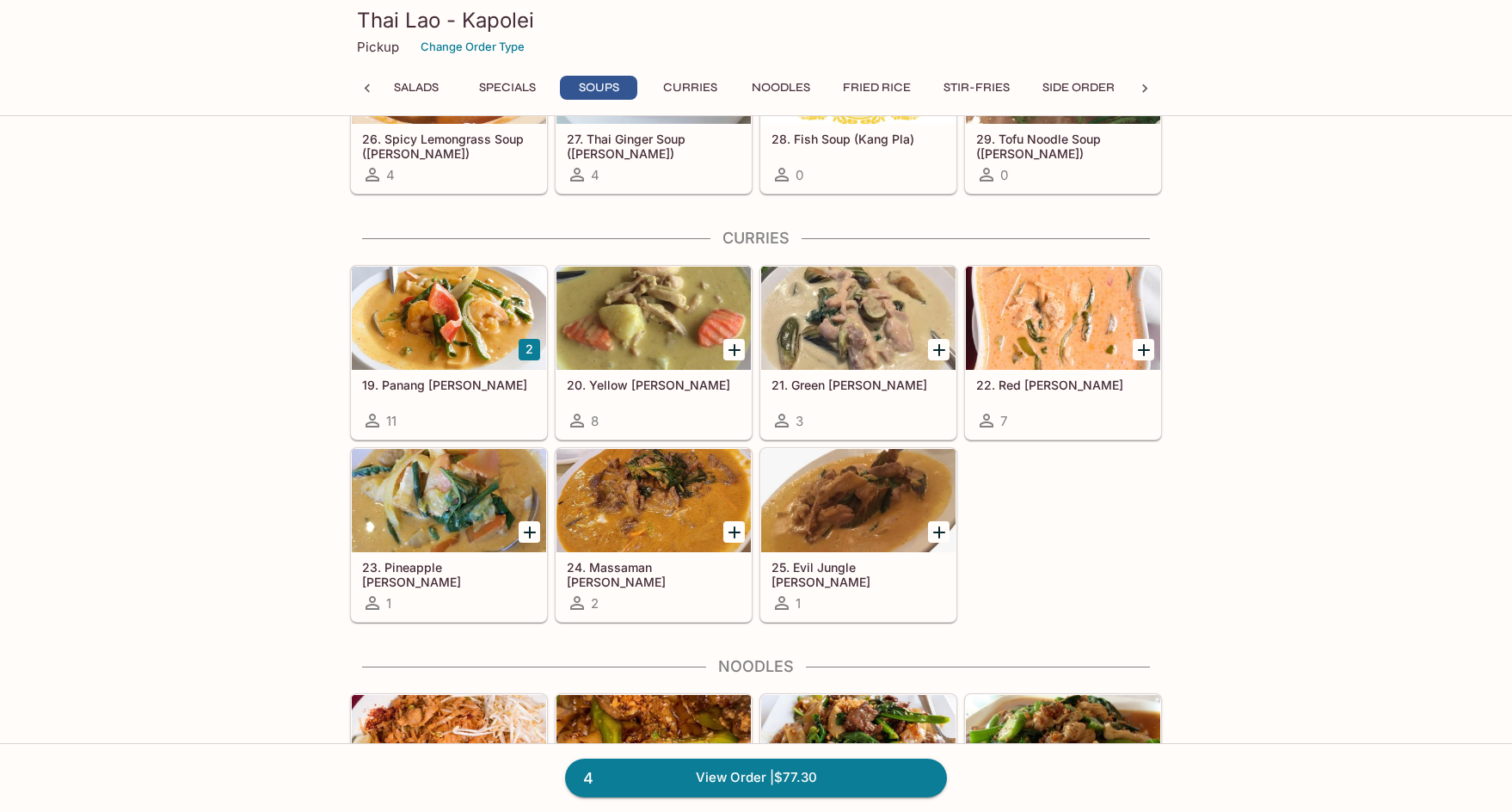
scroll to position [2232, 0]
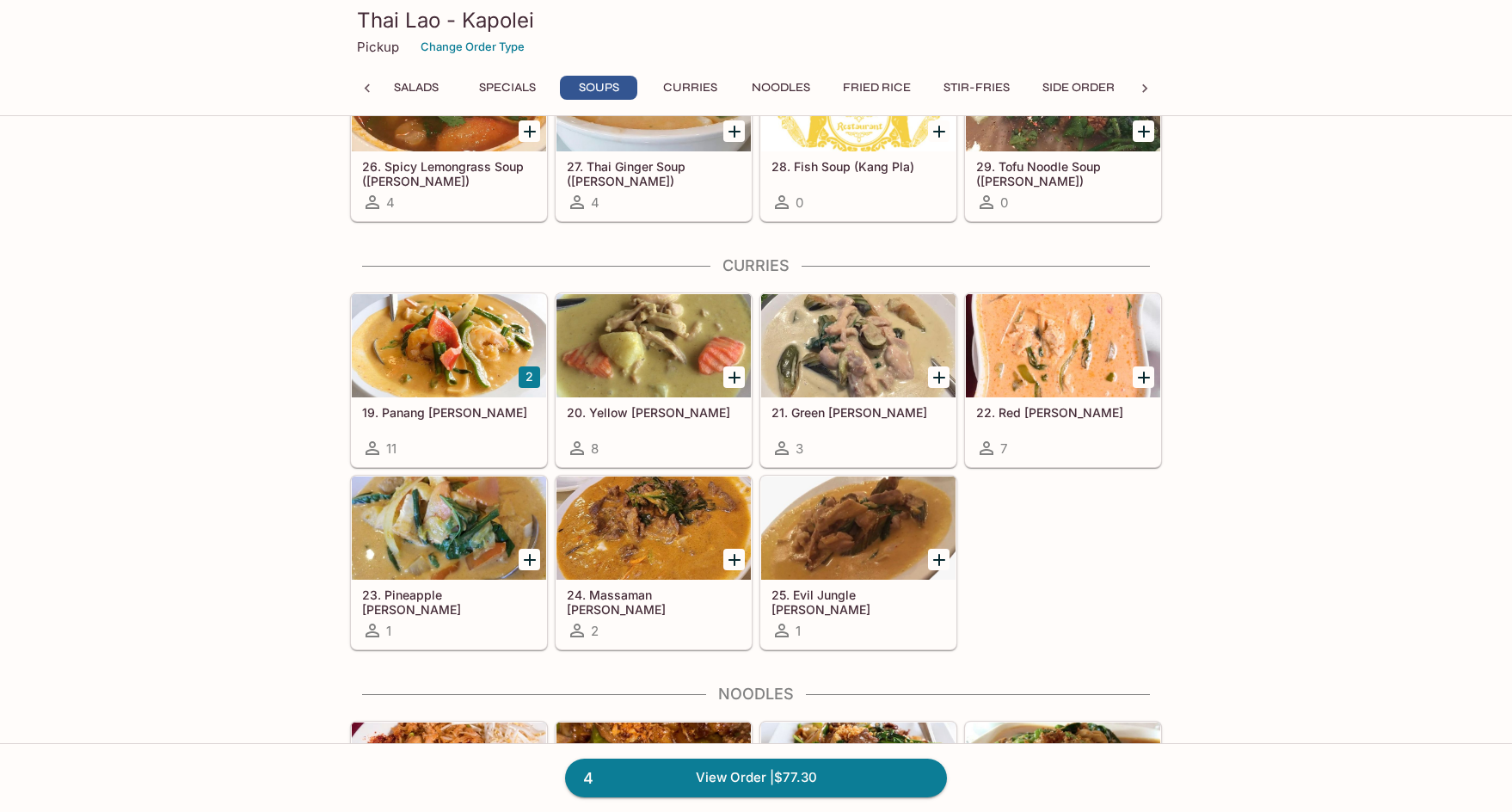
click at [874, 542] on div at bounding box center [858, 527] width 194 height 103
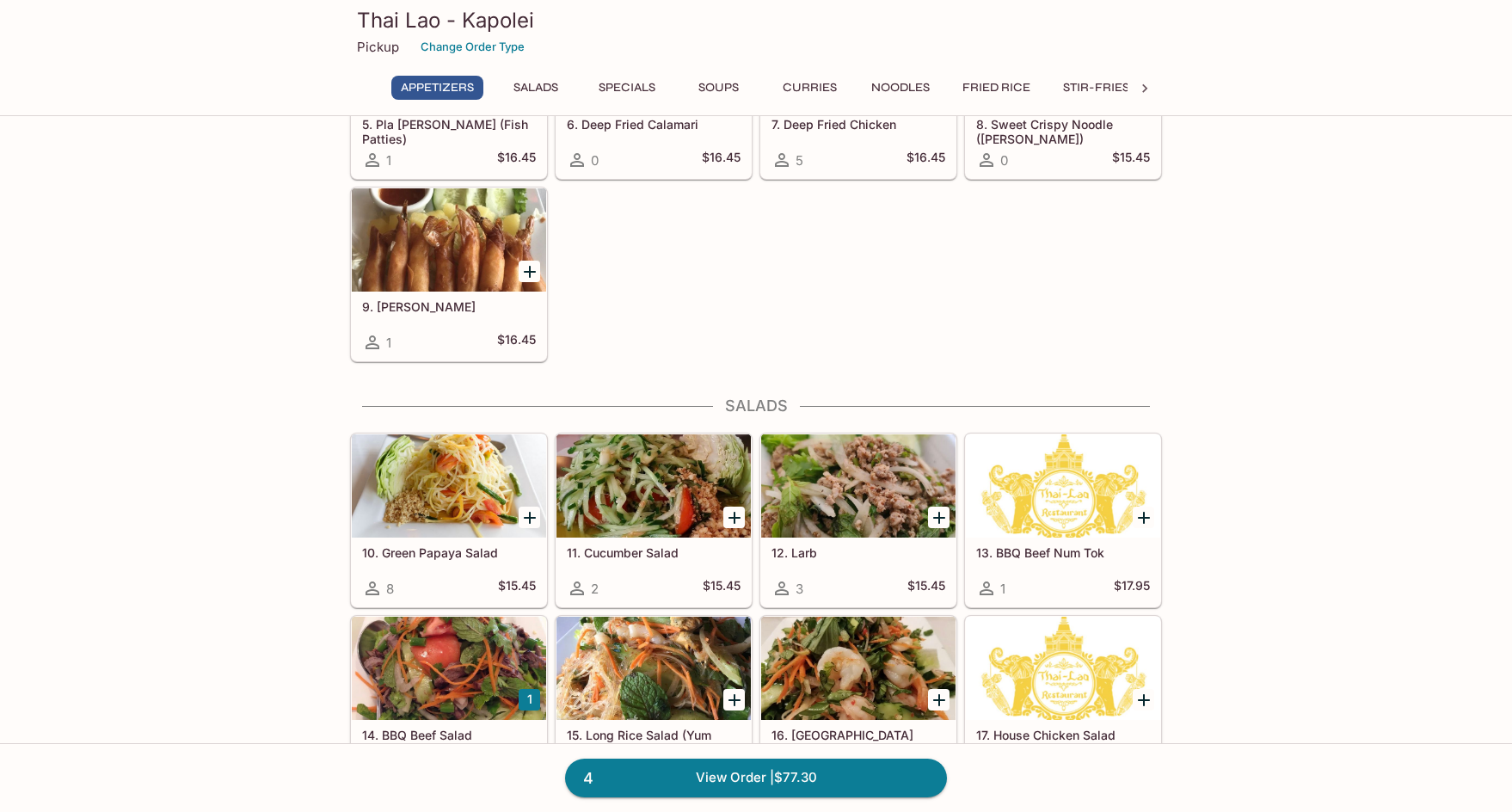
scroll to position [516, 0]
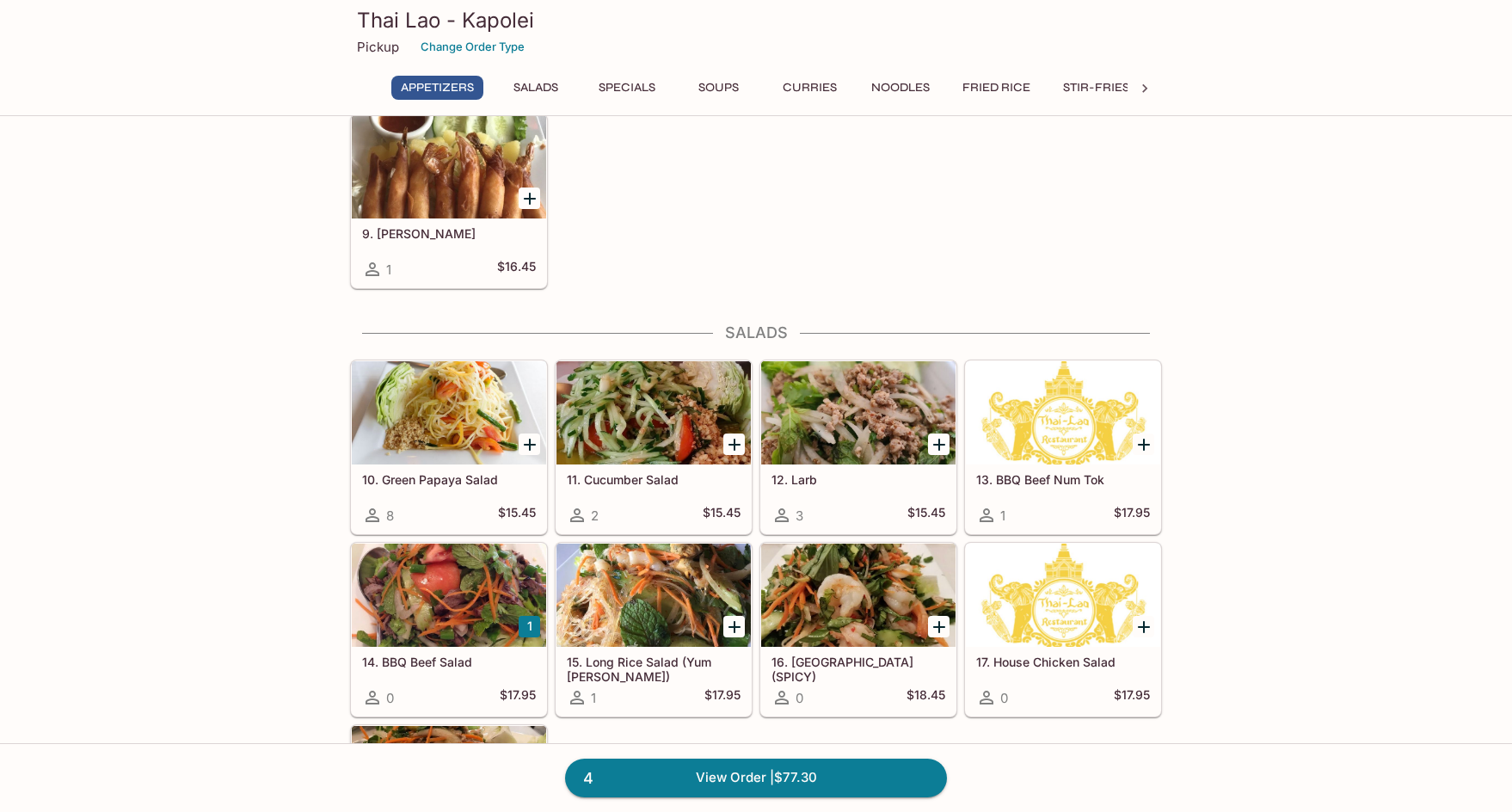
click at [678, 390] on div at bounding box center [653, 412] width 194 height 103
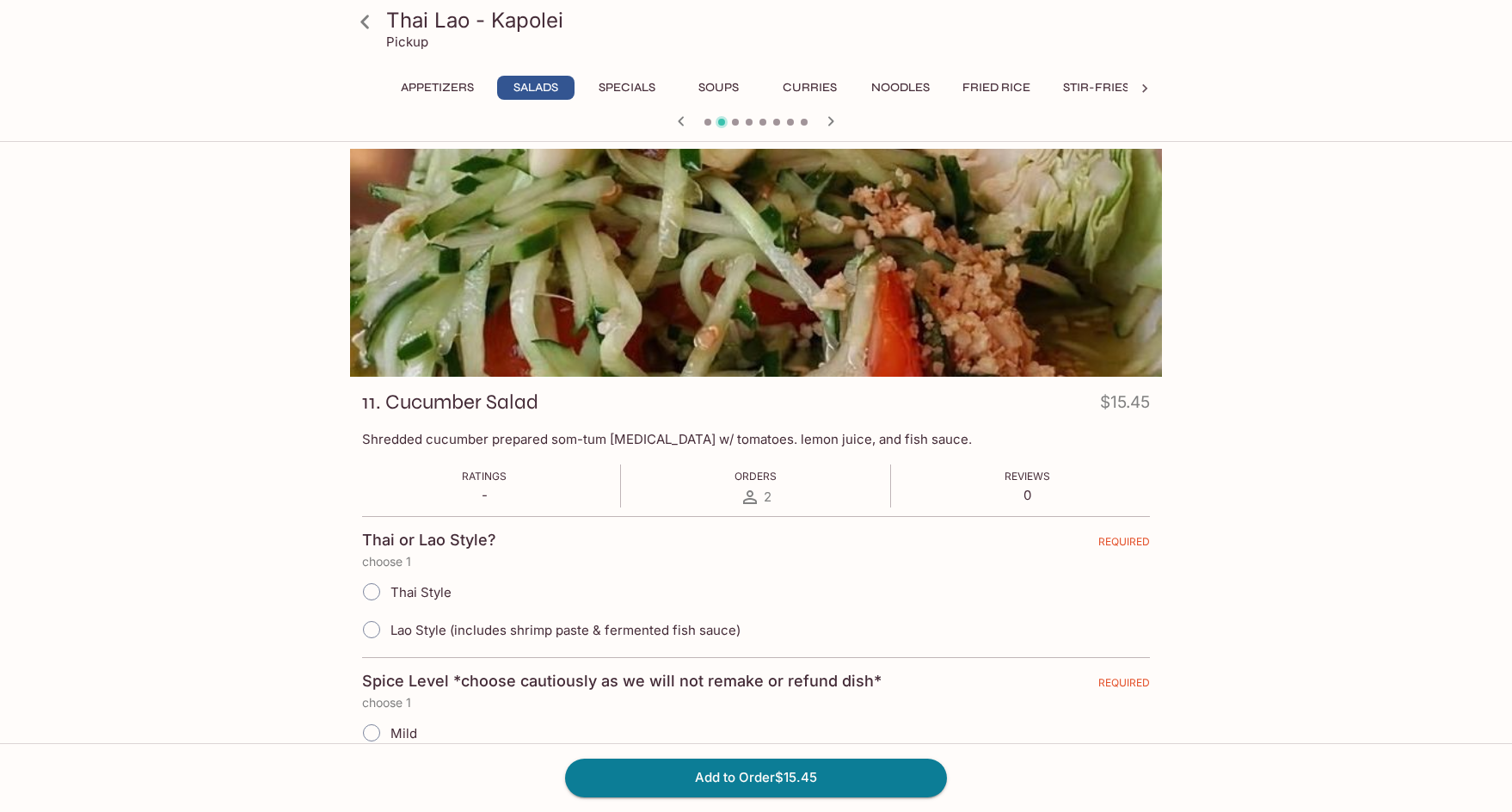
scroll to position [86, 0]
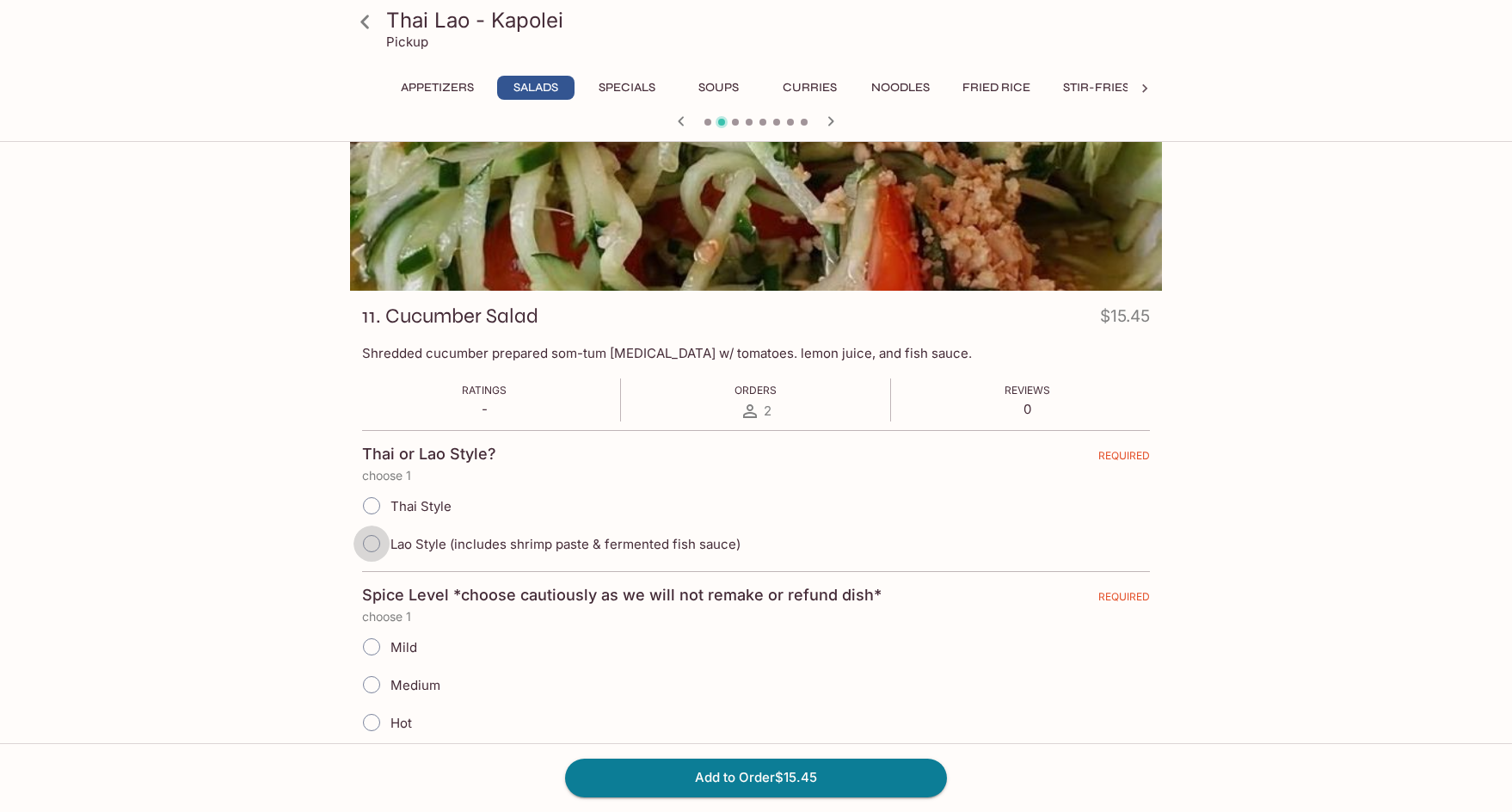
click at [374, 539] on input "Lao Style (includes shrimp paste & fermented fish sauce)" at bounding box center [371, 544] width 36 height 36
radio input "true"
click at [367, 506] on input "Thai Style" at bounding box center [371, 506] width 36 height 36
radio input "true"
click at [375, 641] on input "Mild" at bounding box center [371, 647] width 36 height 36
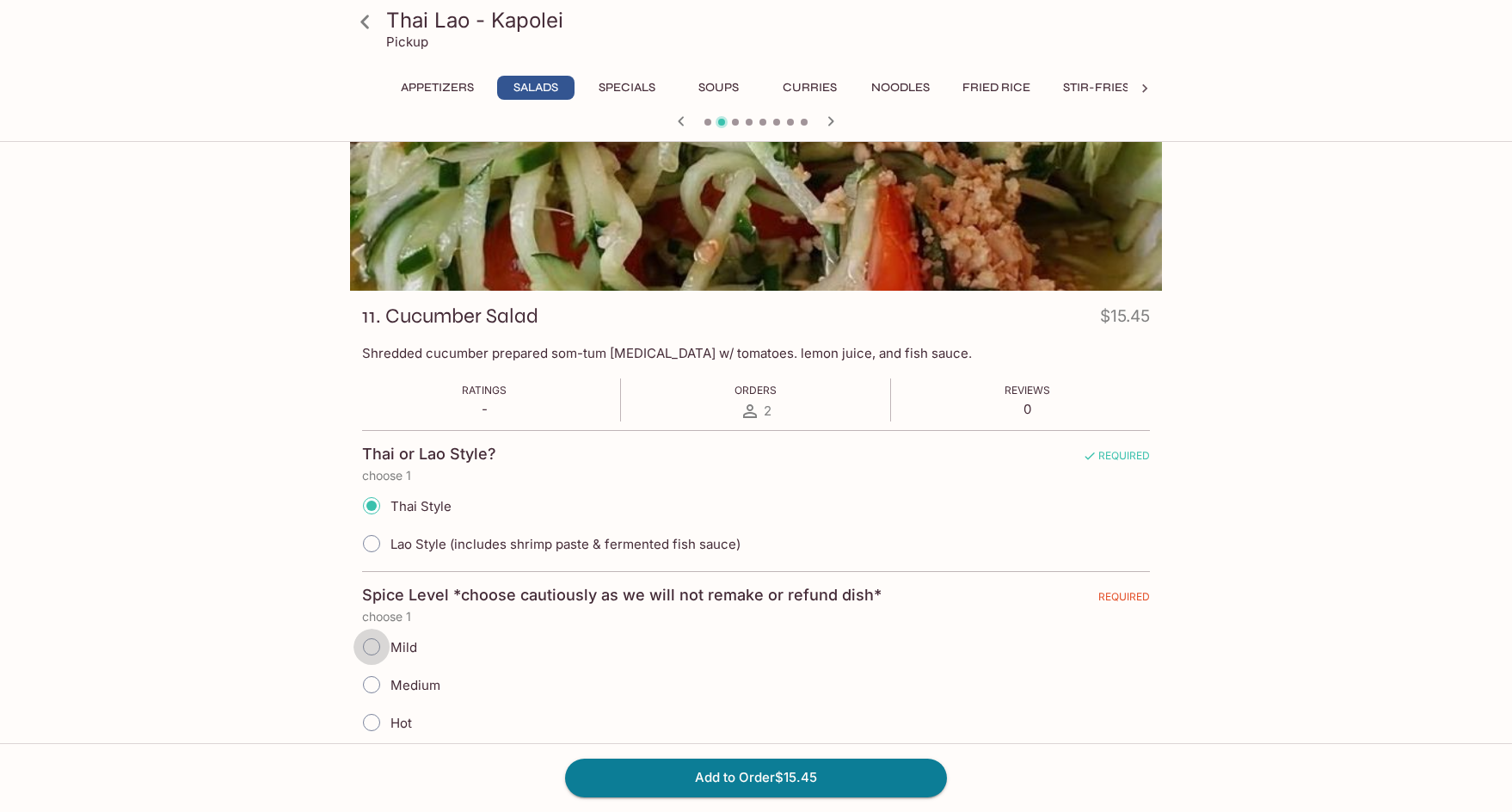
radio input "true"
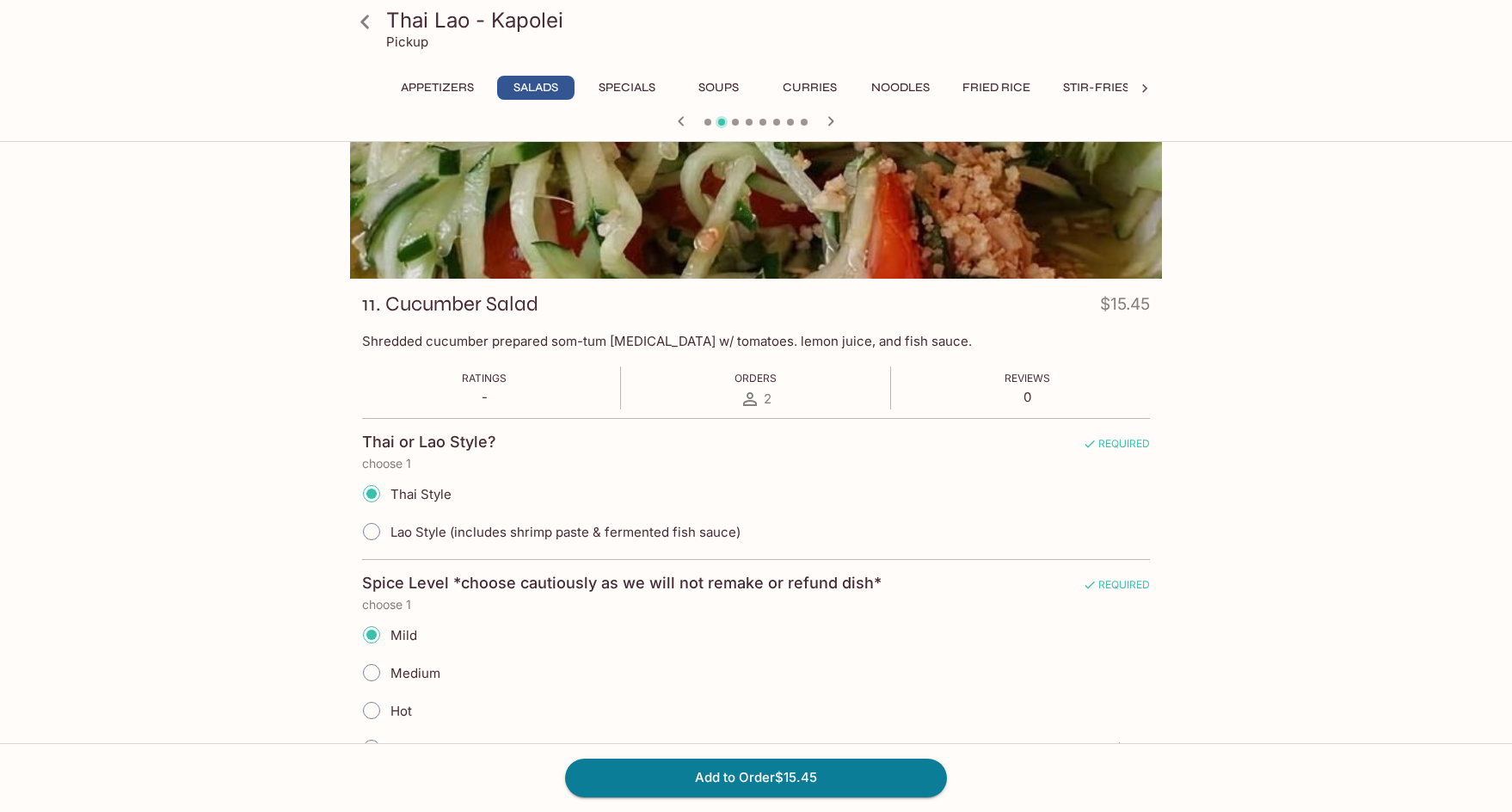
scroll to position [516, 0]
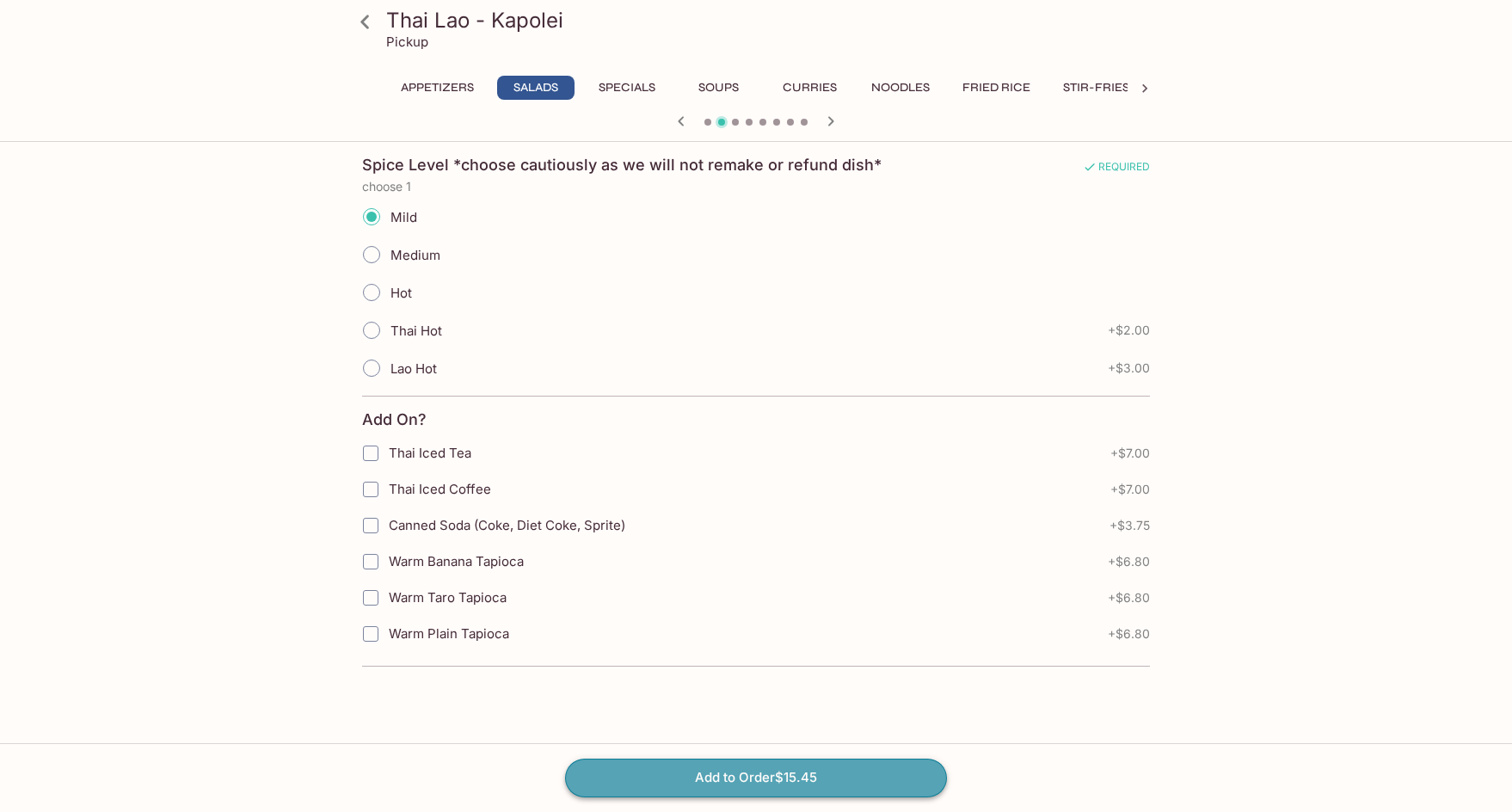
click at [740, 789] on button "Add to Order $15.45" at bounding box center [756, 777] width 382 height 38
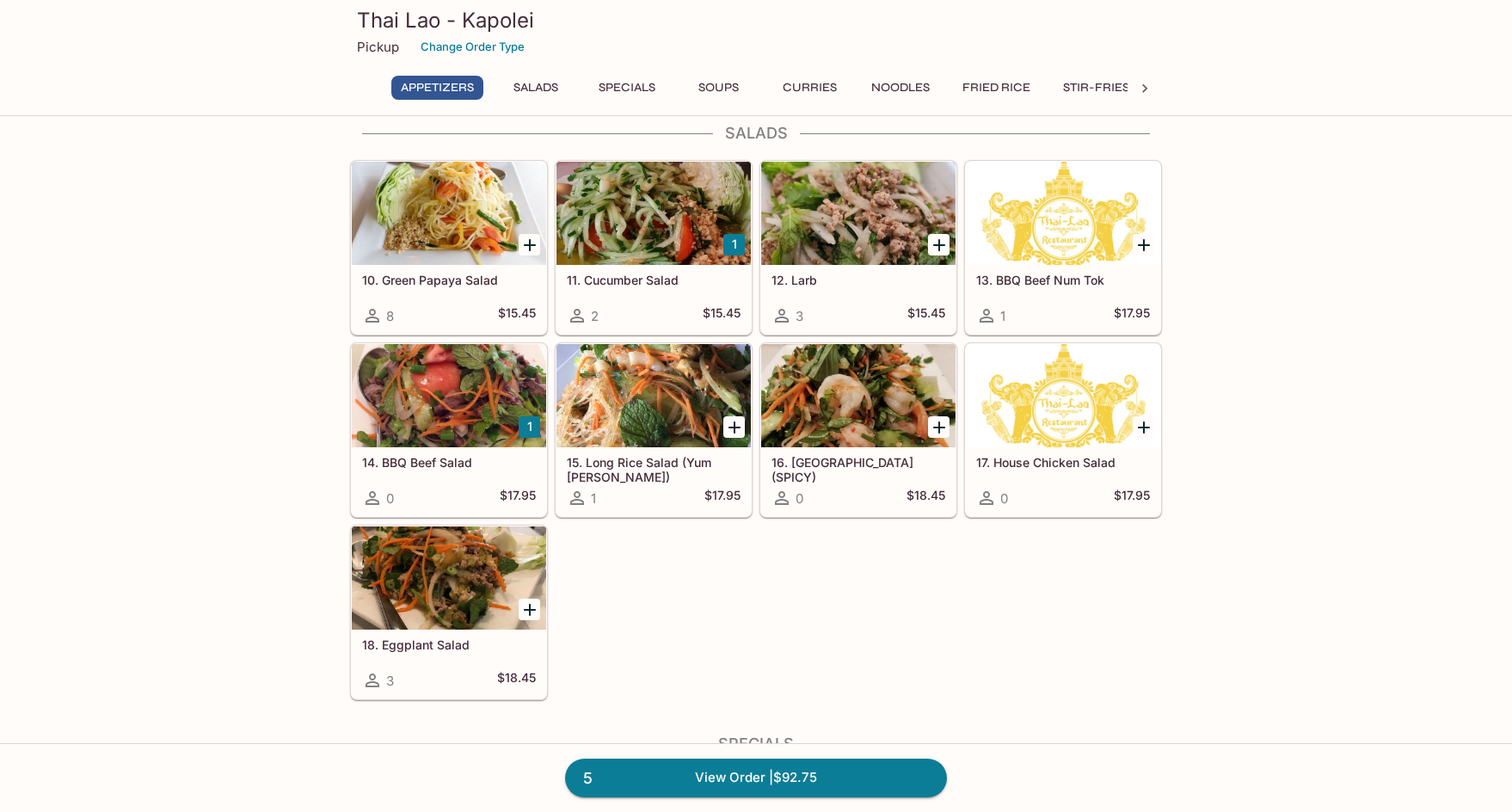
scroll to position [774, 0]
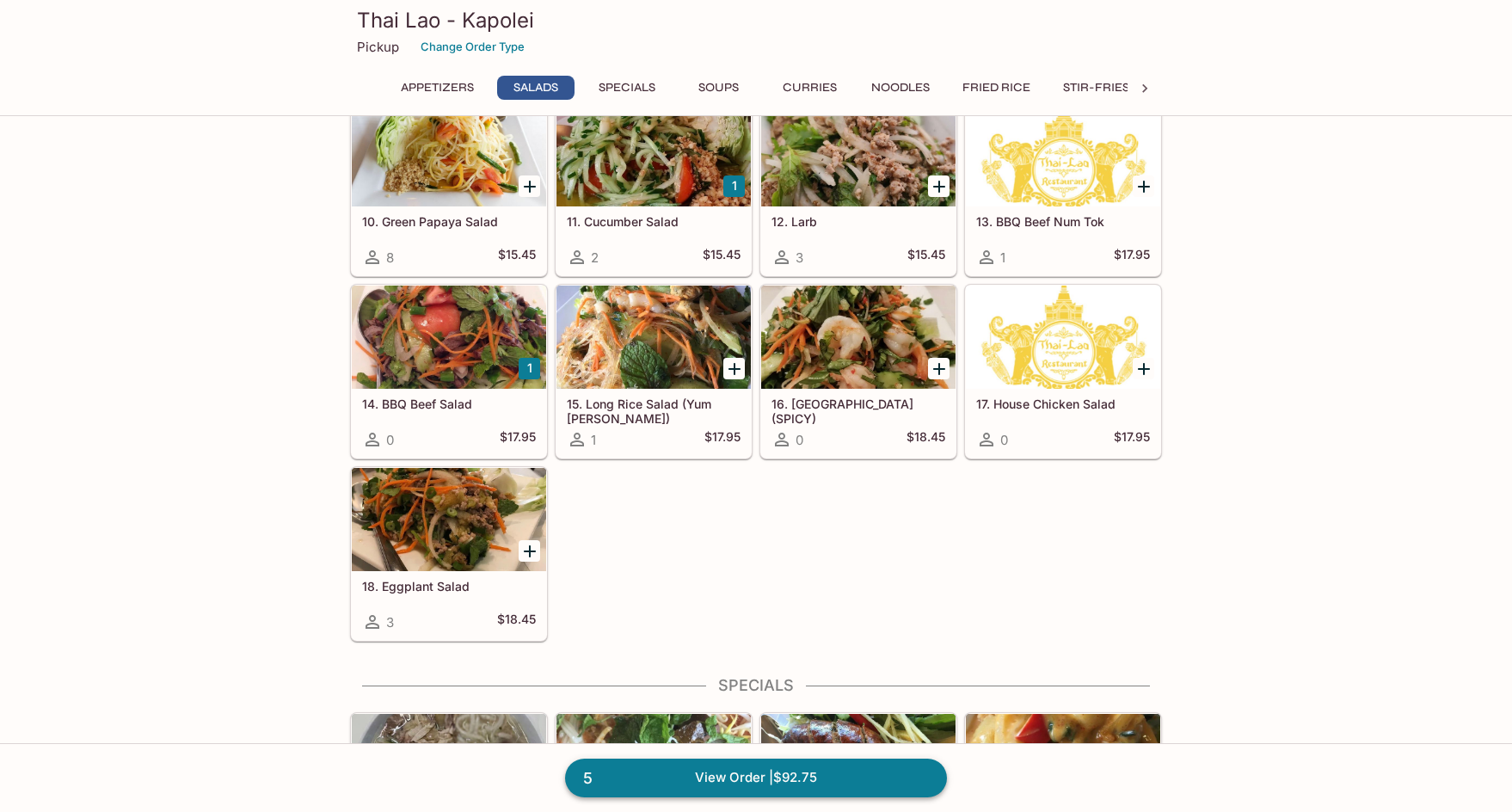
click at [788, 780] on link "5 View Order | $92.75" at bounding box center [756, 777] width 382 height 38
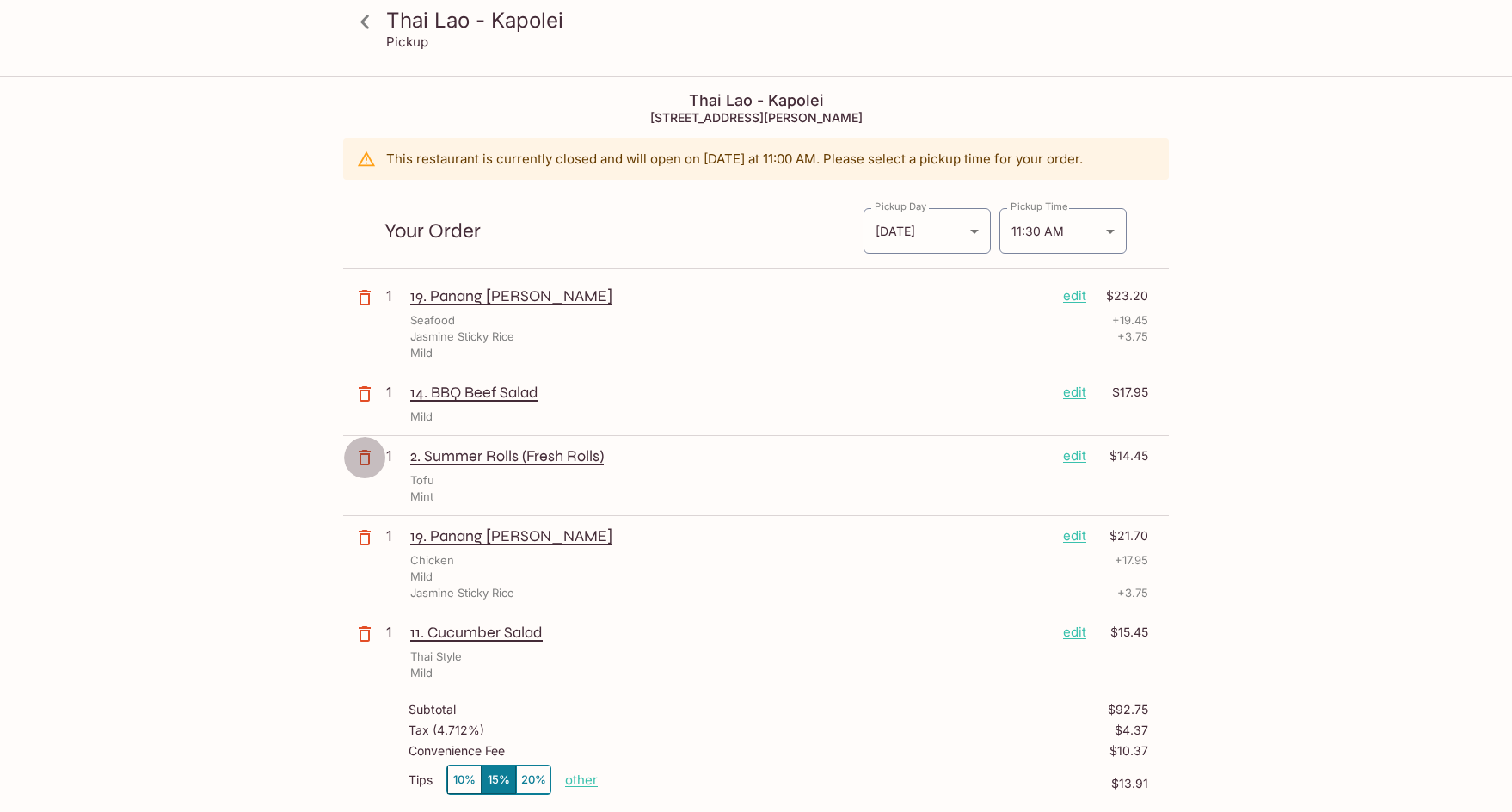
click at [363, 456] on icon "button" at bounding box center [364, 457] width 21 height 21
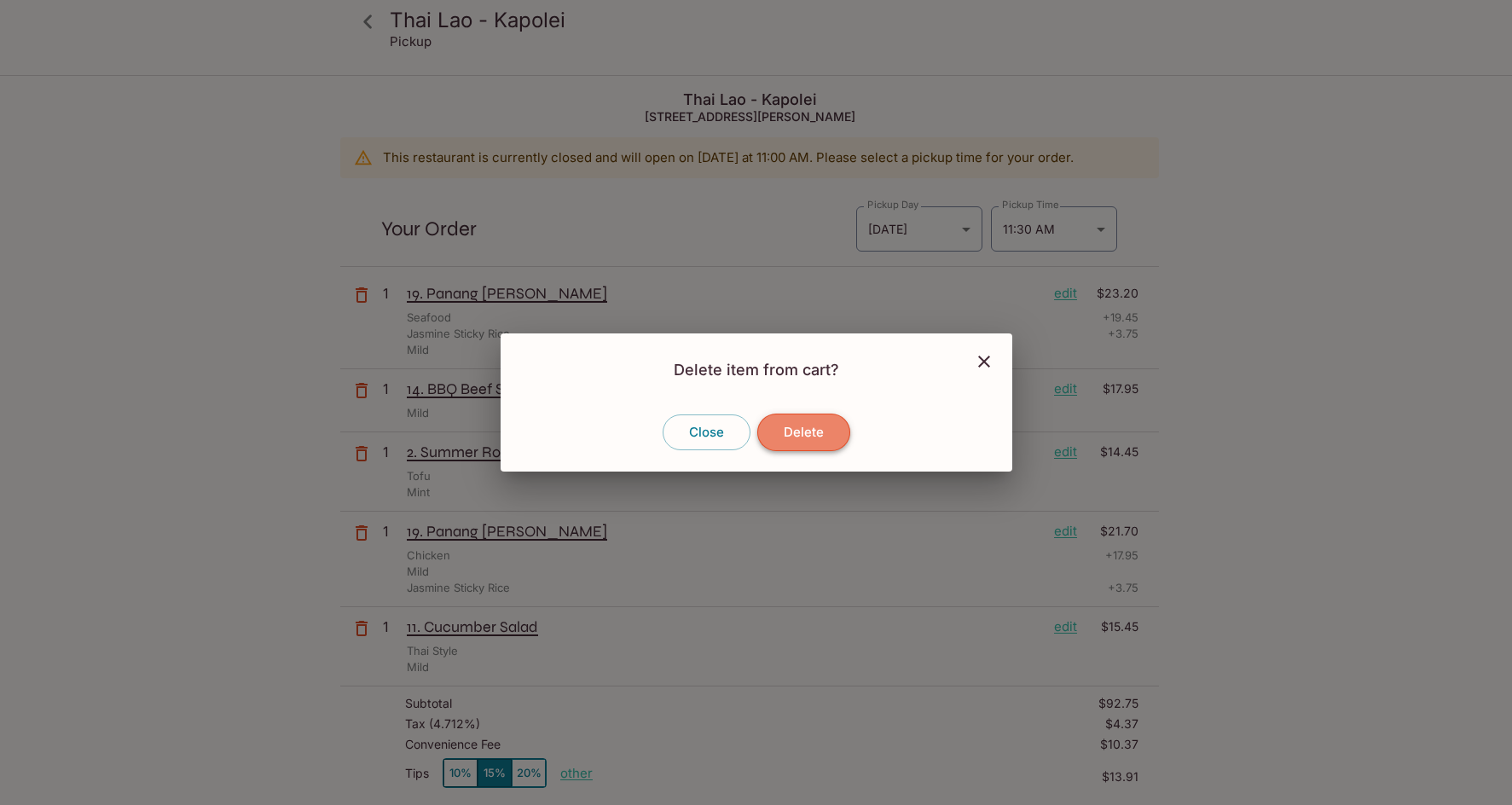
click at [797, 443] on button "Delete" at bounding box center [803, 433] width 93 height 38
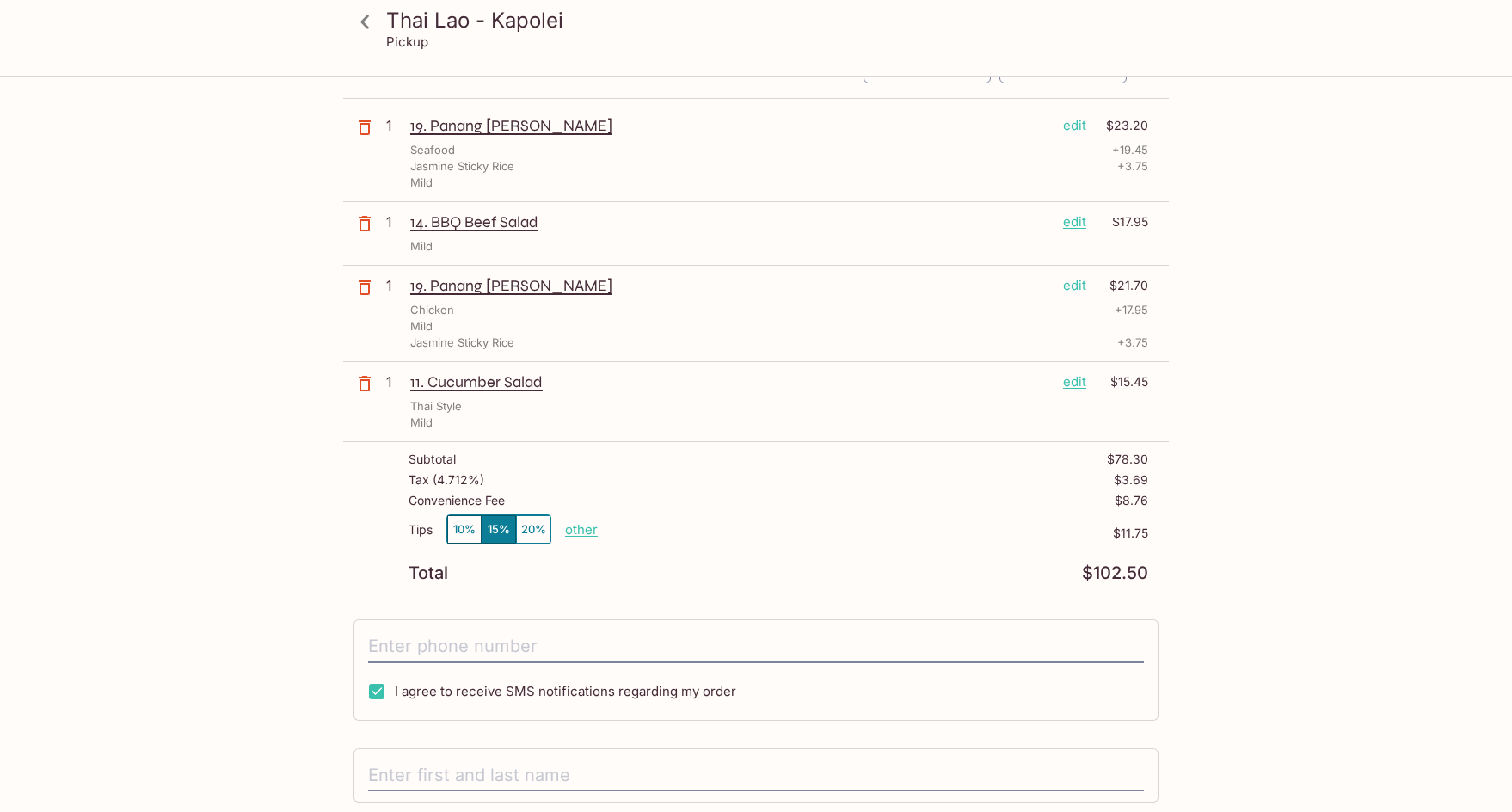
scroll to position [172, 0]
click at [350, 379] on button "button" at bounding box center [365, 382] width 43 height 43
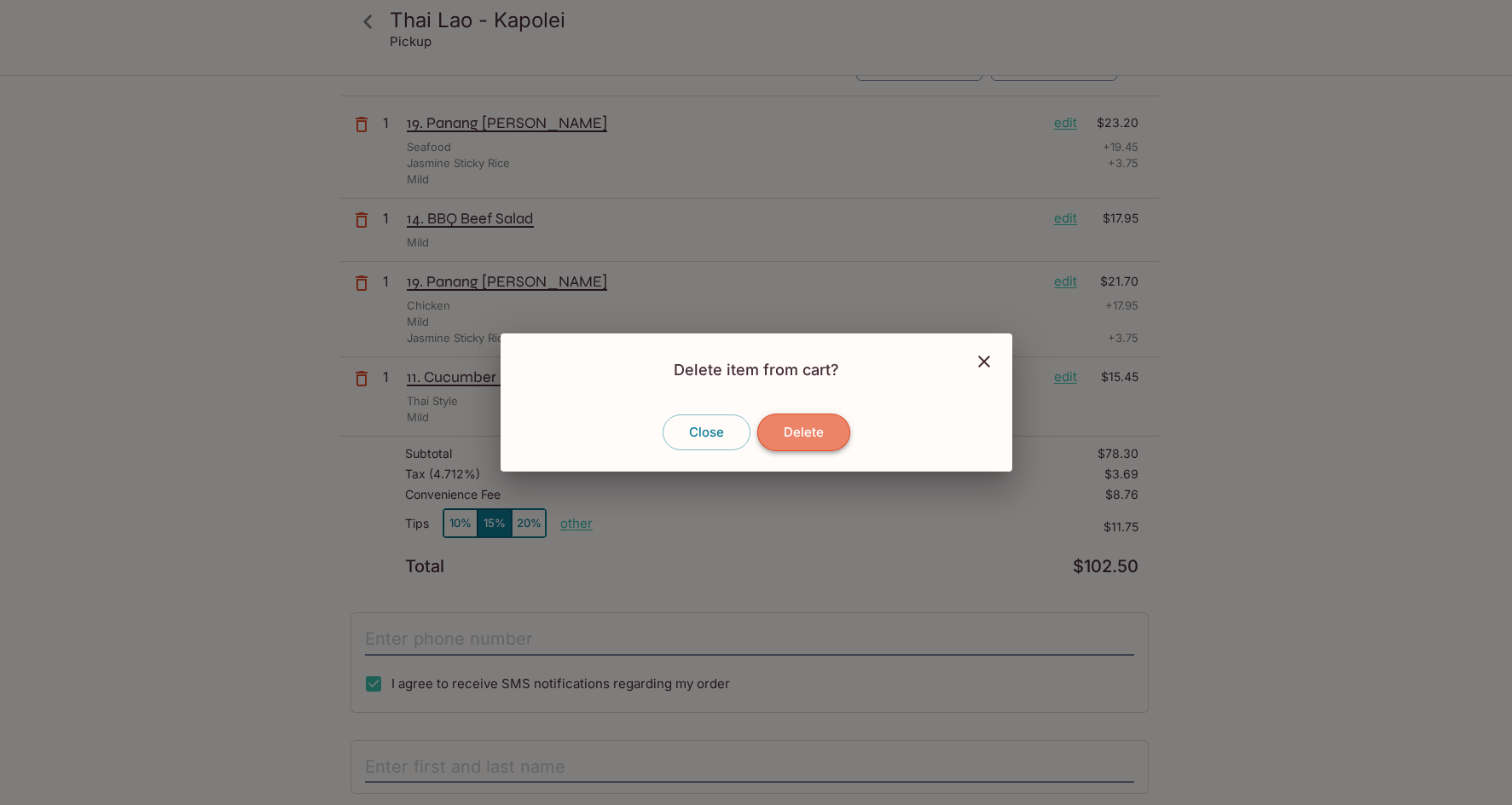
click at [806, 433] on button "Delete" at bounding box center [803, 433] width 93 height 38
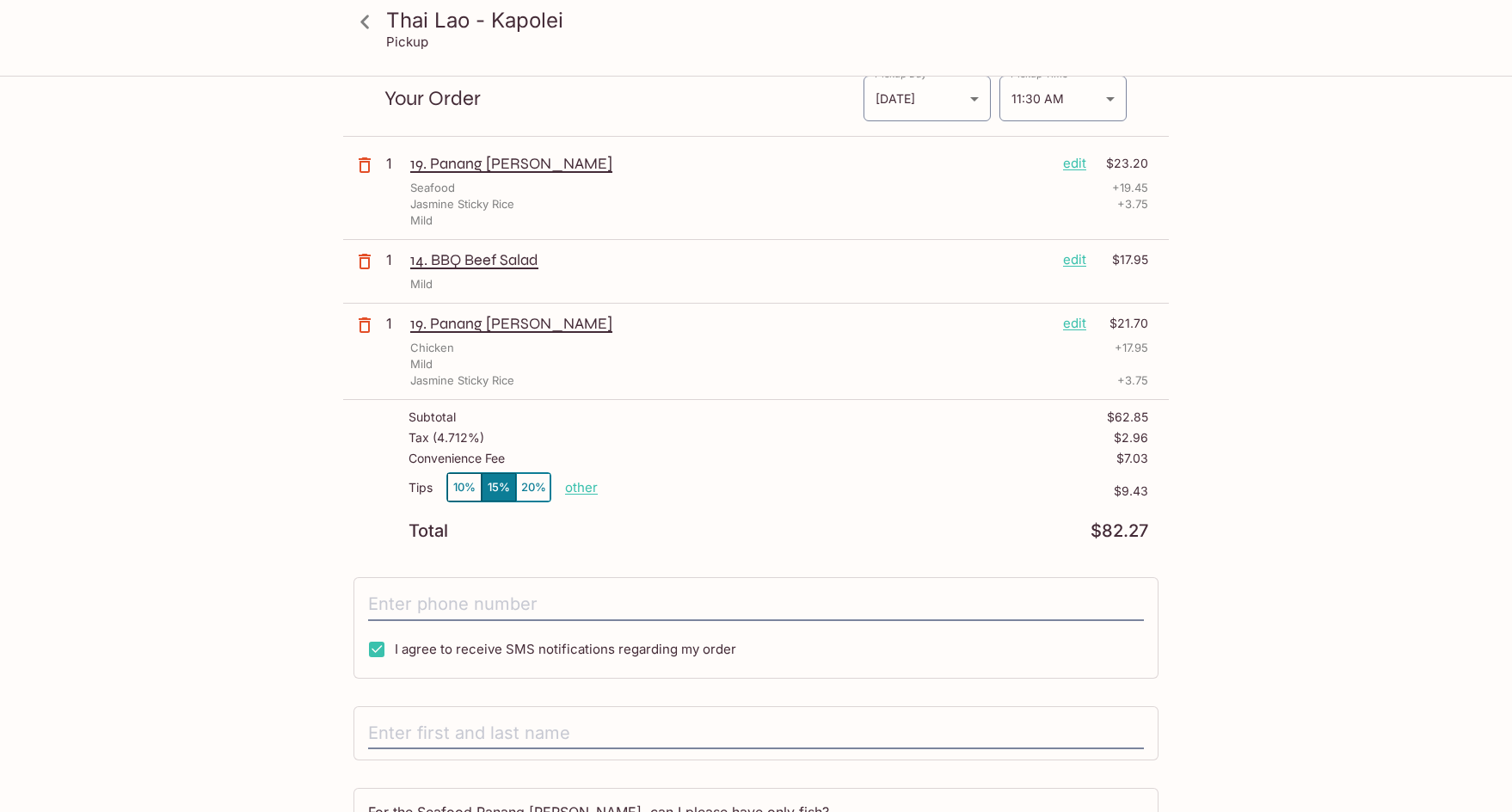
scroll to position [0, 0]
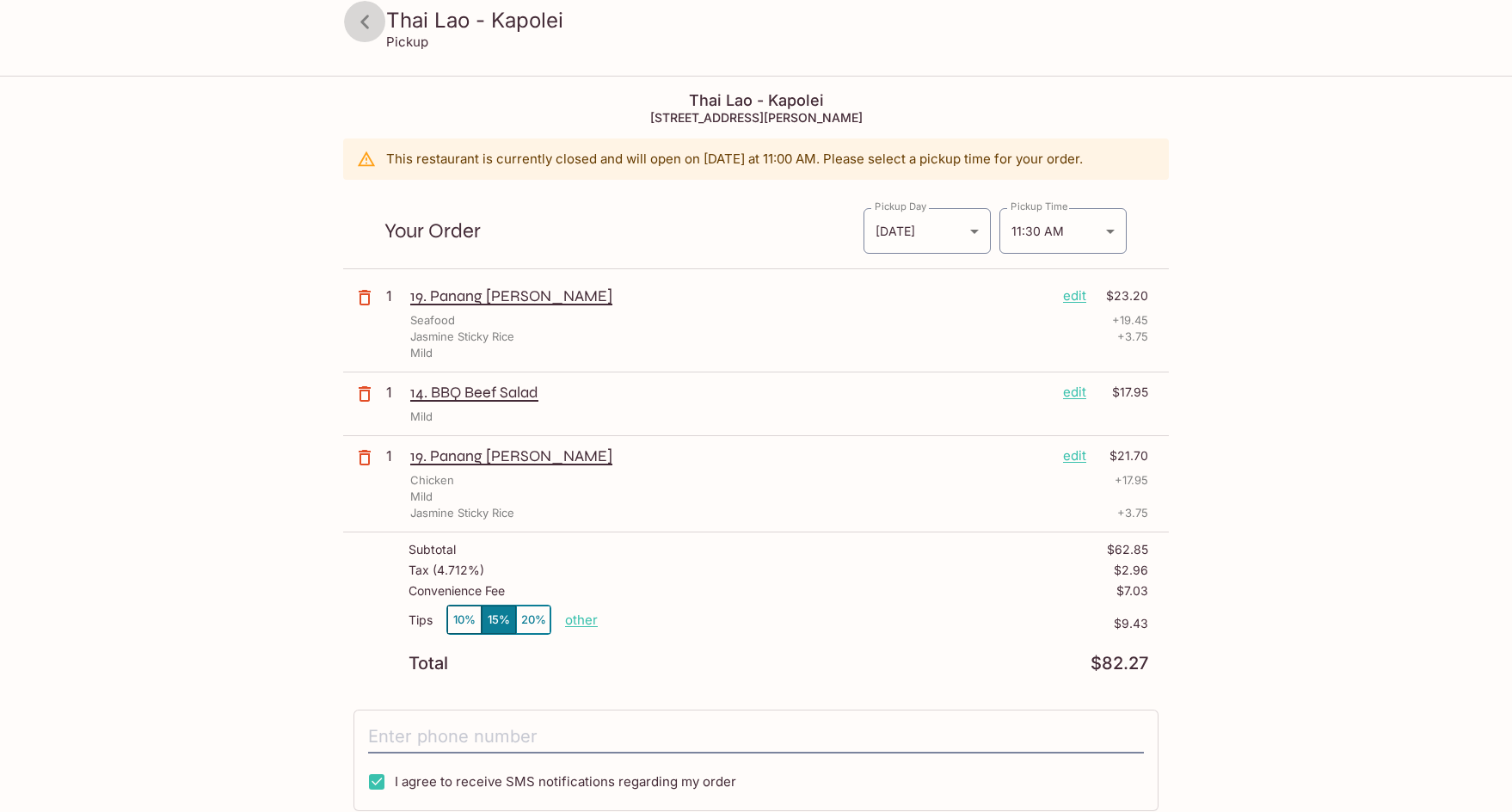
click at [364, 18] on icon at bounding box center [364, 22] width 9 height 14
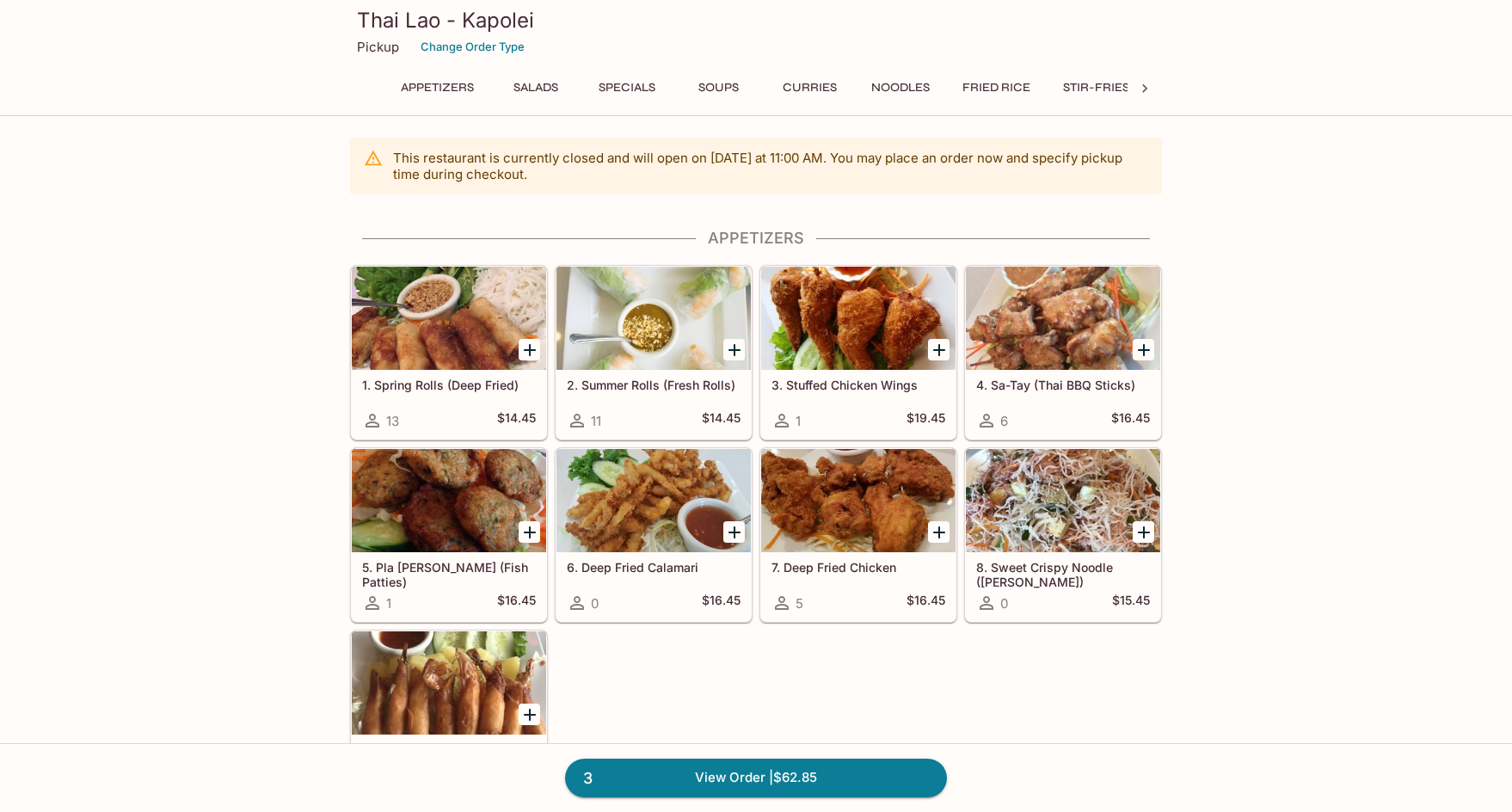
click at [906, 89] on button "Noodles" at bounding box center [900, 88] width 77 height 24
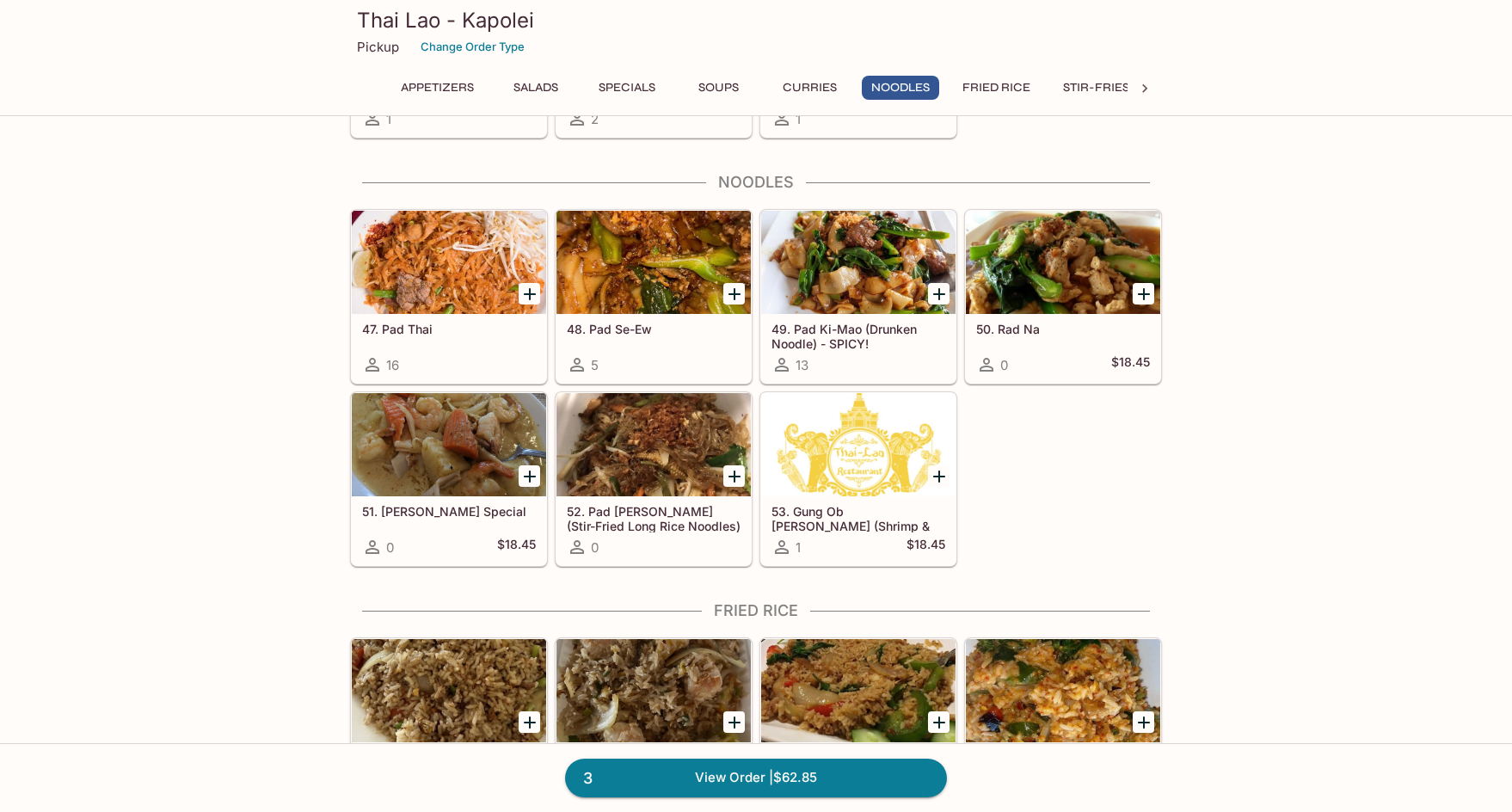
scroll to position [2771, 0]
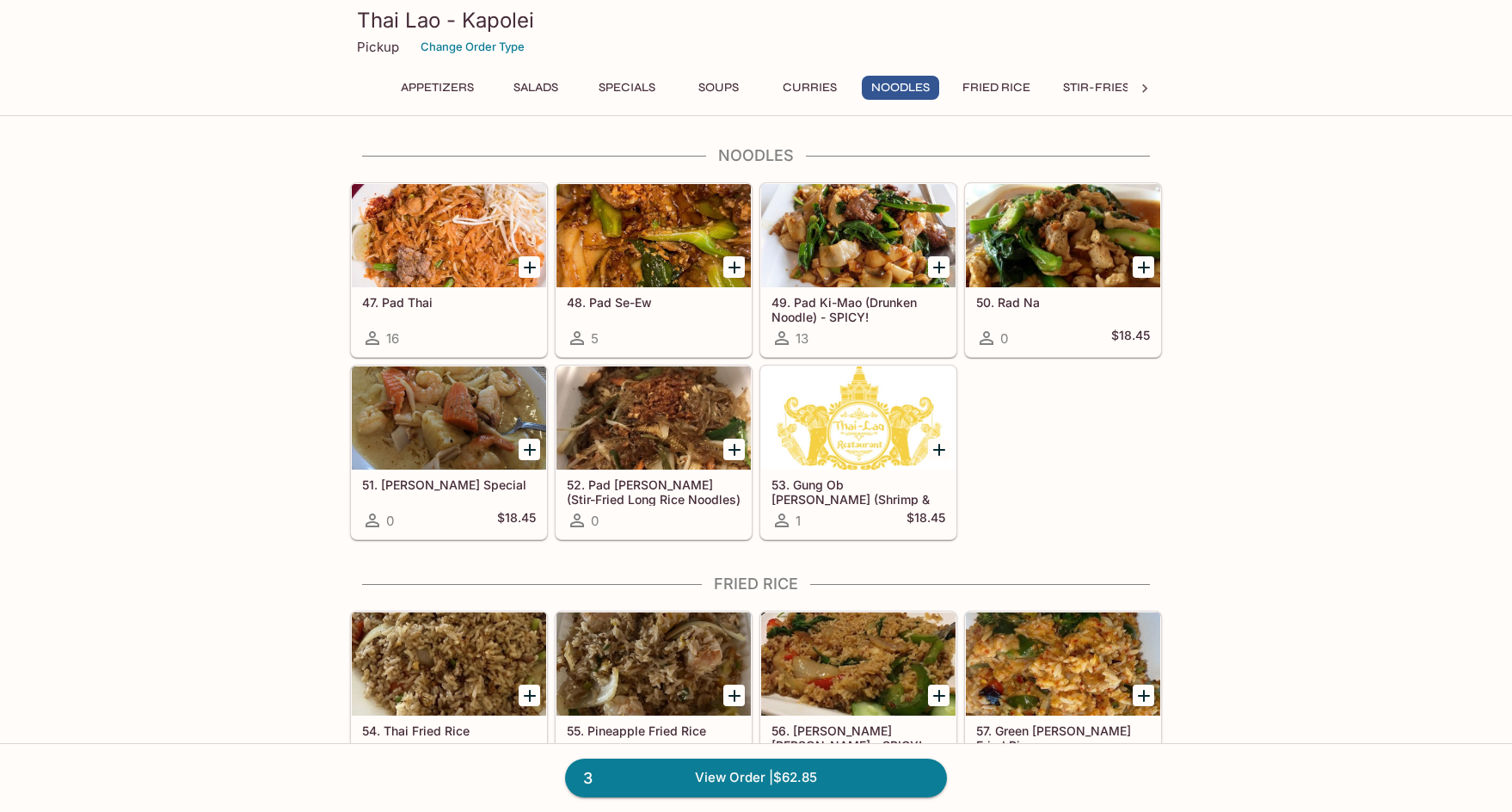
click at [417, 392] on div at bounding box center [448, 417] width 194 height 103
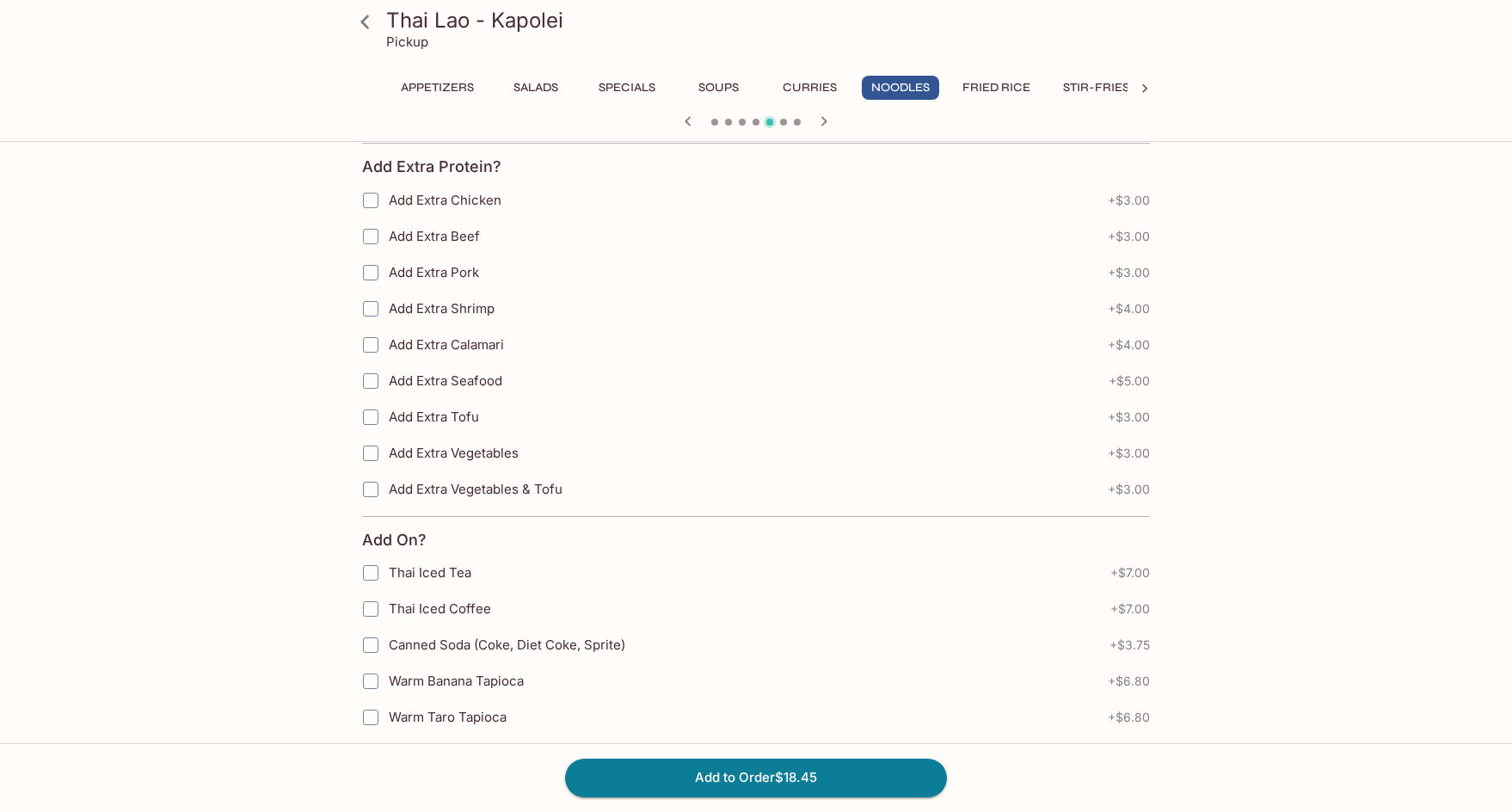
scroll to position [1027, 0]
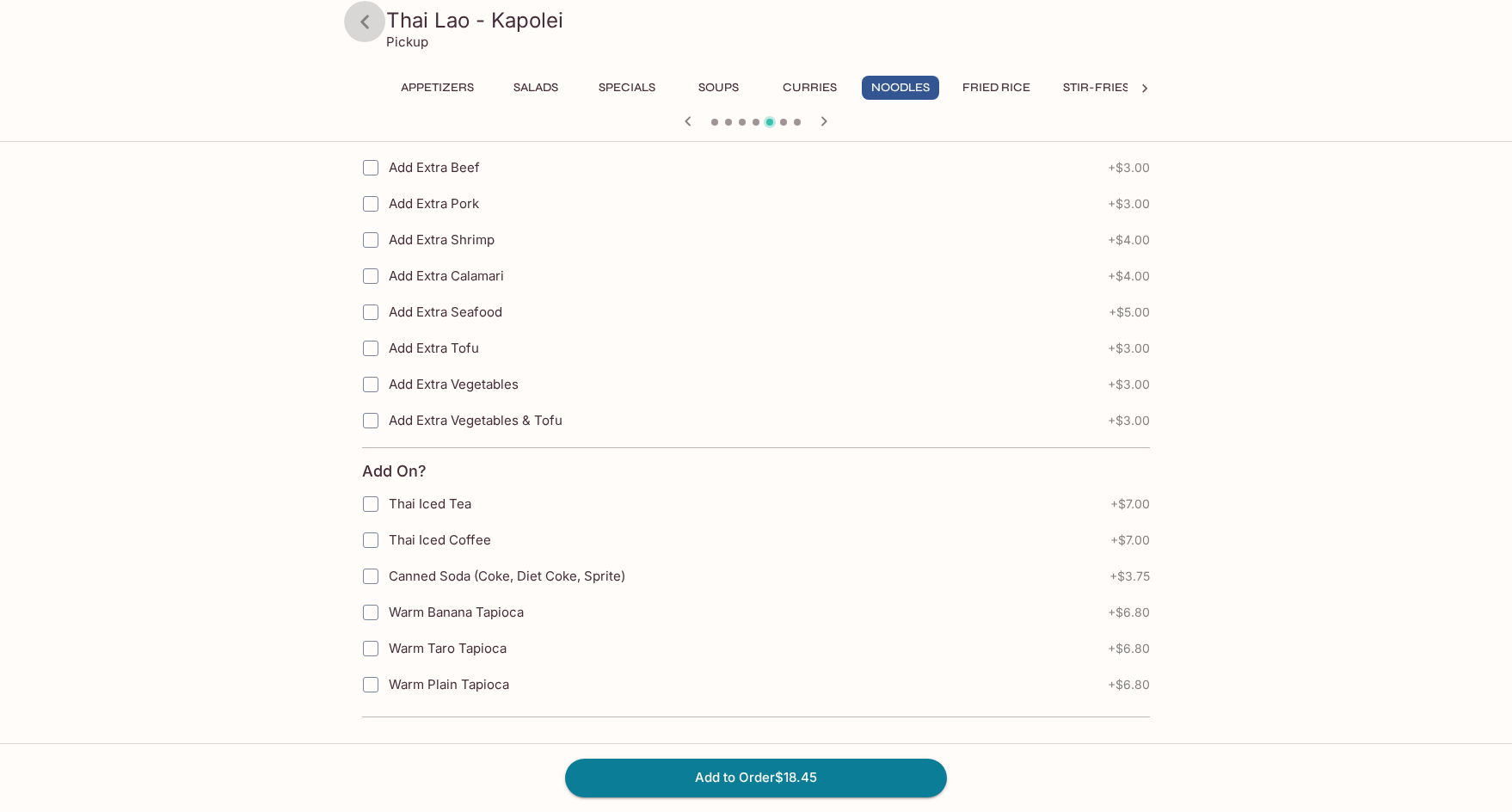
click at [363, 29] on icon at bounding box center [364, 22] width 30 height 30
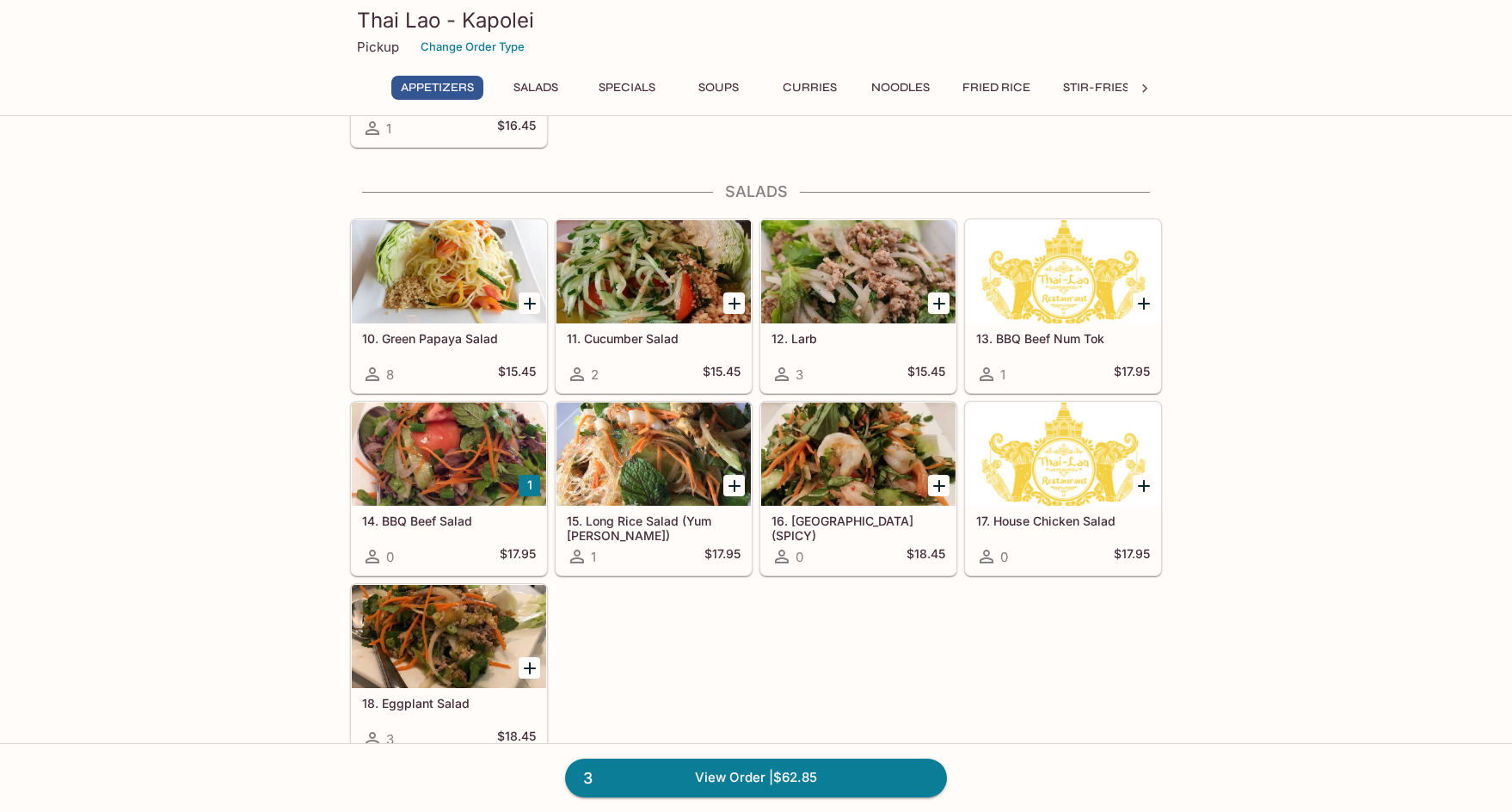
scroll to position [688, 0]
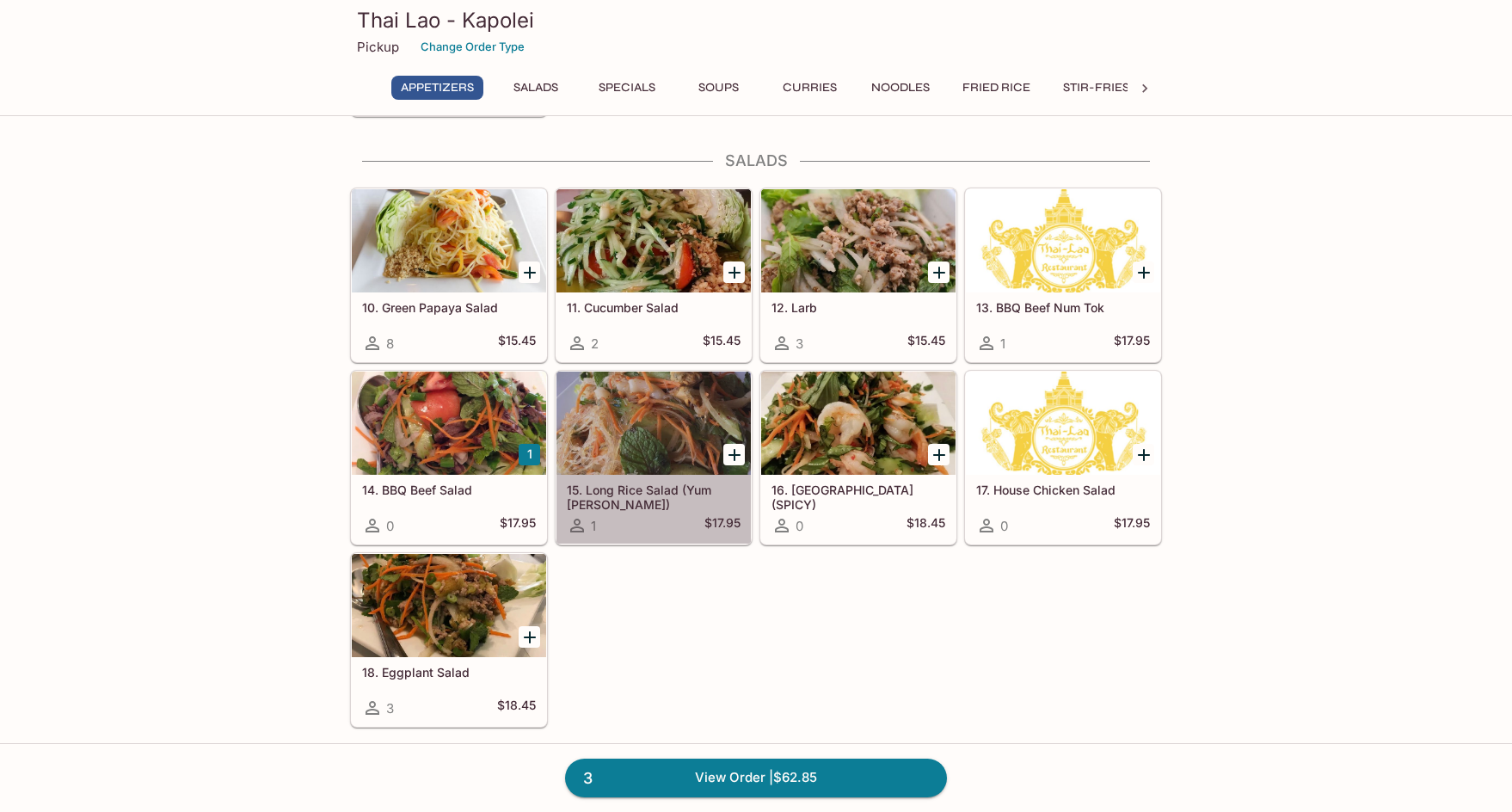
click at [651, 444] on div at bounding box center [653, 422] width 194 height 103
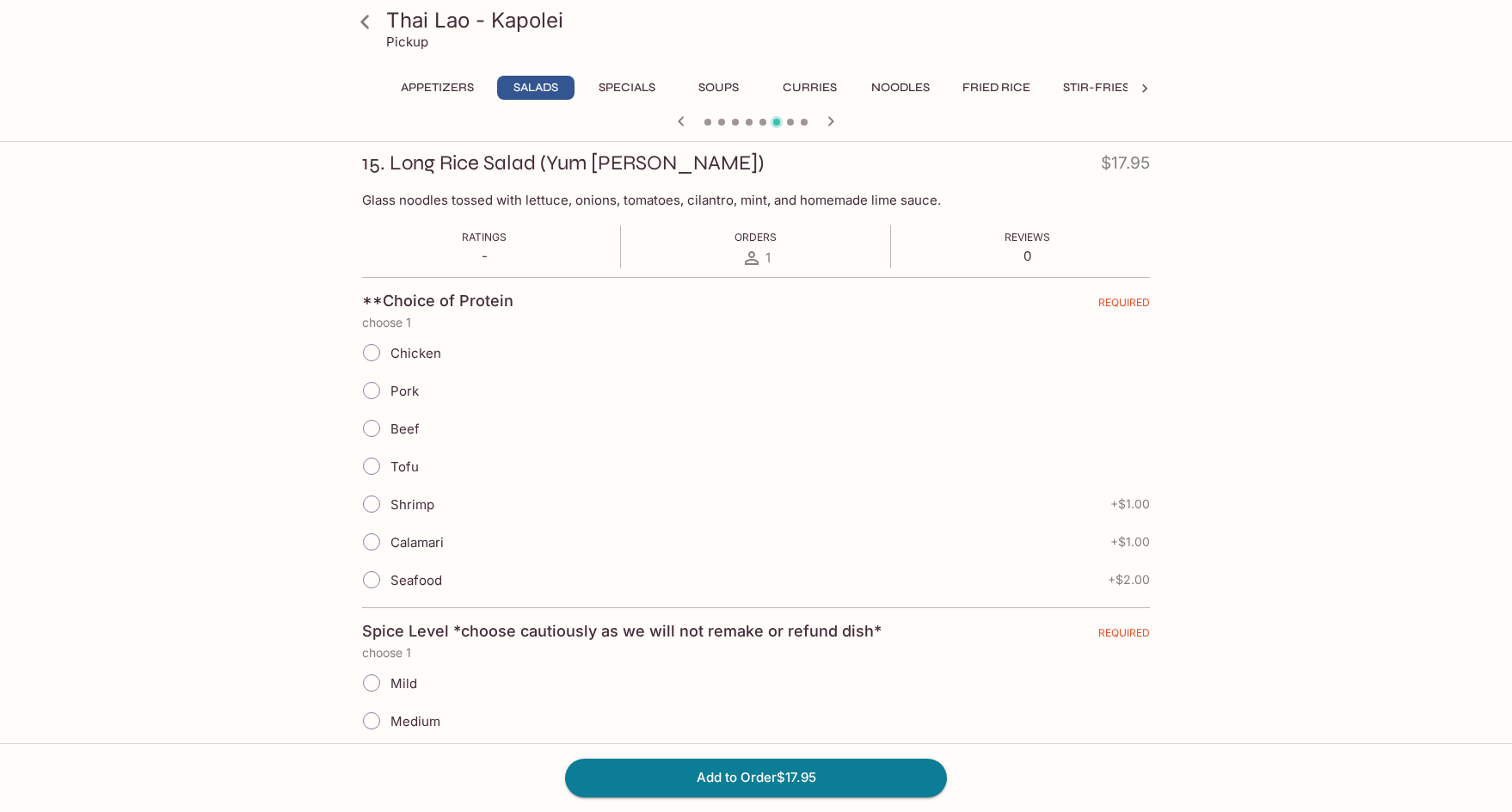
scroll to position [225, 0]
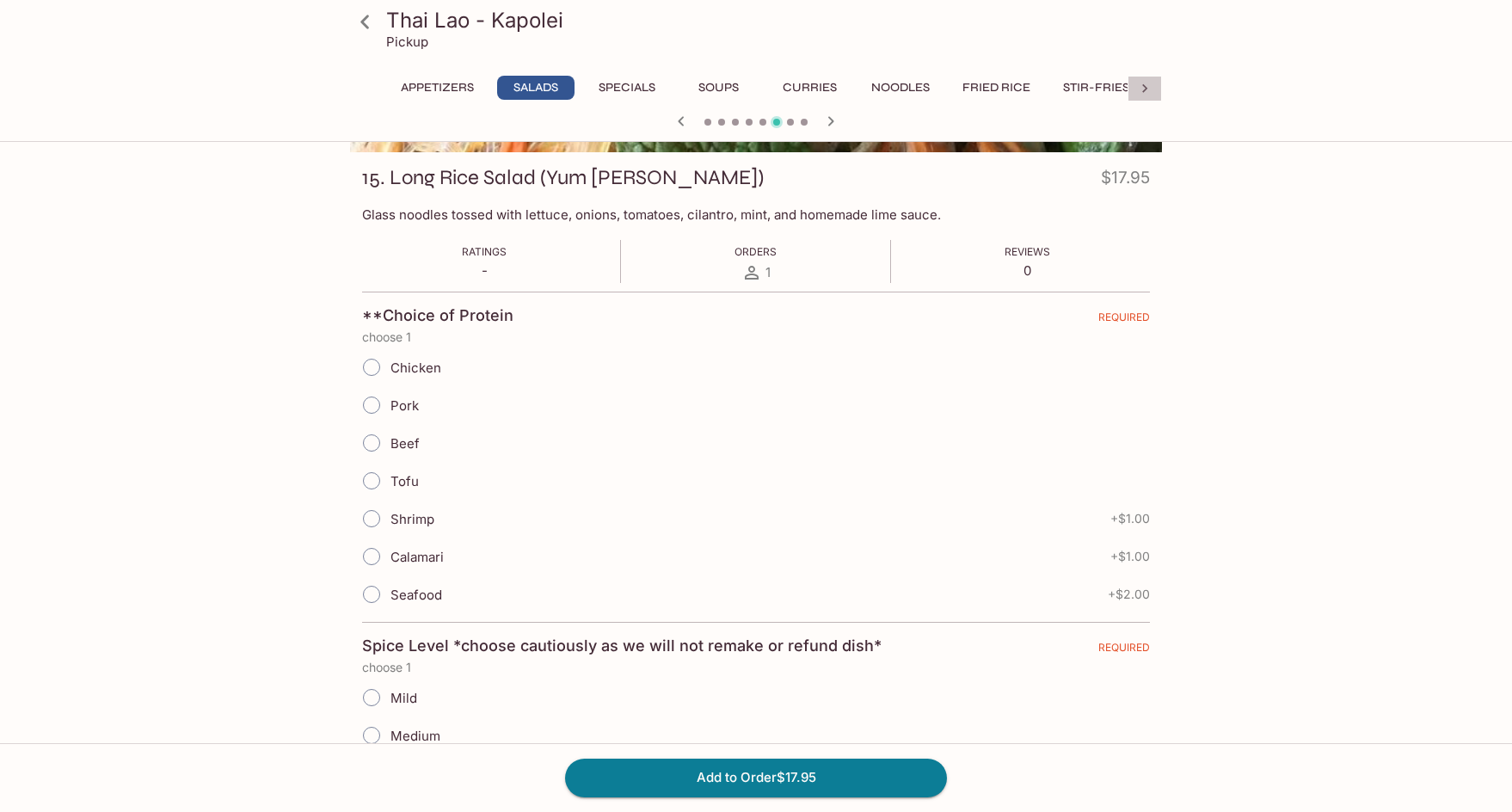
click at [1135, 88] on div at bounding box center [1145, 88] width 35 height 26
click at [1072, 85] on button "Drinks" at bounding box center [1088, 88] width 77 height 24
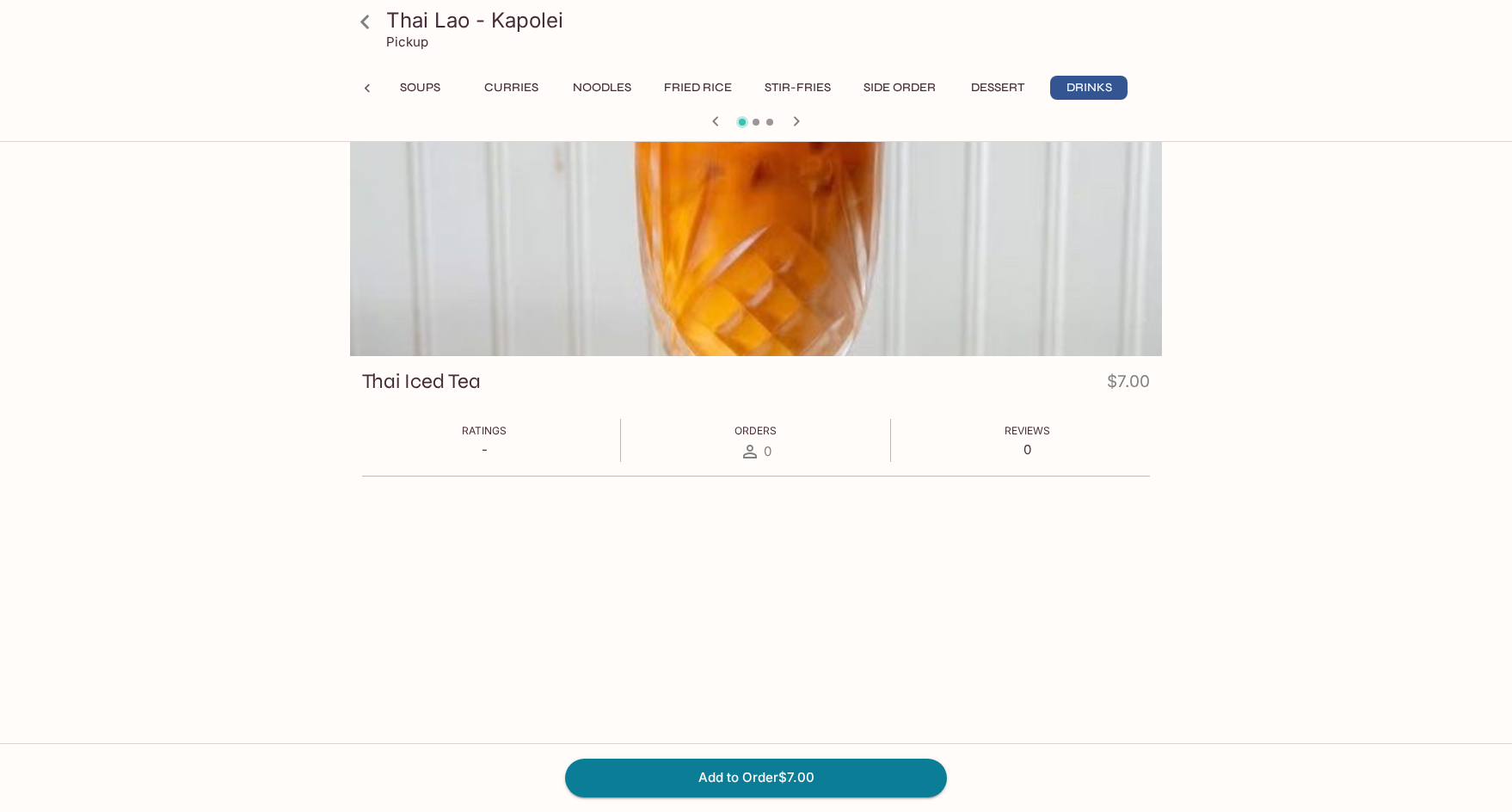
scroll to position [0, 0]
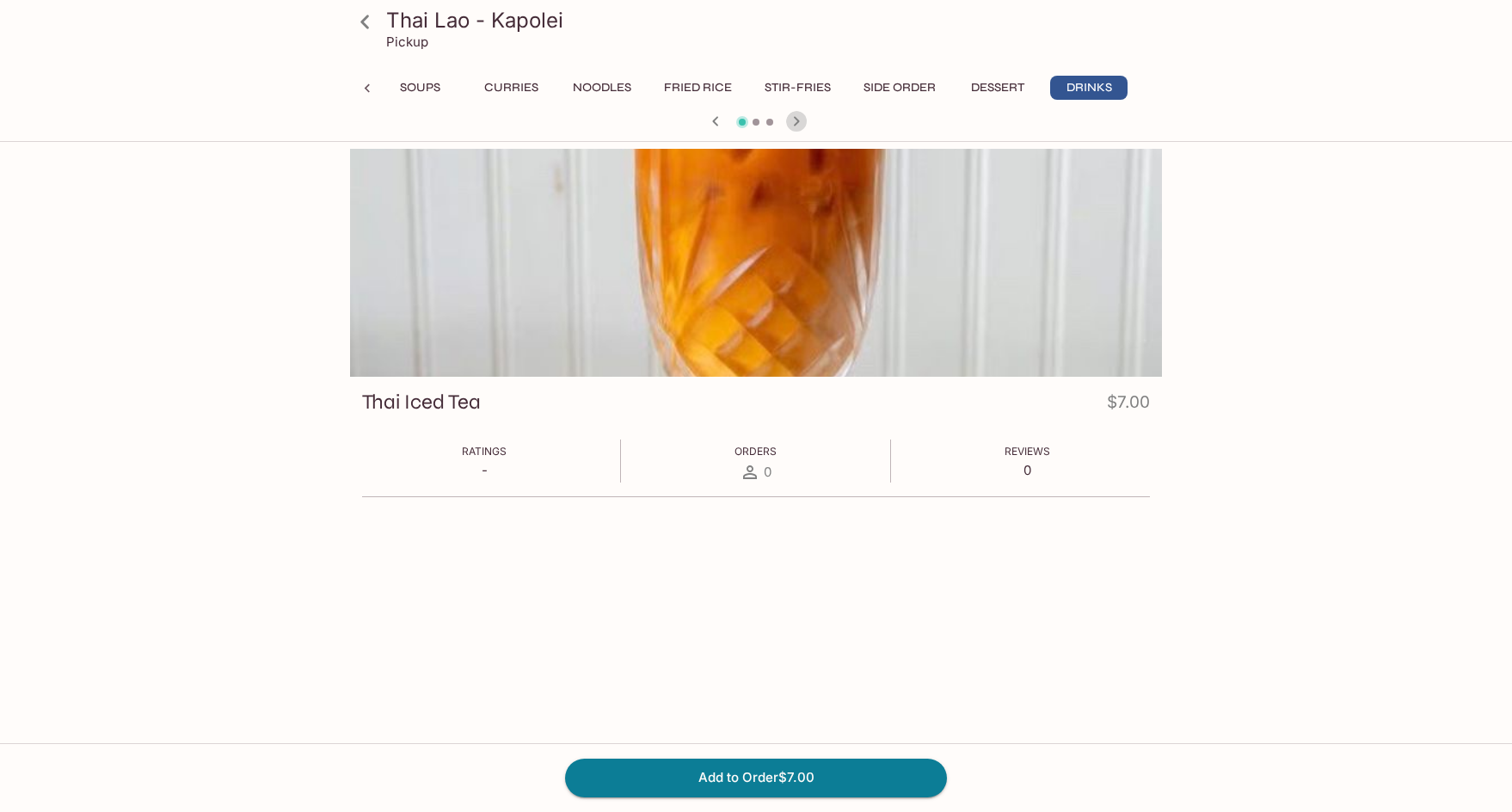
click at [793, 117] on icon "button" at bounding box center [796, 121] width 21 height 21
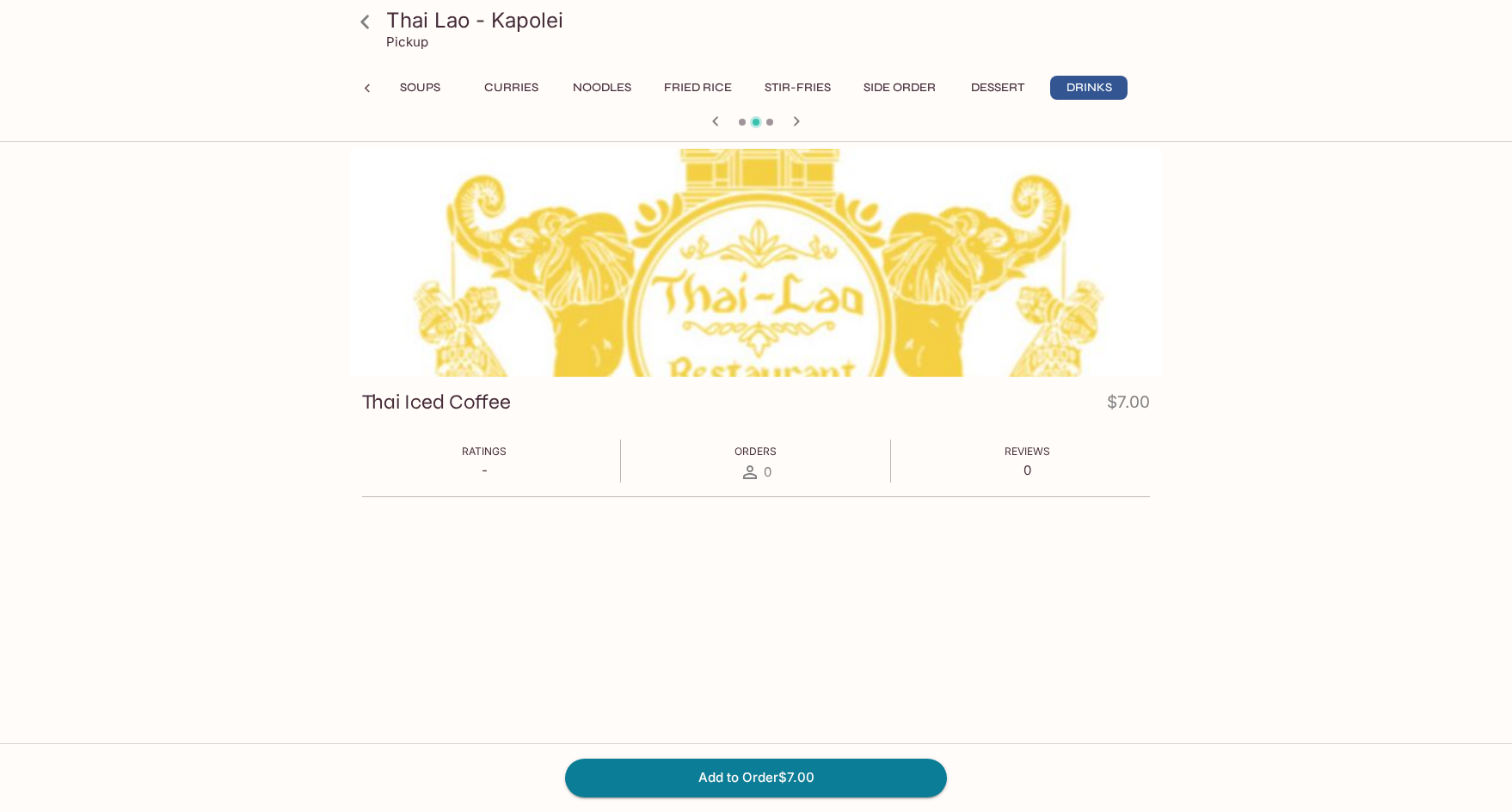
click at [793, 117] on icon "button" at bounding box center [796, 121] width 21 height 21
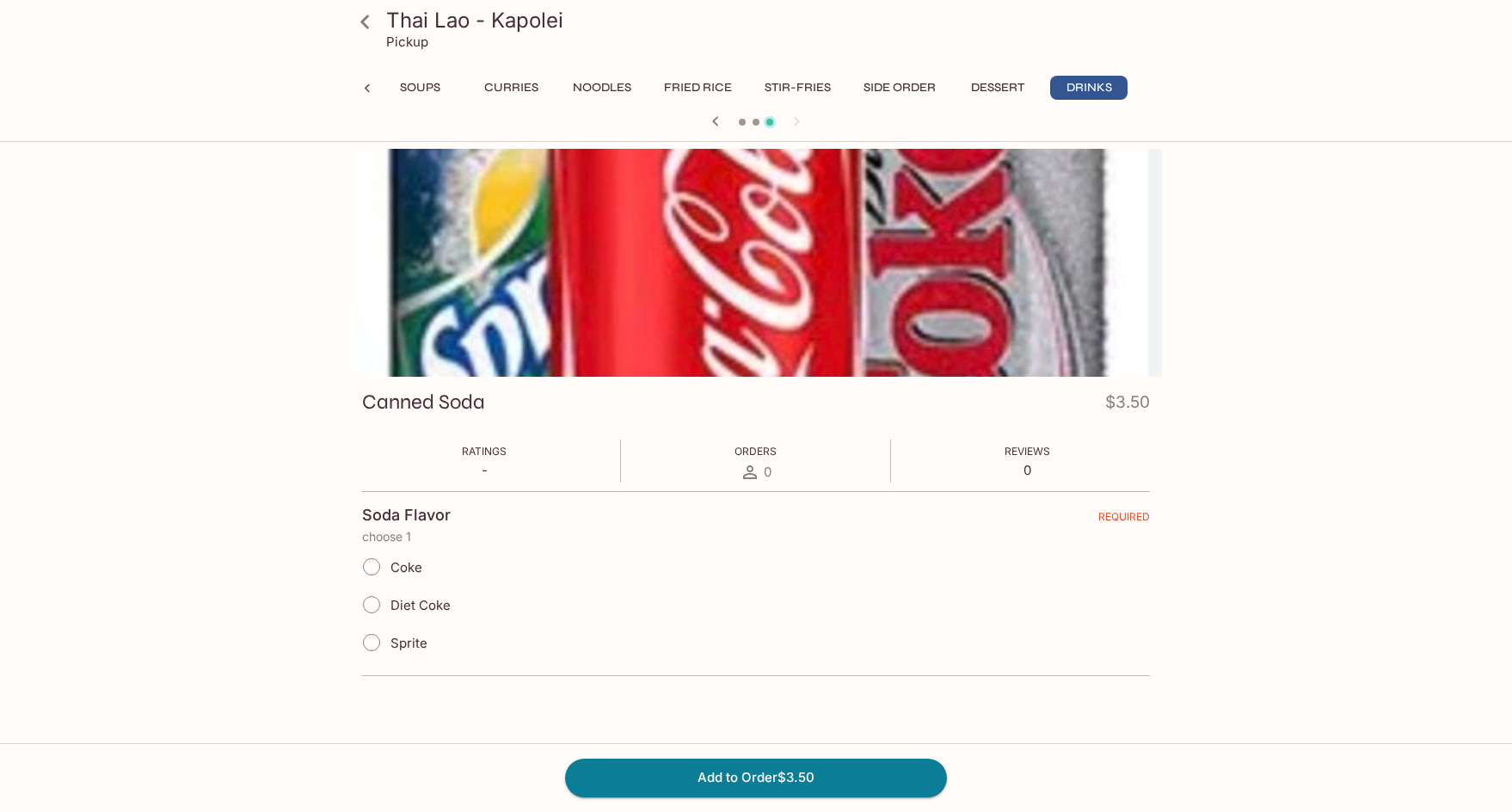
click at [712, 124] on icon "button" at bounding box center [716, 121] width 21 height 21
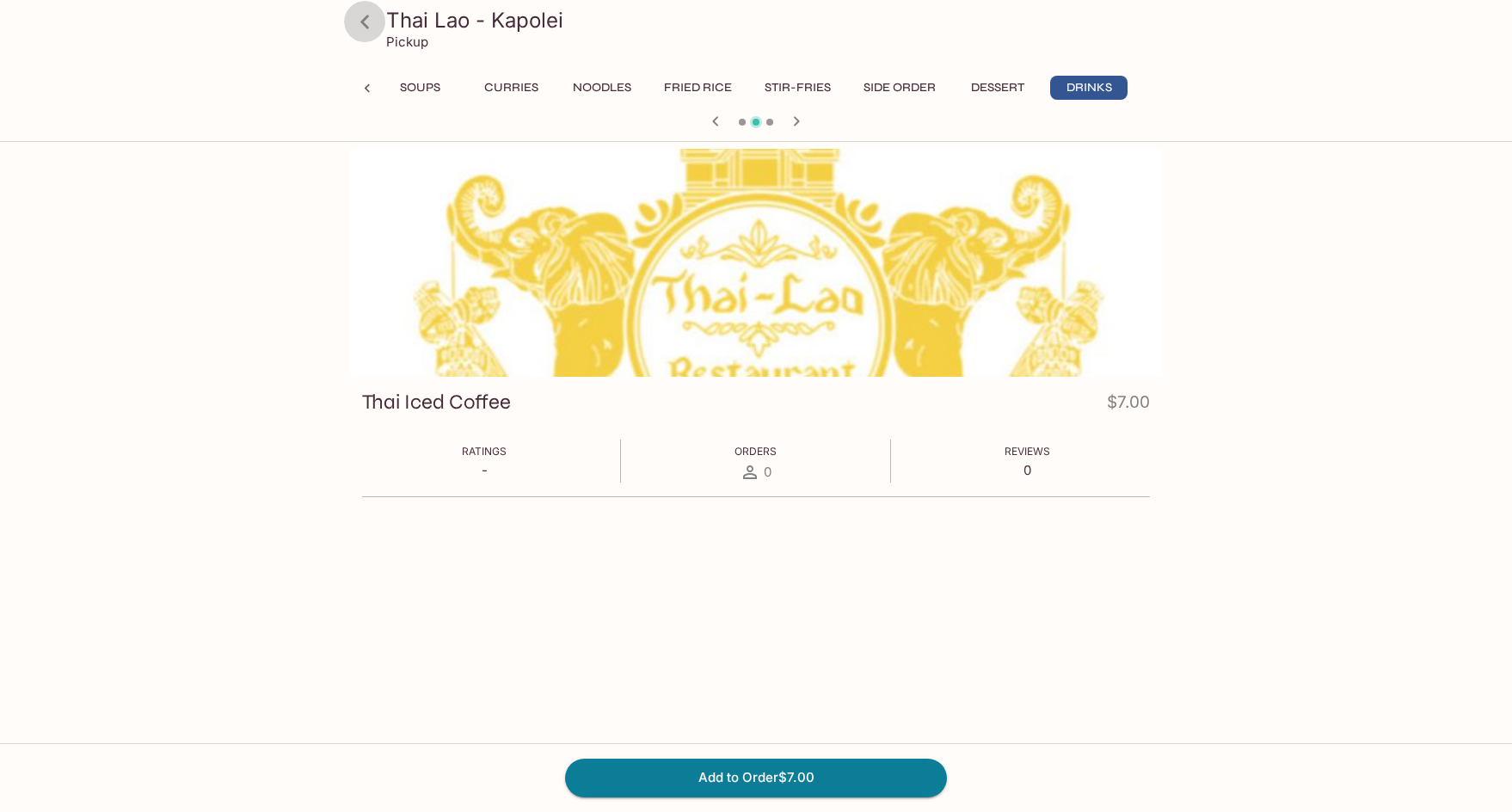
click at [372, 26] on icon at bounding box center [364, 22] width 30 height 30
